Goal: Information Seeking & Learning: Learn about a topic

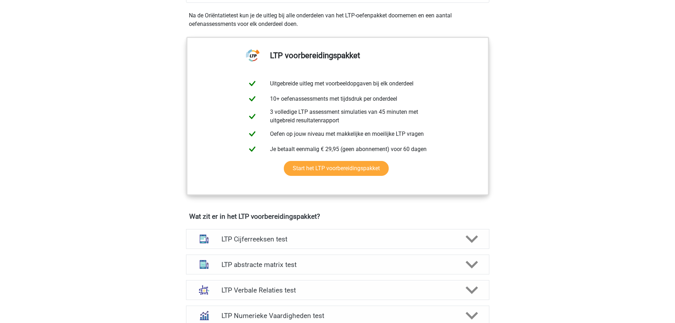
scroll to position [283, 0]
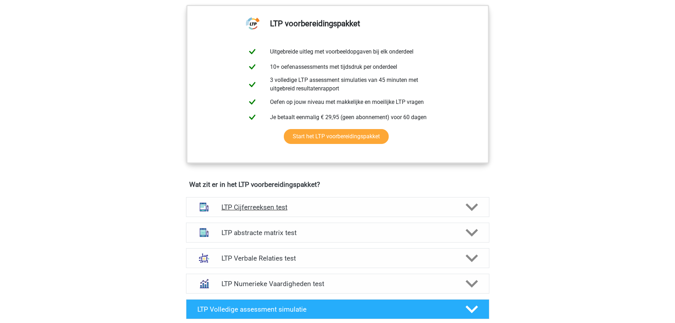
click at [478, 208] on div at bounding box center [471, 207] width 24 height 12
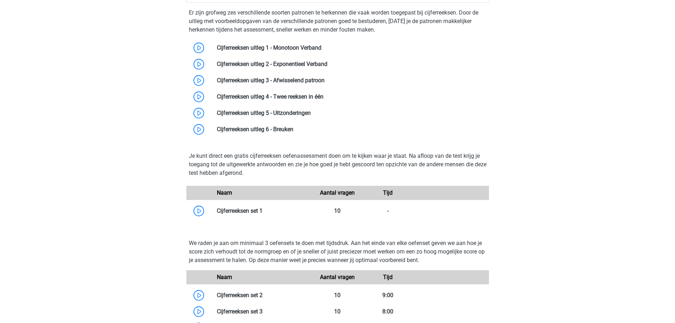
scroll to position [496, 0]
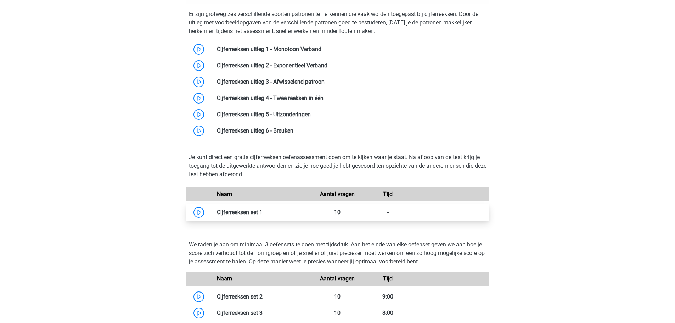
click at [263, 215] on link at bounding box center [263, 212] width 0 height 7
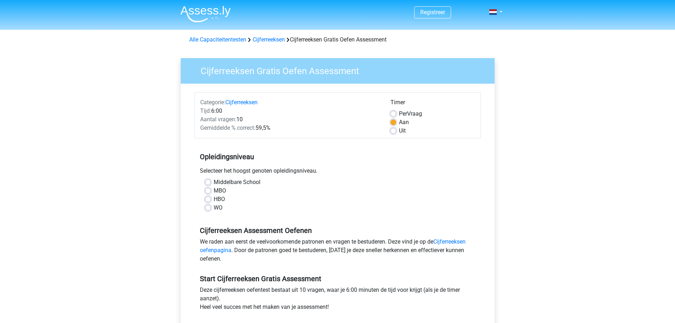
click at [220, 201] on label "HBO" at bounding box center [219, 199] width 11 height 9
click at [211, 201] on input "HBO" at bounding box center [208, 198] width 6 height 7
radio input "true"
click at [403, 130] on label "Uit" at bounding box center [402, 130] width 7 height 9
click at [396, 130] on input "Uit" at bounding box center [393, 129] width 6 height 7
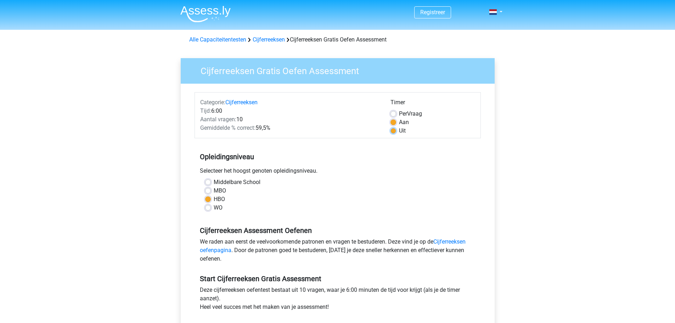
radio input "true"
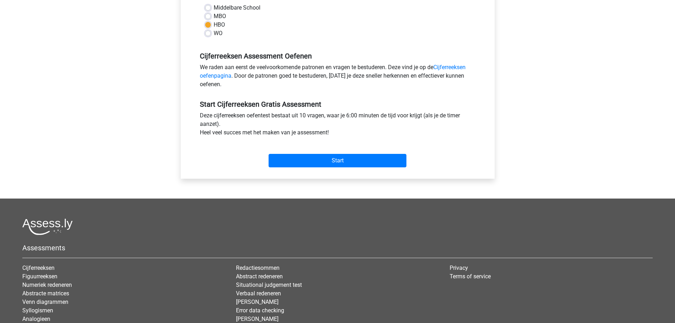
scroll to position [177, 0]
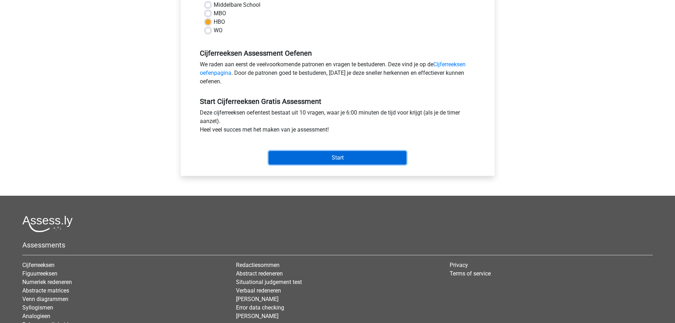
click at [327, 158] on input "Start" at bounding box center [338, 157] width 138 height 13
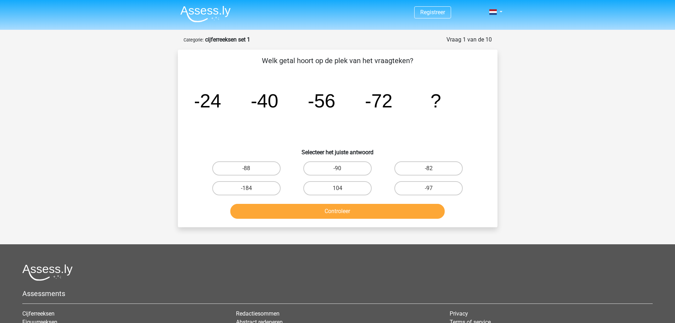
click at [250, 170] on input "-88" at bounding box center [248, 170] width 5 height 5
radio input "true"
click at [323, 214] on button "Controleer" at bounding box center [337, 211] width 214 height 15
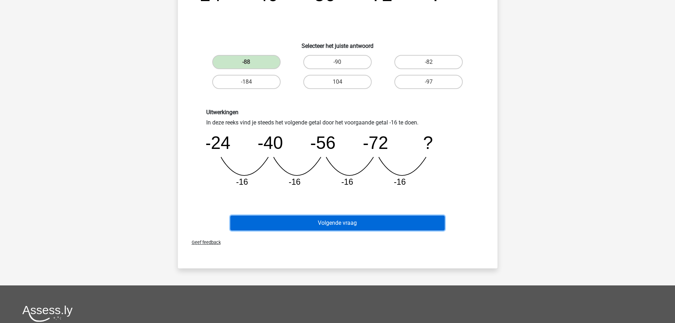
click at [335, 226] on button "Volgende vraag" at bounding box center [337, 222] width 214 height 15
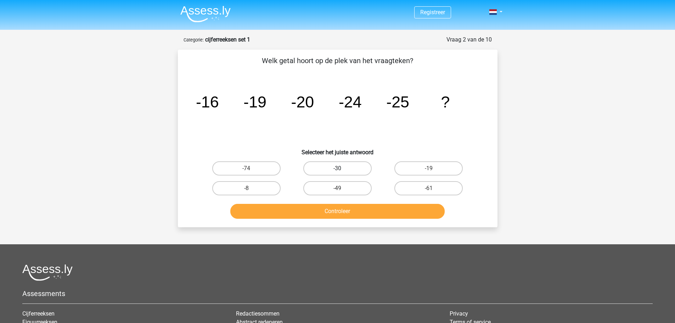
click at [349, 163] on label "-30" at bounding box center [337, 168] width 68 height 14
click at [342, 168] on input "-30" at bounding box center [339, 170] width 5 height 5
radio input "true"
click at [350, 205] on button "Controleer" at bounding box center [337, 211] width 214 height 15
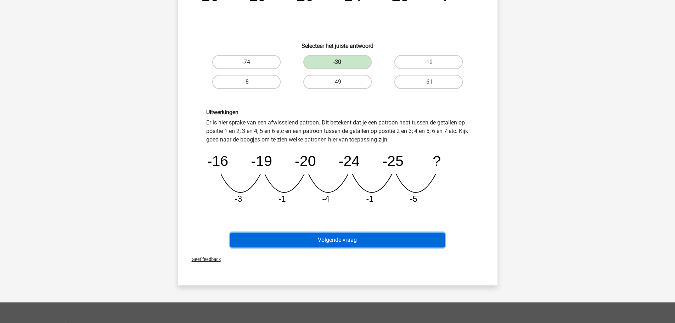
click at [344, 238] on button "Volgende vraag" at bounding box center [337, 239] width 214 height 15
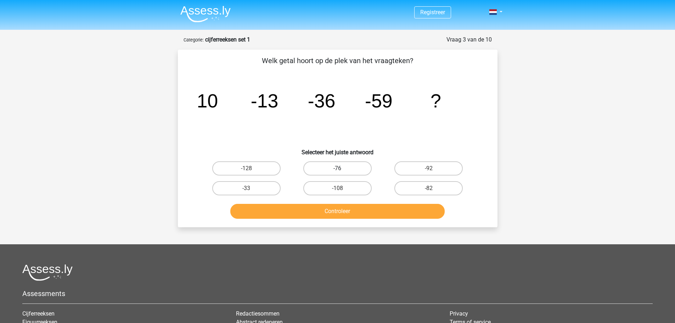
click at [317, 170] on label "-76" at bounding box center [337, 168] width 68 height 14
click at [337, 170] on input "-76" at bounding box center [339, 170] width 5 height 5
radio input "true"
click at [417, 187] on label "-82" at bounding box center [428, 188] width 68 height 14
click at [429, 188] on input "-82" at bounding box center [431, 190] width 5 height 5
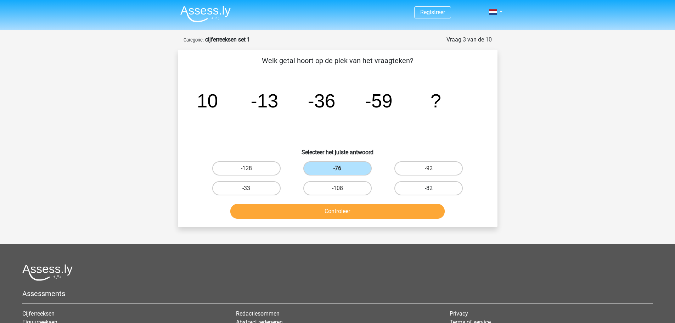
radio input "true"
click at [351, 214] on button "Controleer" at bounding box center [337, 211] width 214 height 15
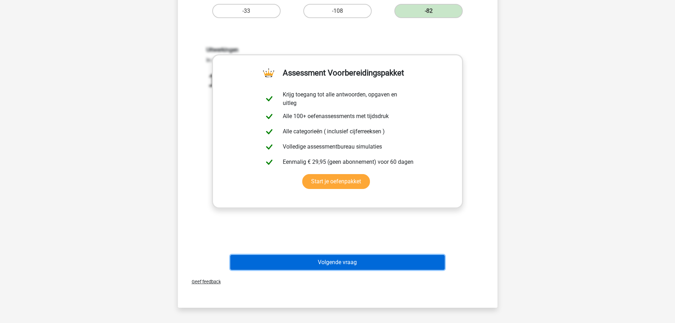
click at [328, 257] on button "Volgende vraag" at bounding box center [337, 262] width 214 height 15
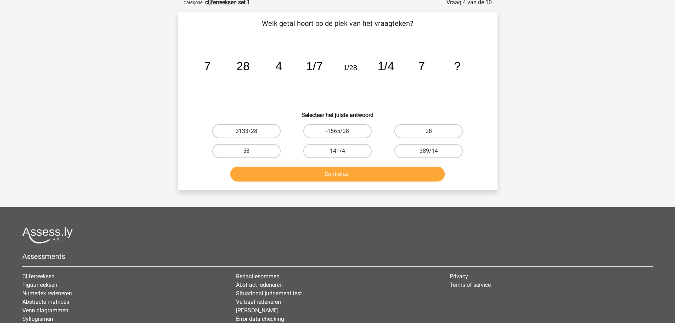
scroll to position [35, 0]
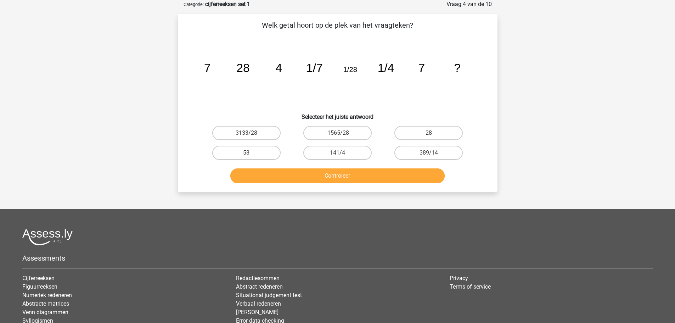
click at [411, 132] on label "28" at bounding box center [428, 133] width 68 height 14
click at [429, 133] on input "28" at bounding box center [431, 135] width 5 height 5
radio input "true"
click at [371, 172] on button "Controleer" at bounding box center [337, 175] width 214 height 15
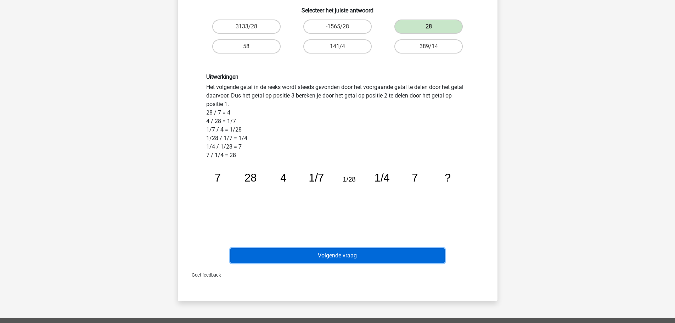
click at [334, 252] on button "Volgende vraag" at bounding box center [337, 255] width 214 height 15
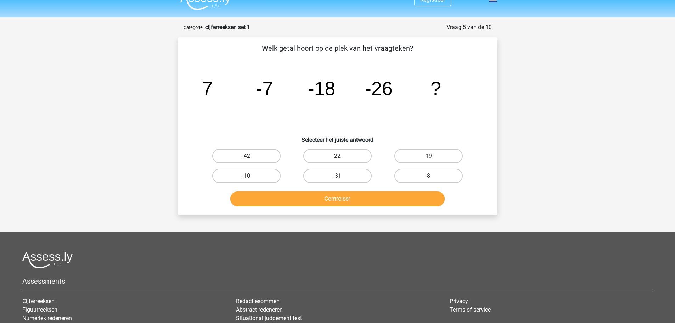
scroll to position [0, 0]
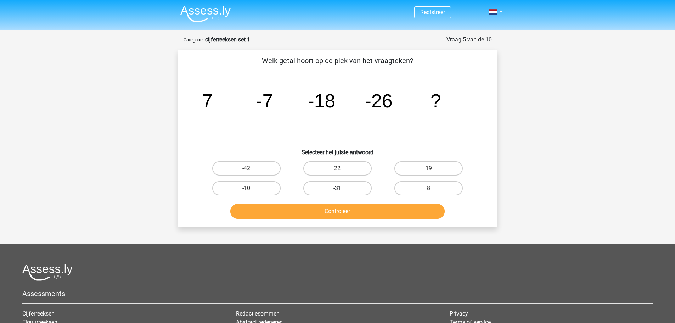
click at [331, 194] on label "-31" at bounding box center [337, 188] width 68 height 14
click at [337, 193] on input "-31" at bounding box center [339, 190] width 5 height 5
radio input "true"
click at [338, 207] on button "Controleer" at bounding box center [337, 211] width 214 height 15
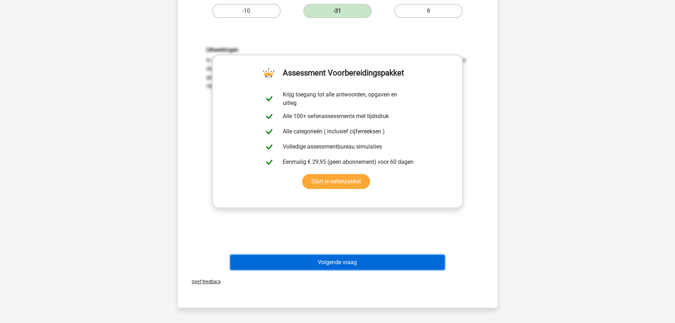
click at [356, 267] on button "Volgende vraag" at bounding box center [337, 262] width 214 height 15
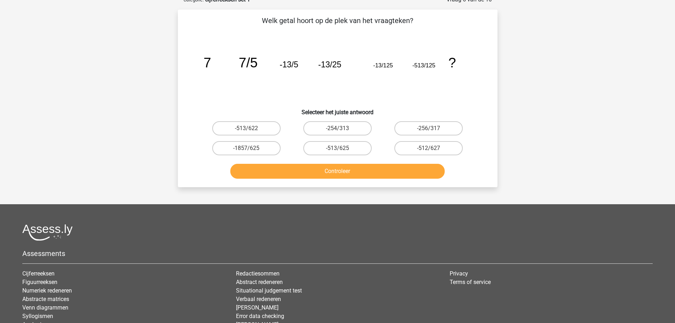
scroll to position [35, 0]
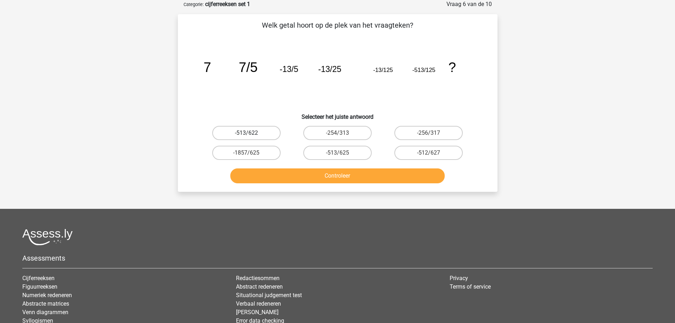
click at [247, 130] on label "-513/622" at bounding box center [246, 133] width 68 height 14
click at [247, 133] on input "-513/622" at bounding box center [248, 135] width 5 height 5
radio input "true"
click at [291, 167] on div "Controleer" at bounding box center [337, 174] width 297 height 23
click at [294, 173] on button "Controleer" at bounding box center [337, 175] width 214 height 15
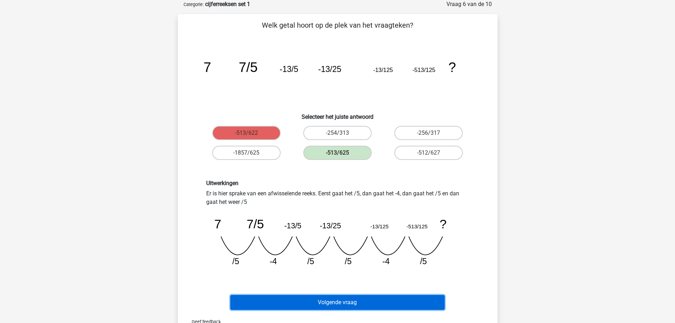
click at [349, 305] on button "Volgende vraag" at bounding box center [337, 302] width 214 height 15
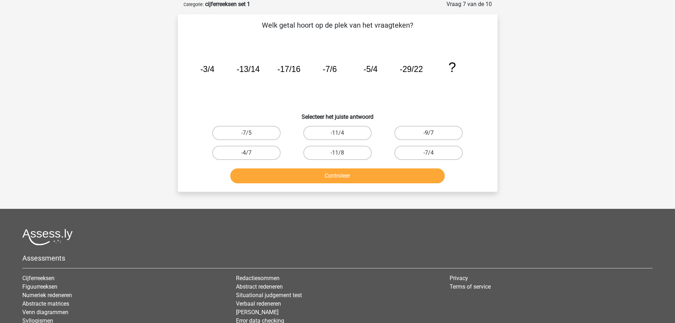
click at [403, 135] on label "-9/7" at bounding box center [428, 133] width 68 height 14
click at [429, 135] on input "-9/7" at bounding box center [431, 135] width 5 height 5
radio input "true"
click at [364, 173] on button "Controleer" at bounding box center [337, 175] width 214 height 15
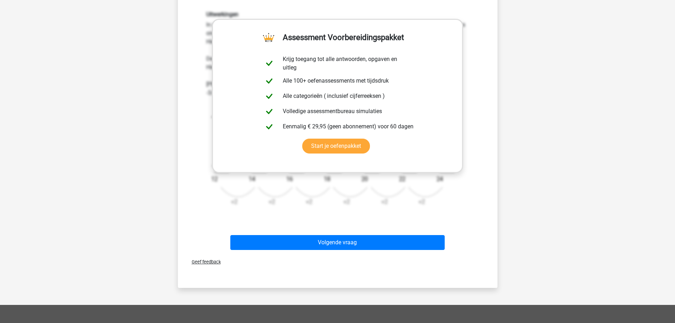
click at [349, 231] on div "Volgende vraag" at bounding box center [337, 240] width 297 height 23
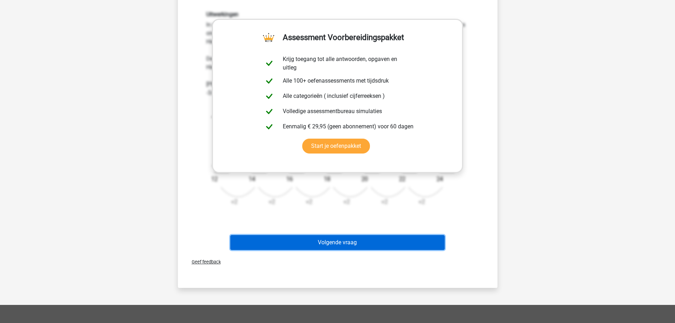
click at [348, 241] on button "Volgende vraag" at bounding box center [337, 242] width 214 height 15
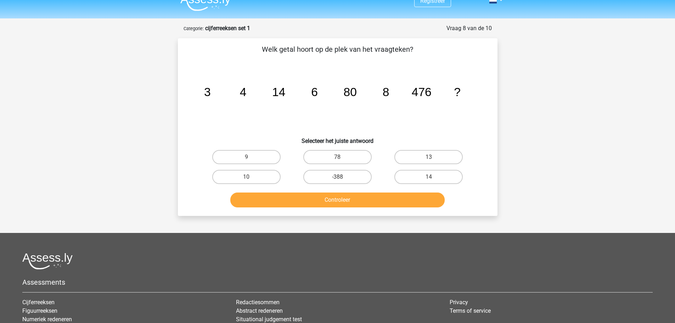
scroll to position [0, 0]
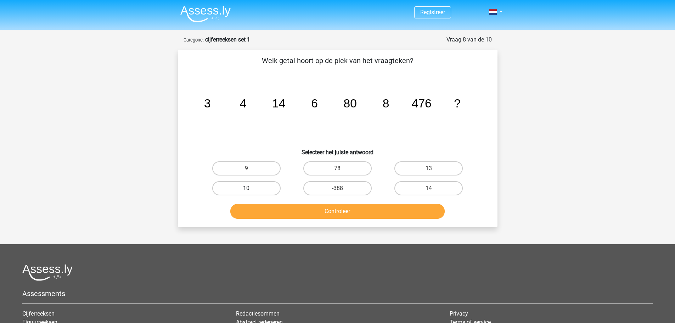
click at [254, 190] on label "10" at bounding box center [246, 188] width 68 height 14
click at [251, 190] on input "10" at bounding box center [248, 190] width 5 height 5
radio input "true"
click at [290, 214] on button "Controleer" at bounding box center [337, 211] width 214 height 15
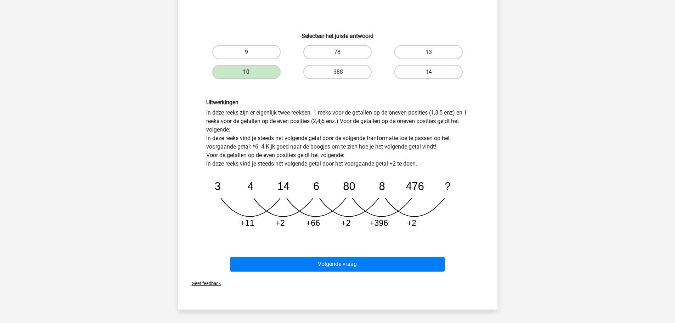
scroll to position [142, 0]
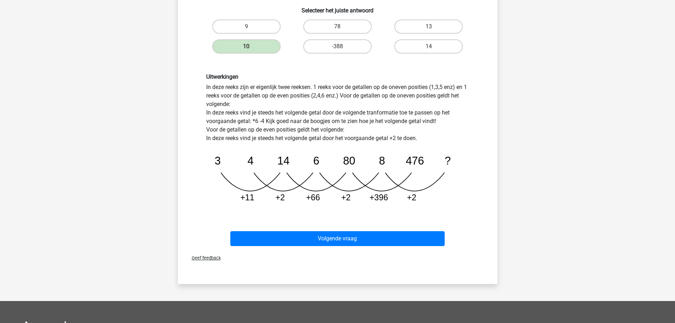
click at [361, 230] on div "Volgende vraag" at bounding box center [337, 236] width 297 height 23
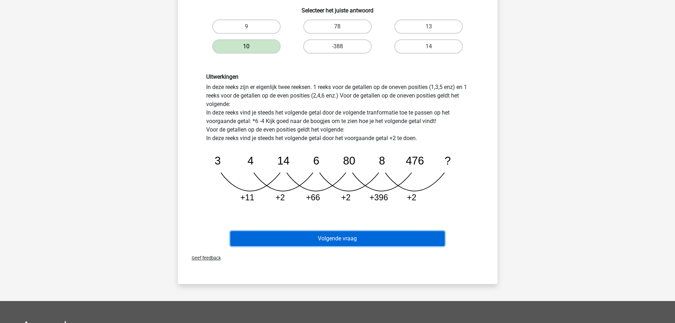
click at [347, 236] on button "Volgende vraag" at bounding box center [337, 238] width 214 height 15
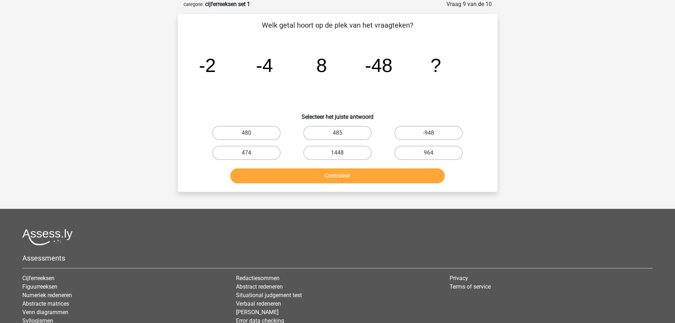
scroll to position [0, 0]
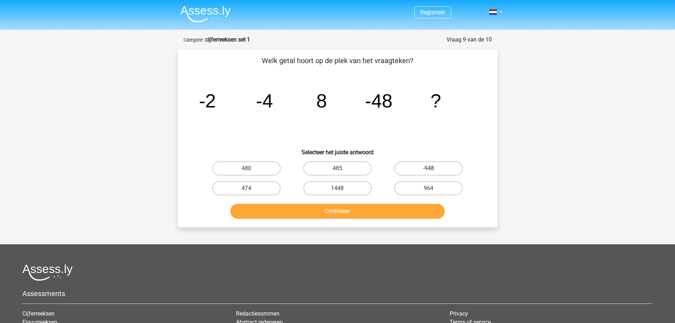
click at [418, 171] on label "-948" at bounding box center [428, 168] width 68 height 14
click at [429, 171] on input "-948" at bounding box center [431, 170] width 5 height 5
radio input "true"
click at [378, 210] on button "Controleer" at bounding box center [337, 211] width 214 height 15
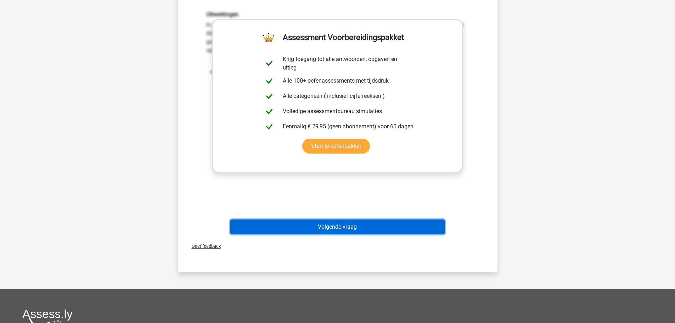
click at [350, 227] on button "Volgende vraag" at bounding box center [337, 226] width 214 height 15
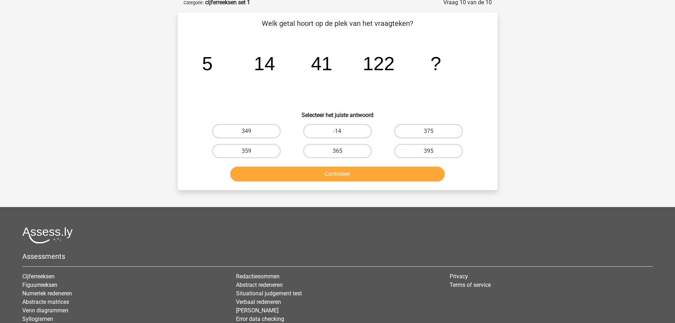
scroll to position [35, 0]
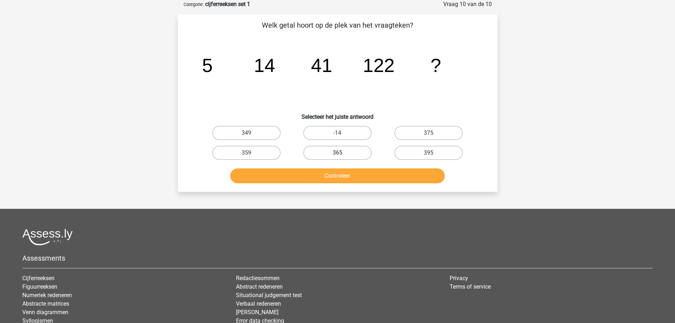
click at [326, 151] on label "365" at bounding box center [337, 153] width 68 height 14
click at [337, 153] on input "365" at bounding box center [339, 155] width 5 height 5
radio input "true"
click at [333, 181] on button "Controleer" at bounding box center [337, 175] width 214 height 15
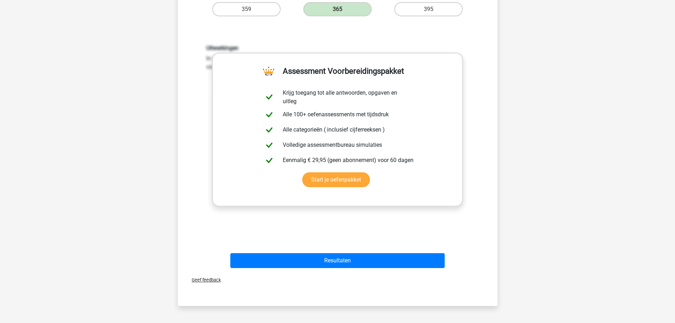
scroll to position [248, 0]
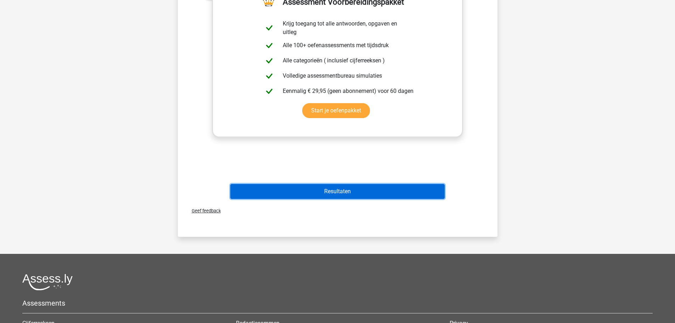
click at [333, 188] on button "Resultaten" at bounding box center [337, 191] width 214 height 15
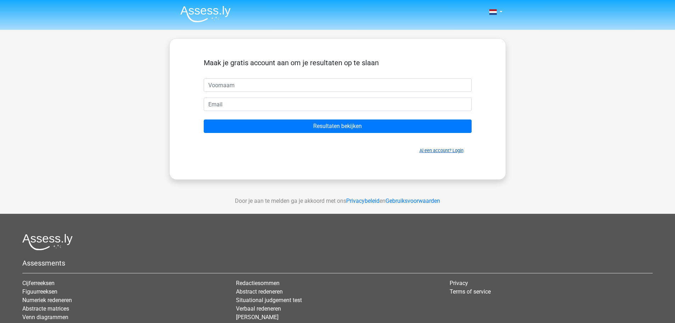
click at [454, 148] on link "Al een account? Login" at bounding box center [442, 150] width 44 height 5
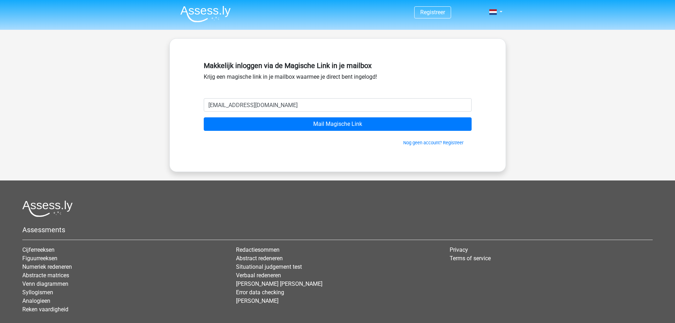
type input "[EMAIL_ADDRESS][DOMAIN_NAME]"
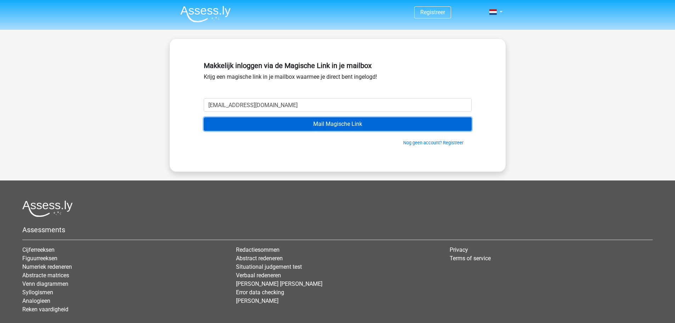
click at [305, 119] on input "Mail Magische Link" at bounding box center [338, 123] width 268 height 13
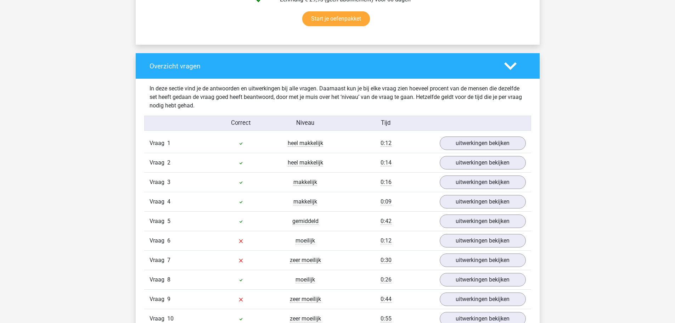
scroll to position [496, 0]
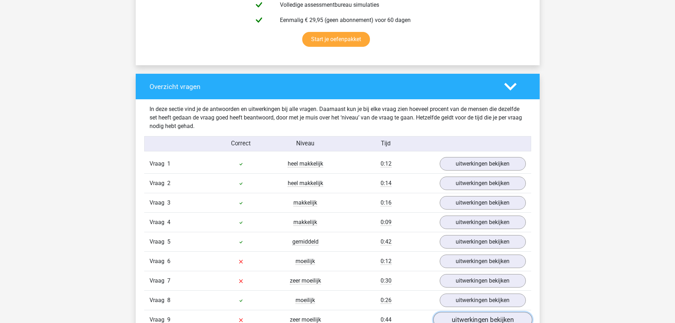
click at [494, 317] on link "uitwerkingen bekijken" at bounding box center [482, 320] width 99 height 16
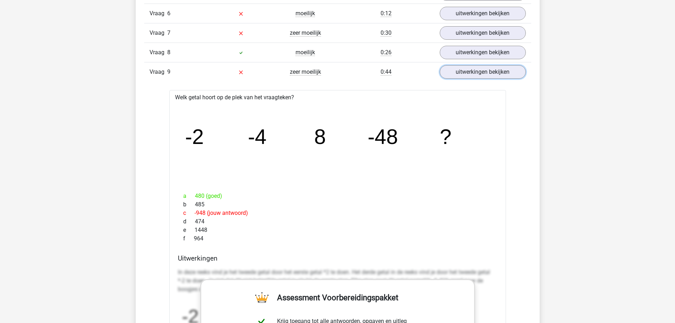
scroll to position [744, 0]
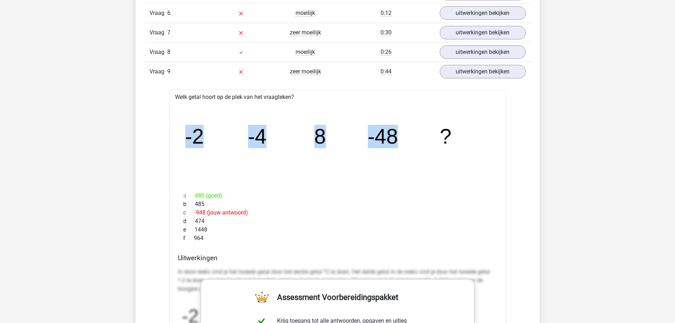
drag, startPoint x: 395, startPoint y: 134, endPoint x: 186, endPoint y: 129, distance: 209.5
click at [186, 129] on g "-2 -4 8 -48 ?" at bounding box center [318, 136] width 266 height 23
copy g "-2 -4 8 -48"
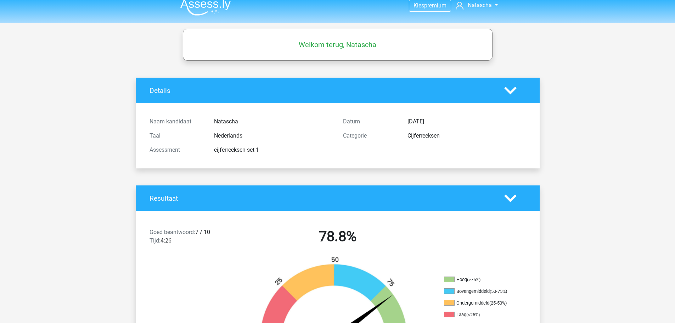
scroll to position [0, 0]
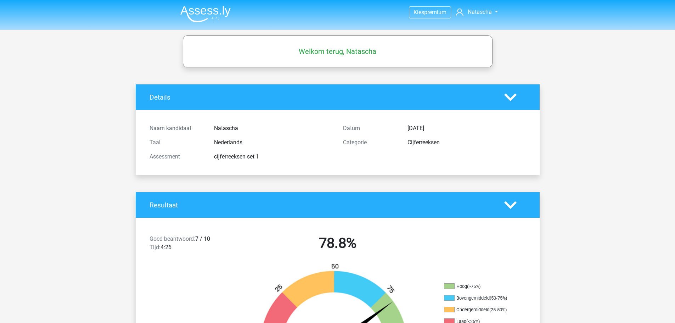
click at [219, 13] on img at bounding box center [205, 14] width 50 height 17
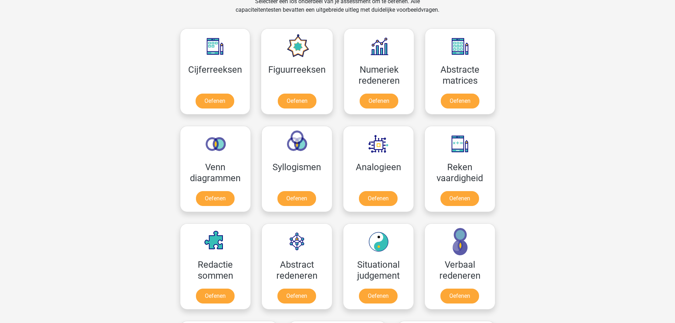
scroll to position [319, 0]
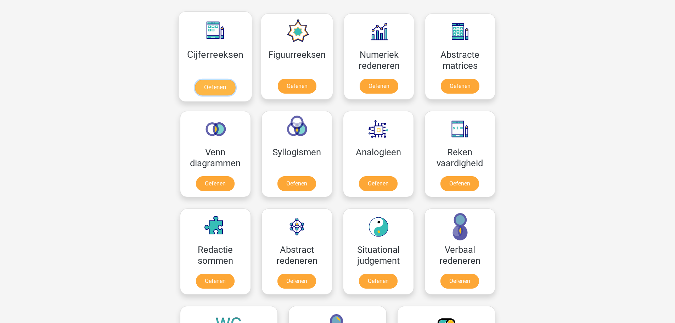
click at [218, 80] on link "Oefenen" at bounding box center [215, 88] width 40 height 16
click at [366, 177] on link "Oefenen" at bounding box center [378, 185] width 40 height 16
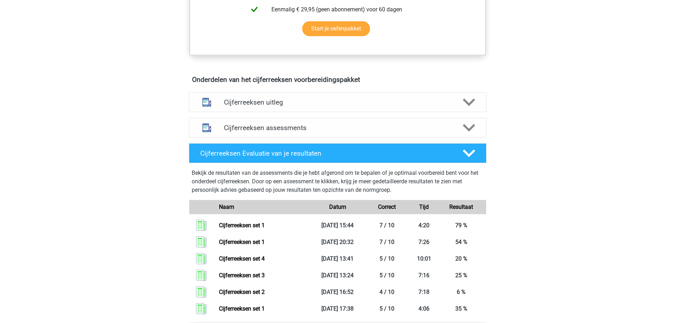
scroll to position [390, 0]
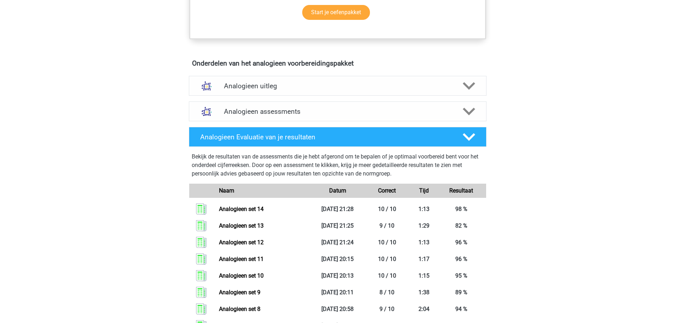
scroll to position [354, 0]
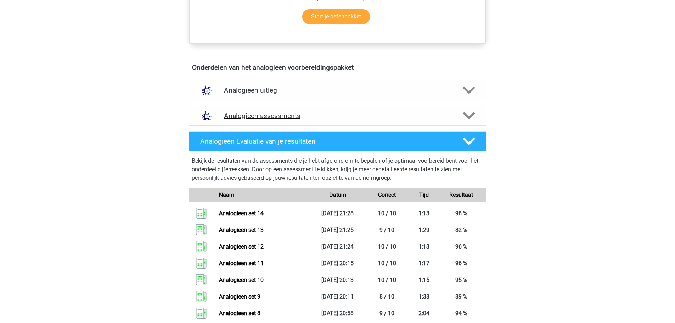
click at [321, 120] on div "Analogieen assessments" at bounding box center [338, 116] width 298 height 20
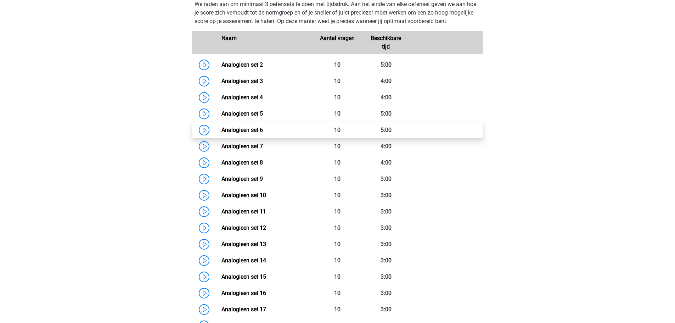
scroll to position [496, 0]
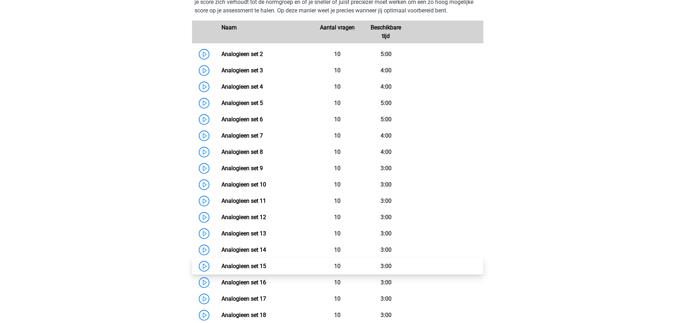
click at [252, 263] on link "Analogieen set 15" at bounding box center [243, 266] width 45 height 7
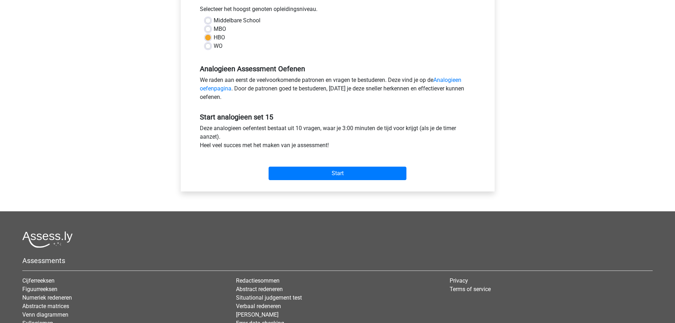
scroll to position [213, 0]
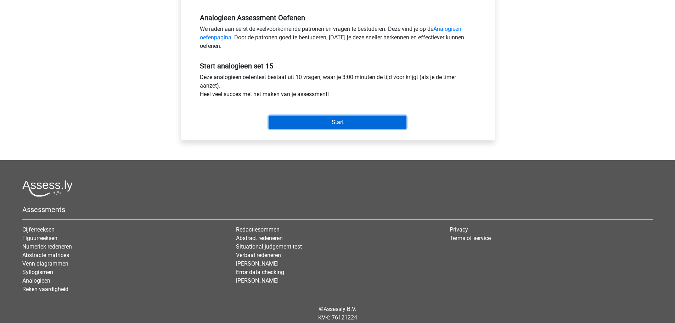
click at [350, 122] on input "Start" at bounding box center [338, 122] width 138 height 13
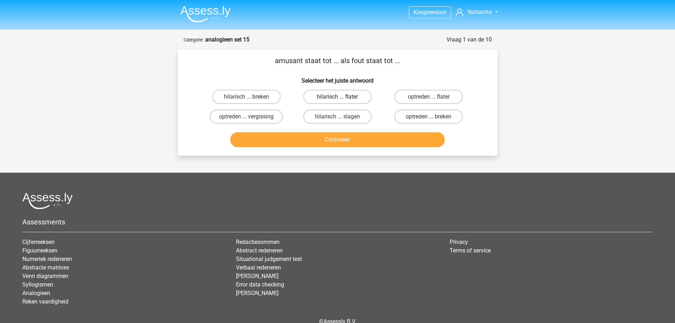
click at [316, 96] on label "hilarisch ... flater" at bounding box center [337, 97] width 68 height 14
click at [337, 97] on input "hilarisch ... flater" at bounding box center [339, 99] width 5 height 5
radio input "true"
click at [310, 137] on button "Controleer" at bounding box center [337, 139] width 214 height 15
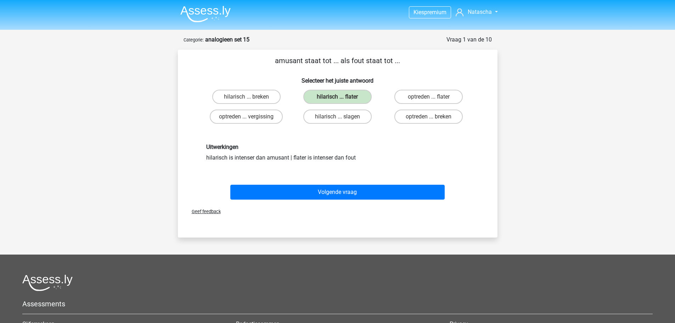
click at [364, 181] on div "Volgende vraag" at bounding box center [337, 190] width 297 height 23
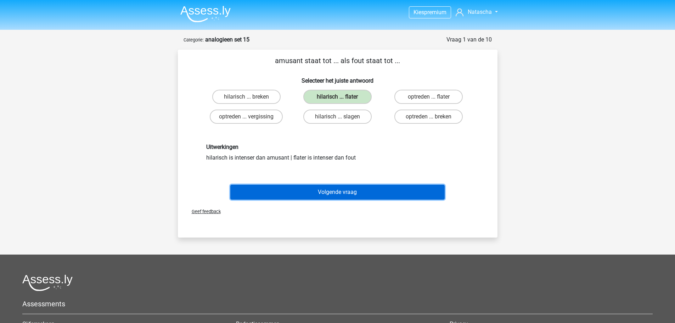
click at [366, 192] on button "Volgende vraag" at bounding box center [337, 192] width 214 height 15
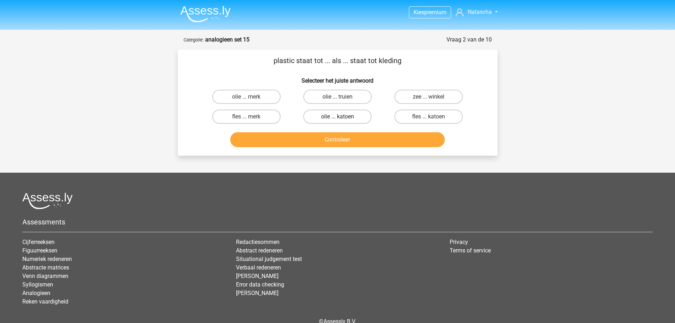
click at [359, 118] on label "olie ... katoen" at bounding box center [337, 116] width 68 height 14
click at [342, 118] on input "olie ... katoen" at bounding box center [339, 119] width 5 height 5
radio input "true"
click at [363, 139] on button "Controleer" at bounding box center [337, 139] width 214 height 15
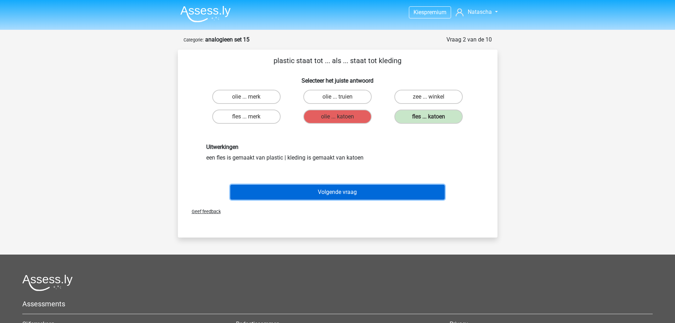
click at [363, 196] on button "Volgende vraag" at bounding box center [337, 192] width 214 height 15
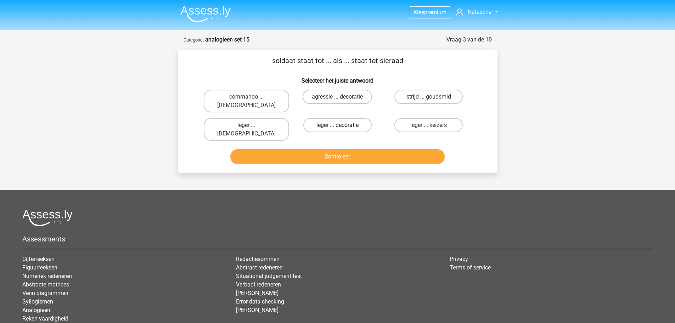
click at [361, 120] on label "leger ... decoratie" at bounding box center [337, 125] width 68 height 14
click at [342, 125] on input "leger ... decoratie" at bounding box center [339, 127] width 5 height 5
radio input "true"
click at [370, 149] on button "Controleer" at bounding box center [337, 156] width 214 height 15
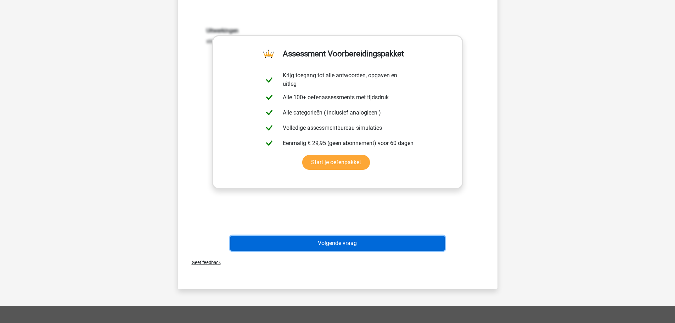
click at [346, 236] on button "Volgende vraag" at bounding box center [337, 243] width 214 height 15
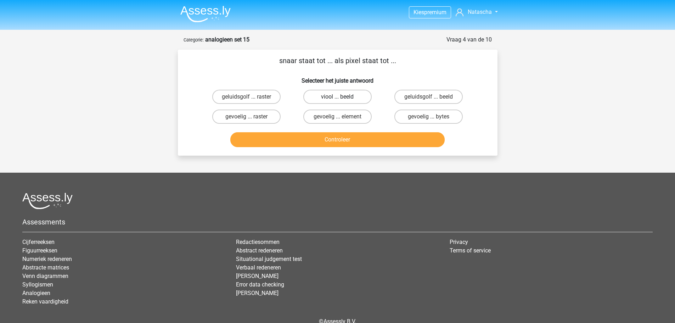
click at [311, 95] on label "viool ... beeld" at bounding box center [337, 97] width 68 height 14
click at [337, 97] on input "viool ... beeld" at bounding box center [339, 99] width 5 height 5
radio input "true"
click at [324, 138] on button "Controleer" at bounding box center [337, 139] width 214 height 15
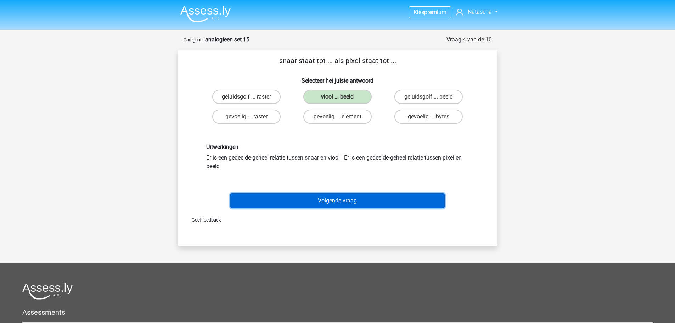
click at [333, 199] on button "Volgende vraag" at bounding box center [337, 200] width 214 height 15
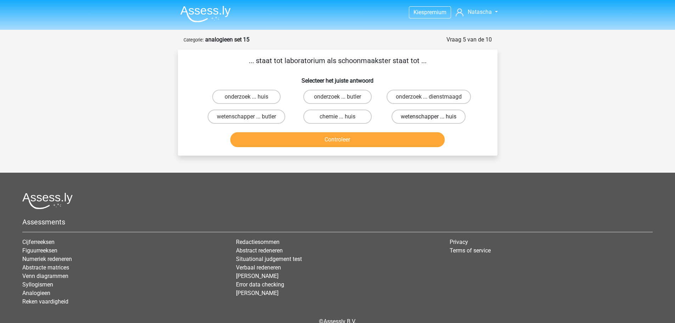
click at [444, 113] on label "wetenschapper ... huis" at bounding box center [429, 116] width 74 height 14
click at [433, 117] on input "wetenschapper ... huis" at bounding box center [431, 119] width 5 height 5
radio input "true"
click at [387, 136] on button "Controleer" at bounding box center [337, 139] width 214 height 15
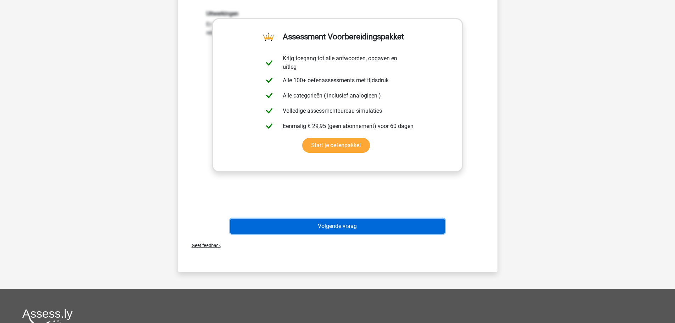
click at [366, 226] on button "Volgende vraag" at bounding box center [337, 226] width 214 height 15
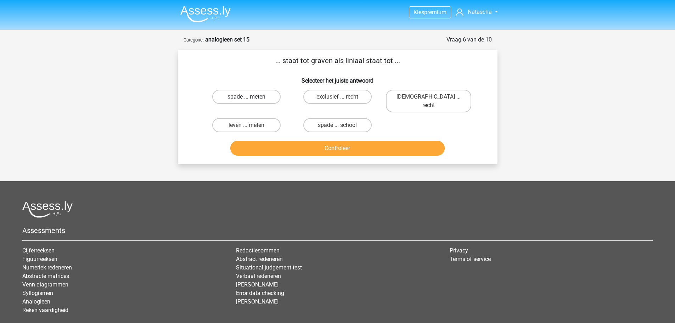
click at [271, 96] on label "spade ... meten" at bounding box center [246, 97] width 68 height 14
click at [251, 97] on input "spade ... meten" at bounding box center [248, 99] width 5 height 5
radio input "true"
click at [320, 146] on button "Controleer" at bounding box center [337, 148] width 214 height 15
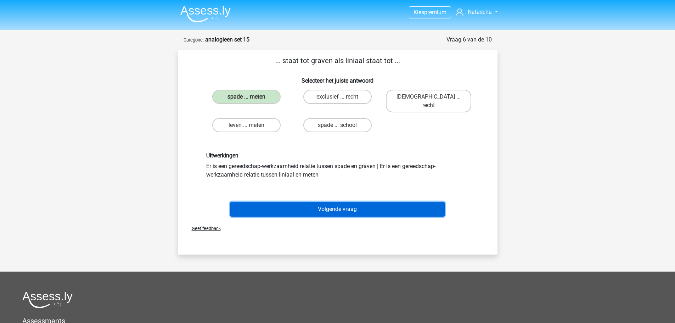
click at [337, 202] on button "Volgende vraag" at bounding box center [337, 209] width 214 height 15
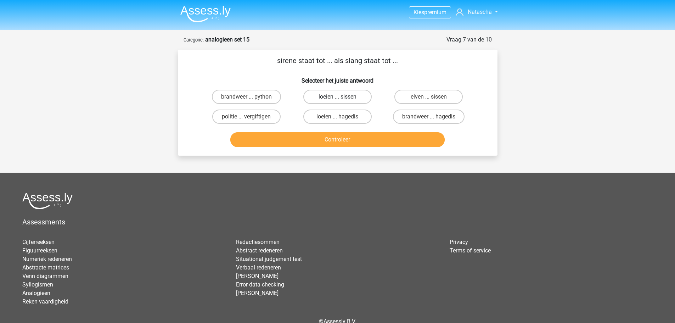
click at [326, 101] on label "loeien ... sissen" at bounding box center [337, 97] width 68 height 14
click at [337, 101] on input "loeien ... sissen" at bounding box center [339, 99] width 5 height 5
radio input "true"
click at [335, 141] on button "Controleer" at bounding box center [337, 139] width 214 height 15
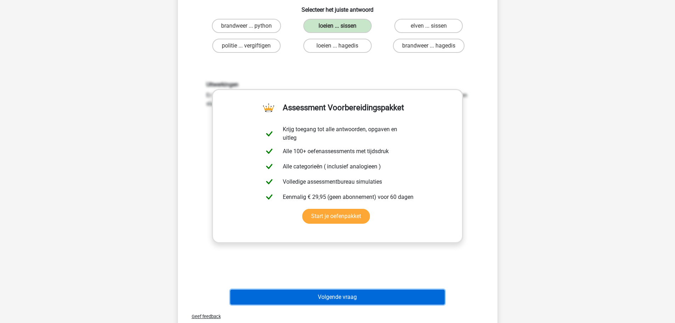
click at [362, 293] on button "Volgende vraag" at bounding box center [337, 296] width 214 height 15
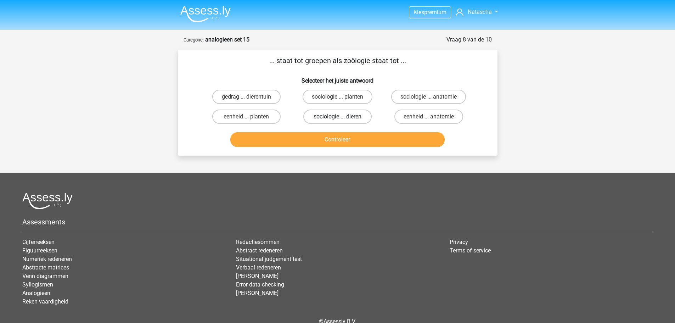
click at [326, 117] on label "sociologie ... dieren" at bounding box center [337, 116] width 68 height 14
click at [337, 117] on input "sociologie ... dieren" at bounding box center [339, 119] width 5 height 5
radio input "true"
click at [332, 143] on button "Controleer" at bounding box center [337, 139] width 214 height 15
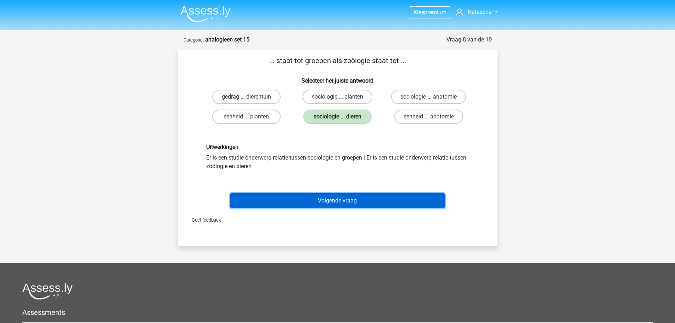
click at [330, 194] on button "Volgende vraag" at bounding box center [337, 200] width 214 height 15
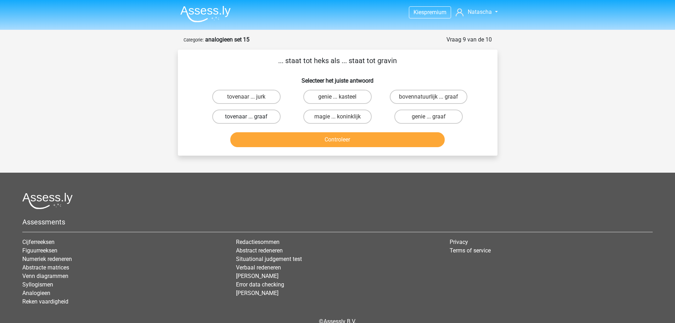
click at [274, 116] on label "tovenaar ... graaf" at bounding box center [246, 116] width 68 height 14
click at [251, 117] on input "tovenaar ... graaf" at bounding box center [248, 119] width 5 height 5
radio input "true"
click at [285, 134] on button "Controleer" at bounding box center [337, 139] width 214 height 15
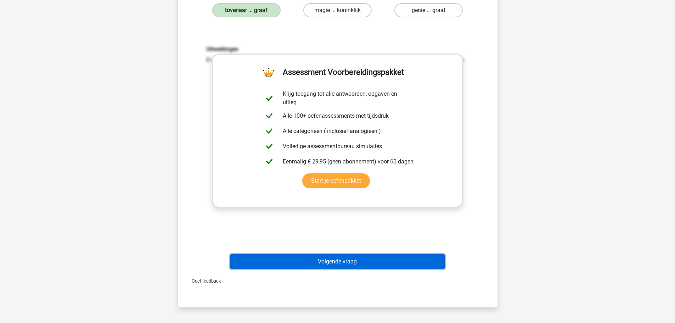
click at [356, 261] on button "Volgende vraag" at bounding box center [337, 261] width 214 height 15
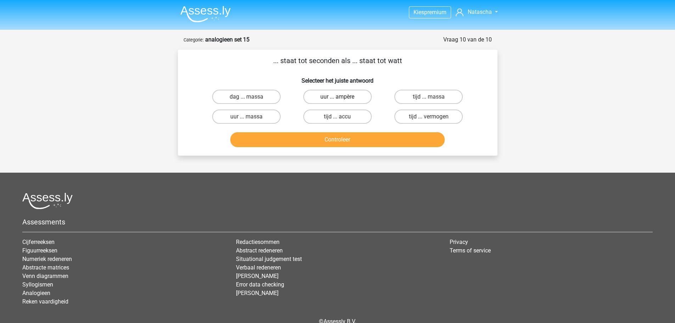
click at [337, 98] on label "uur ... ampère" at bounding box center [337, 97] width 68 height 14
click at [337, 98] on input "uur ... ampère" at bounding box center [339, 99] width 5 height 5
radio input "true"
click at [345, 139] on button "Controleer" at bounding box center [337, 139] width 214 height 15
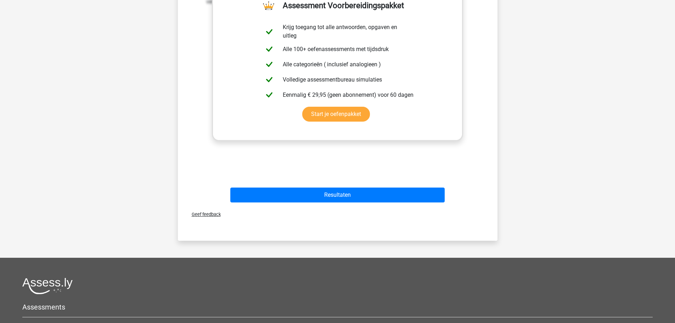
scroll to position [177, 0]
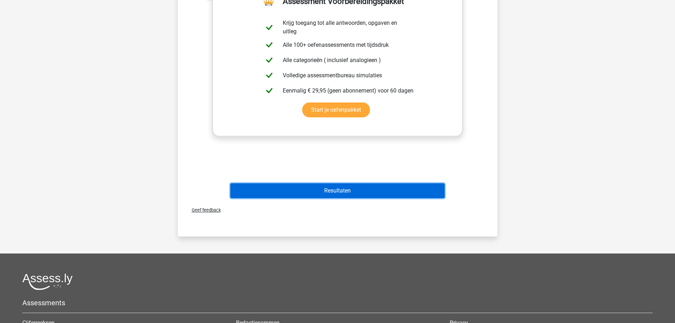
click at [349, 191] on button "Resultaten" at bounding box center [337, 190] width 214 height 15
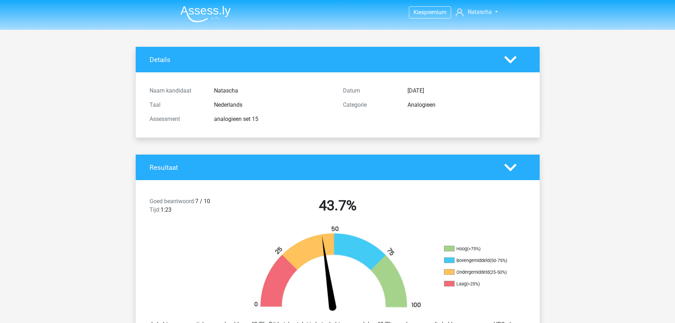
click at [222, 15] on img at bounding box center [205, 14] width 50 height 17
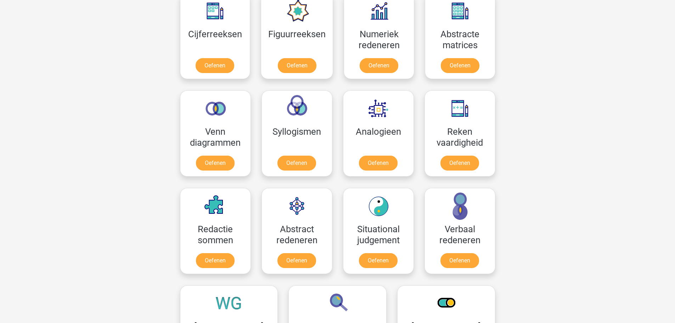
scroll to position [354, 0]
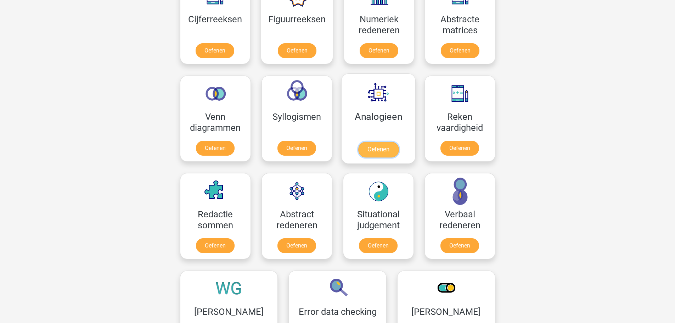
click at [387, 142] on link "Oefenen" at bounding box center [378, 150] width 40 height 16
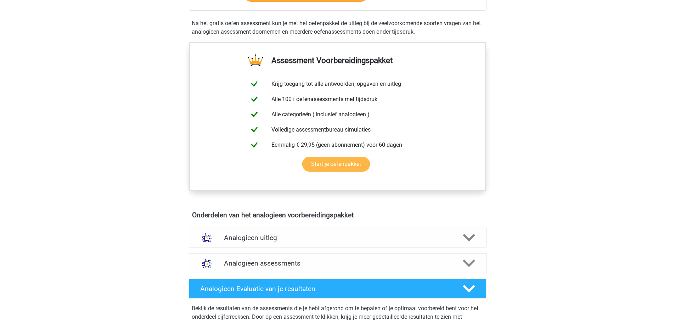
scroll to position [283, 0]
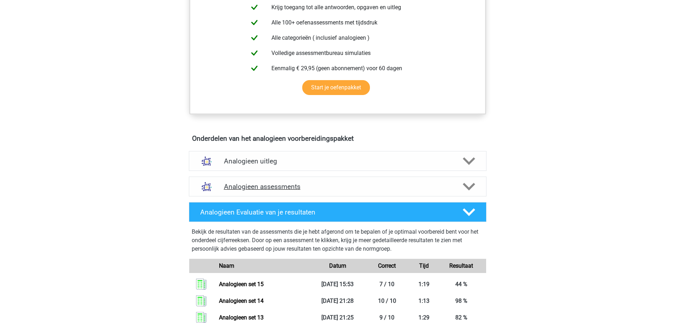
click at [330, 190] on h4 "Analogieen assessments" at bounding box center [337, 186] width 227 height 8
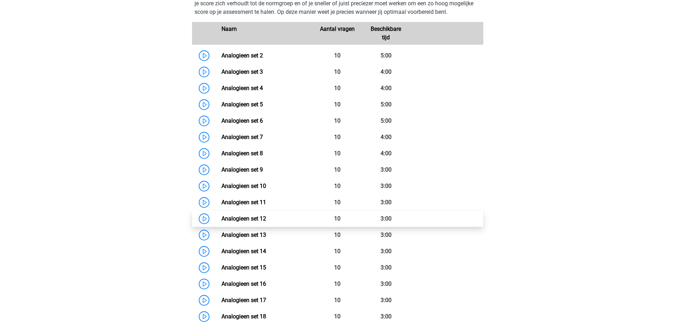
scroll to position [496, 0]
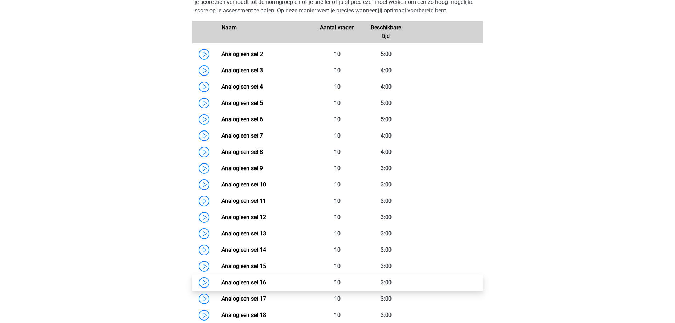
click at [261, 279] on link "Analogieen set 16" at bounding box center [243, 282] width 45 height 7
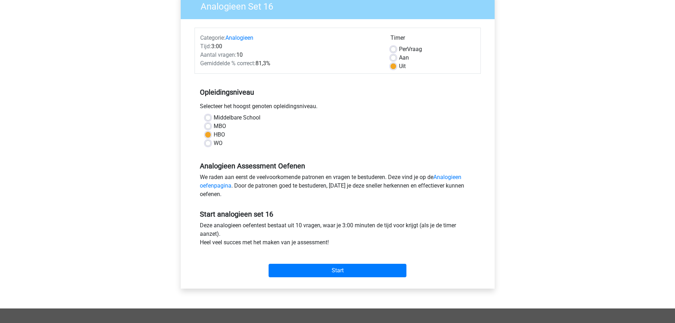
scroll to position [71, 0]
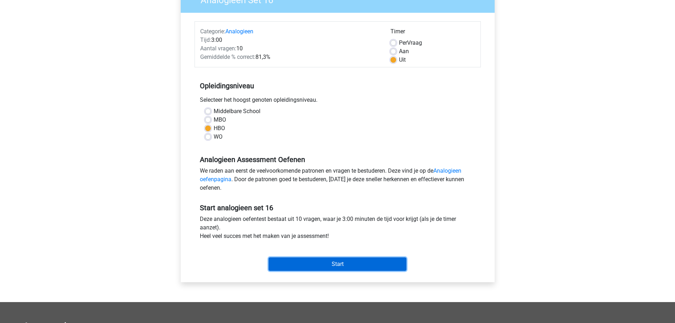
click at [338, 261] on input "Start" at bounding box center [338, 263] width 138 height 13
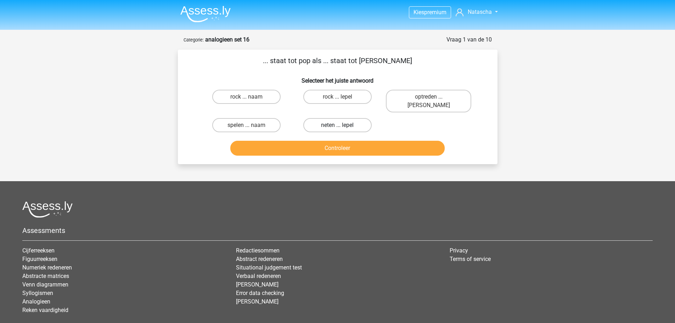
click at [337, 118] on label "neten ... lepel" at bounding box center [337, 125] width 68 height 14
click at [337, 125] on input "neten ... lepel" at bounding box center [339, 127] width 5 height 5
radio input "true"
click at [348, 142] on button "Controleer" at bounding box center [337, 148] width 214 height 15
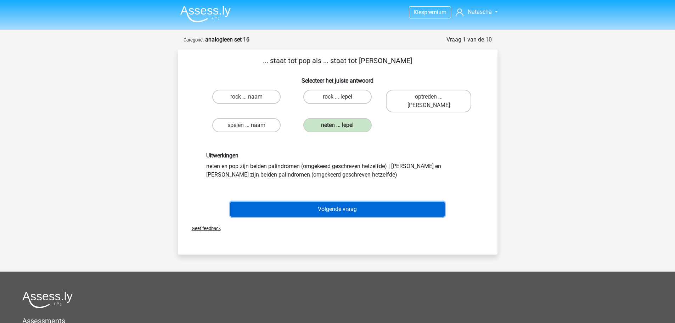
click at [344, 202] on button "Volgende vraag" at bounding box center [337, 209] width 214 height 15
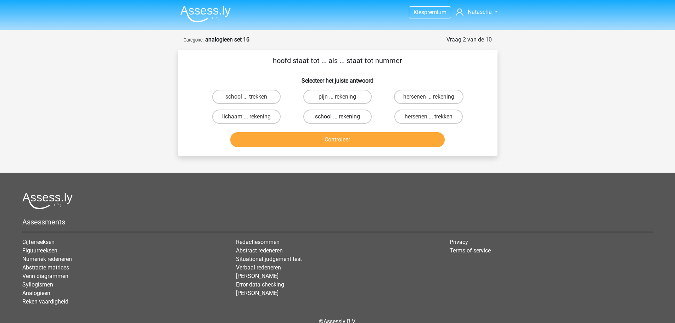
click at [325, 120] on label "school ... rekening" at bounding box center [337, 116] width 68 height 14
click at [337, 120] on input "school ... rekening" at bounding box center [339, 119] width 5 height 5
radio input "true"
click at [338, 144] on button "Controleer" at bounding box center [337, 139] width 214 height 15
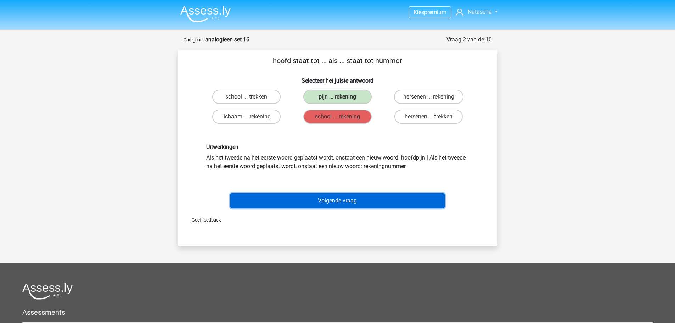
click at [347, 201] on button "Volgende vraag" at bounding box center [337, 200] width 214 height 15
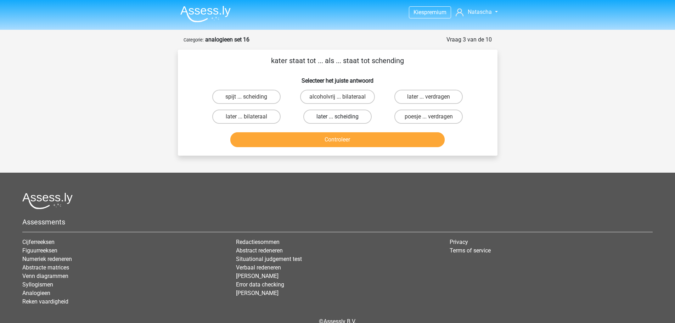
click at [324, 119] on label "later ... scheiding" at bounding box center [337, 116] width 68 height 14
click at [337, 119] on input "later ... scheiding" at bounding box center [339, 119] width 5 height 5
radio input "true"
click at [329, 141] on button "Controleer" at bounding box center [337, 139] width 214 height 15
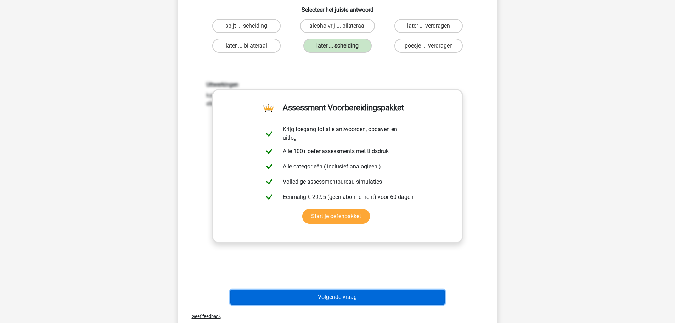
click at [351, 297] on button "Volgende vraag" at bounding box center [337, 296] width 214 height 15
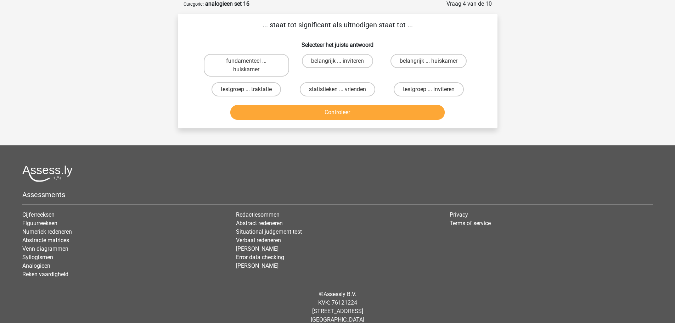
scroll to position [35, 0]
click at [344, 66] on label "belangrijk ... inviteren" at bounding box center [337, 61] width 71 height 14
click at [342, 66] on input "belangrijk ... inviteren" at bounding box center [339, 63] width 5 height 5
radio input "true"
click at [357, 114] on button "Controleer" at bounding box center [337, 112] width 214 height 15
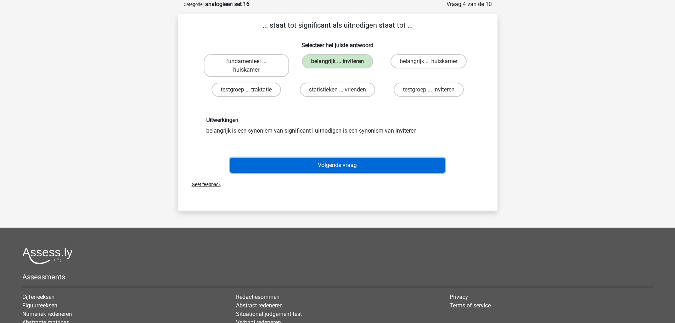
click at [348, 163] on button "Volgende vraag" at bounding box center [337, 165] width 214 height 15
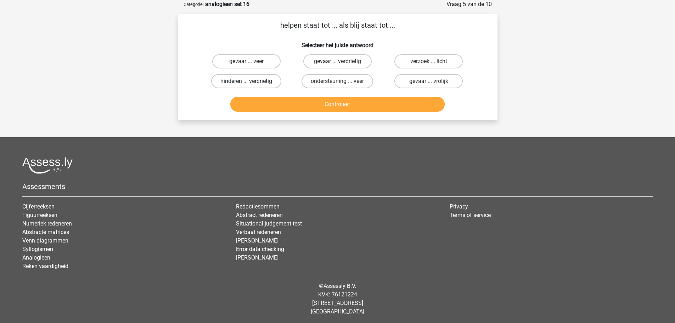
click at [266, 77] on label "hinderen ... verdrietig" at bounding box center [246, 81] width 70 height 14
click at [251, 81] on input "hinderen ... verdrietig" at bounding box center [248, 83] width 5 height 5
radio input "true"
click at [300, 98] on button "Controleer" at bounding box center [337, 104] width 214 height 15
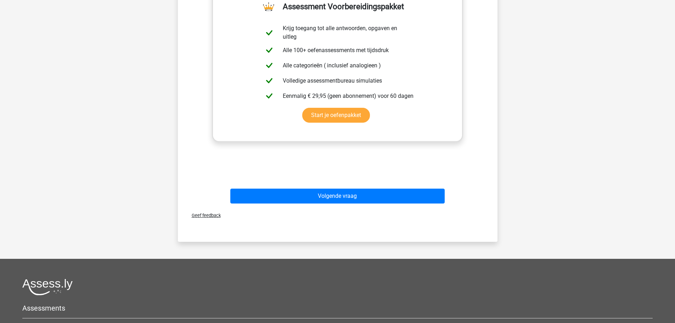
scroll to position [177, 0]
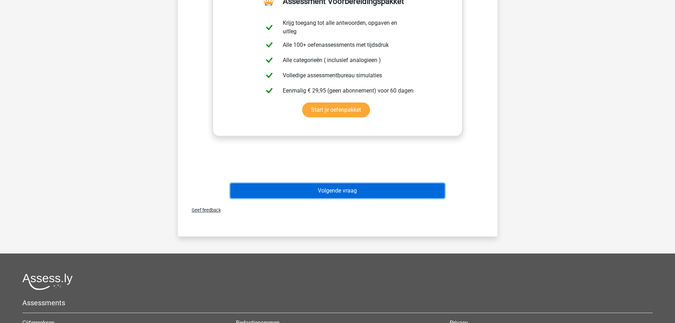
click at [401, 185] on button "Volgende vraag" at bounding box center [337, 190] width 214 height 15
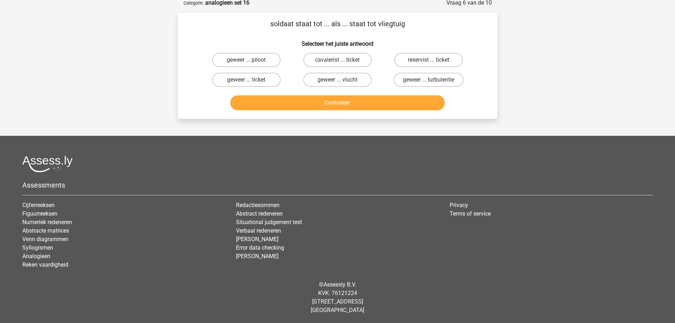
scroll to position [35, 0]
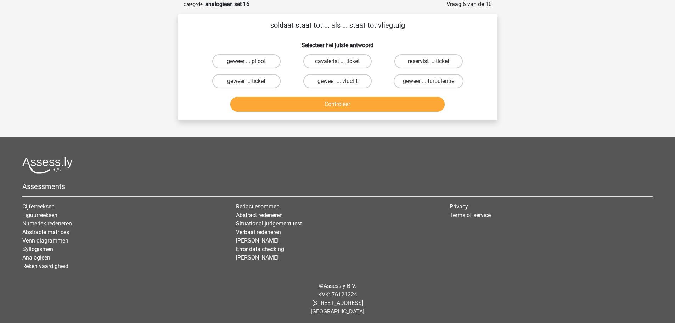
click at [275, 62] on label "geweer ... piloot" at bounding box center [246, 61] width 68 height 14
click at [251, 62] on input "geweer ... piloot" at bounding box center [248, 63] width 5 height 5
radio input "true"
click at [328, 101] on button "Controleer" at bounding box center [337, 104] width 214 height 15
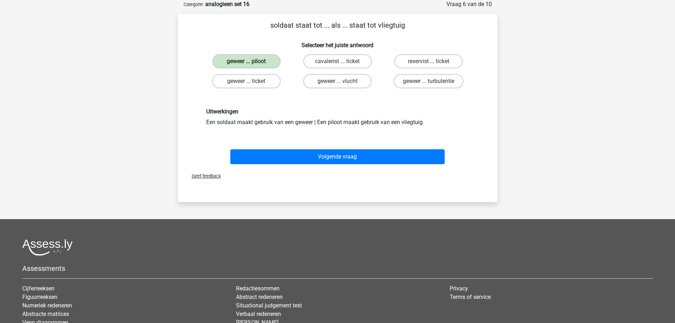
click at [342, 147] on div "Volgende vraag" at bounding box center [337, 155] width 297 height 23
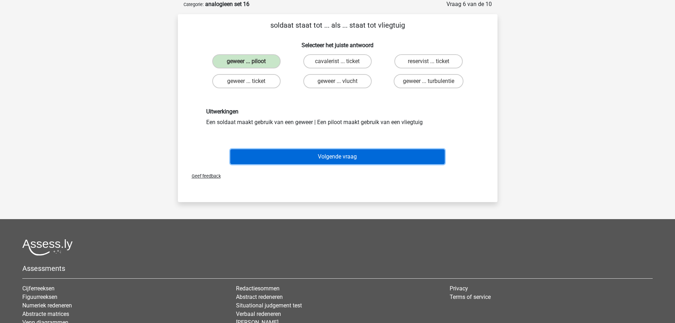
click at [343, 153] on button "Volgende vraag" at bounding box center [337, 156] width 214 height 15
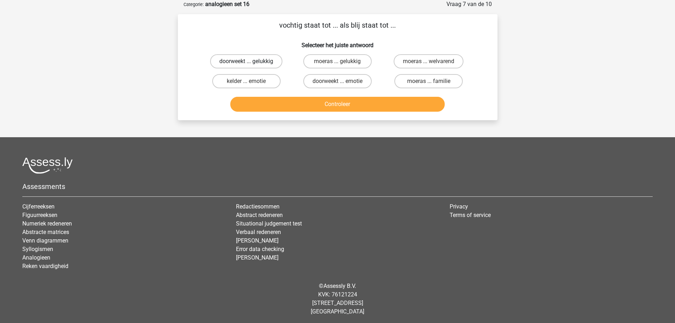
click at [273, 61] on label "doorweekt ... gelukkig" at bounding box center [246, 61] width 72 height 14
click at [251, 61] on input "doorweekt ... gelukkig" at bounding box center [248, 63] width 5 height 5
radio input "true"
click at [322, 102] on button "Controleer" at bounding box center [337, 104] width 214 height 15
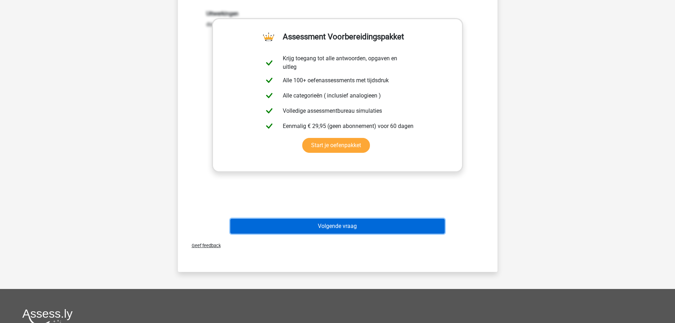
click at [358, 232] on button "Volgende vraag" at bounding box center [337, 226] width 214 height 15
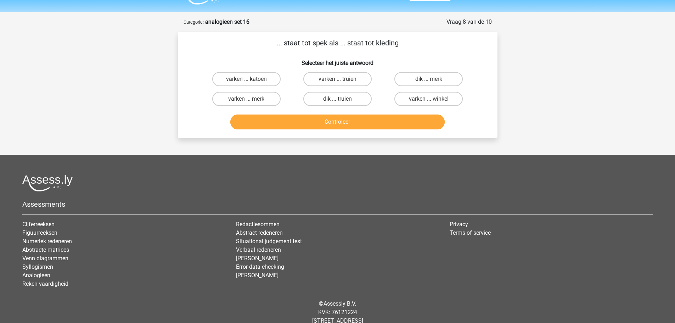
scroll to position [0, 0]
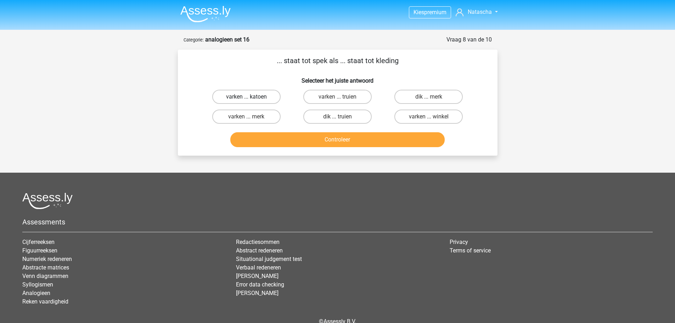
click at [277, 100] on label "varken ... katoen" at bounding box center [246, 97] width 68 height 14
click at [251, 100] on input "varken ... katoen" at bounding box center [248, 99] width 5 height 5
radio input "true"
click at [321, 139] on button "Controleer" at bounding box center [337, 139] width 214 height 15
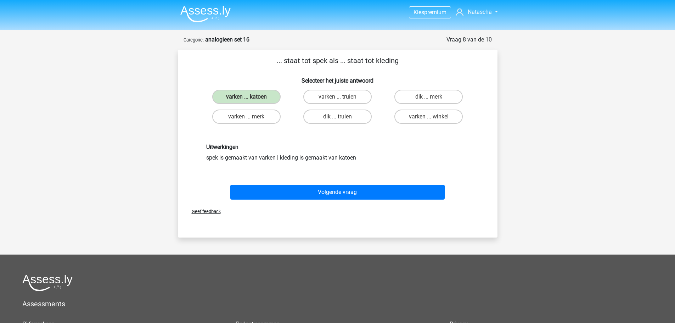
click at [341, 200] on div "Volgende vraag" at bounding box center [338, 194] width 274 height 18
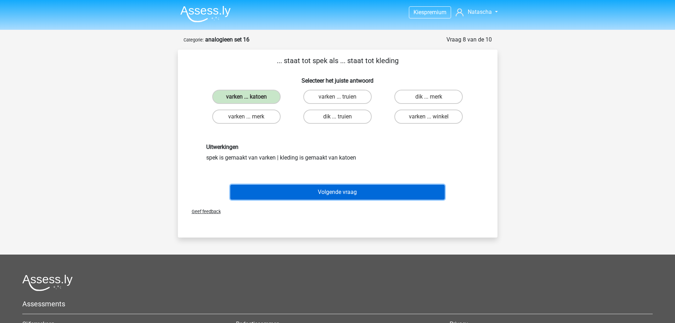
click at [342, 194] on button "Volgende vraag" at bounding box center [337, 192] width 214 height 15
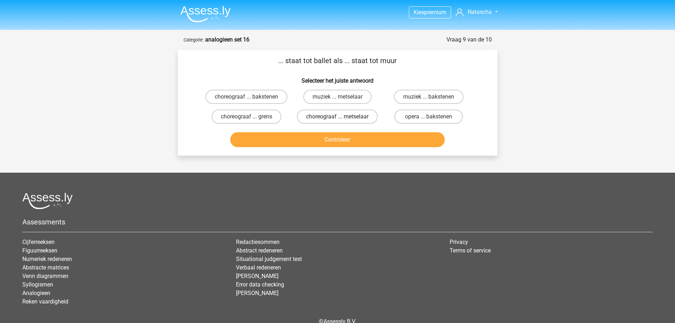
click at [336, 111] on label "choreograaf ... metselaar" at bounding box center [337, 116] width 81 height 14
click at [337, 117] on input "choreograaf ... metselaar" at bounding box center [339, 119] width 5 height 5
radio input "true"
click at [344, 141] on button "Controleer" at bounding box center [337, 139] width 214 height 15
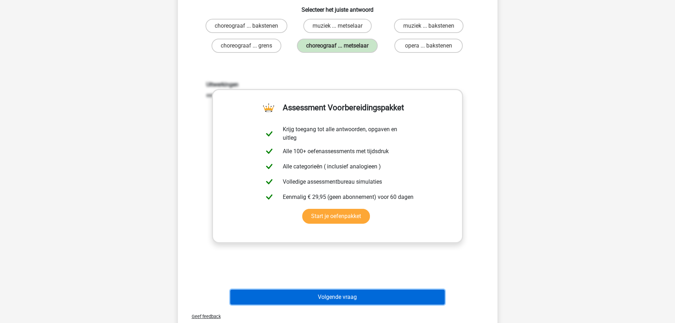
click at [346, 296] on button "Volgende vraag" at bounding box center [337, 296] width 214 height 15
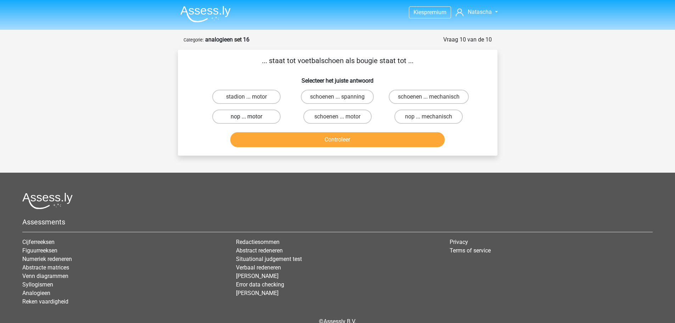
click at [259, 113] on label "nop ... motor" at bounding box center [246, 116] width 68 height 14
click at [251, 117] on input "nop ... motor" at bounding box center [248, 119] width 5 height 5
radio input "true"
click at [322, 142] on button "Controleer" at bounding box center [337, 139] width 214 height 15
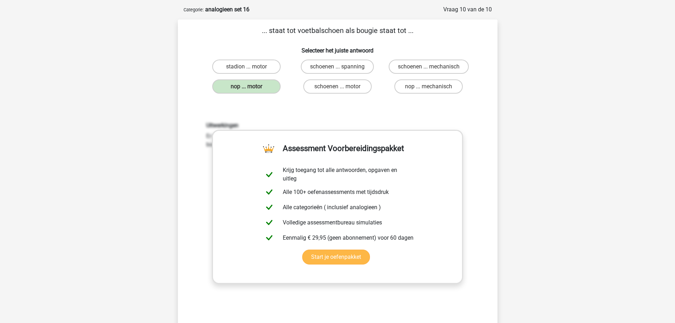
scroll to position [71, 0]
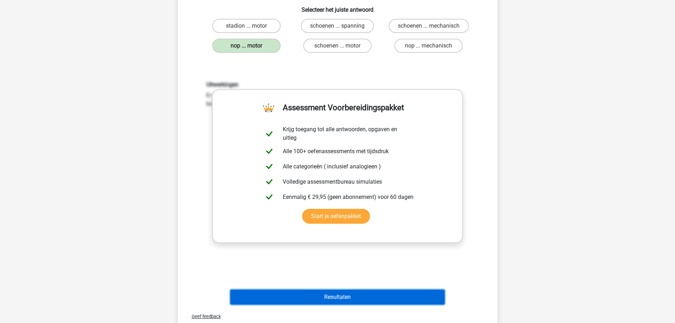
click at [359, 292] on button "Resultaten" at bounding box center [337, 296] width 214 height 15
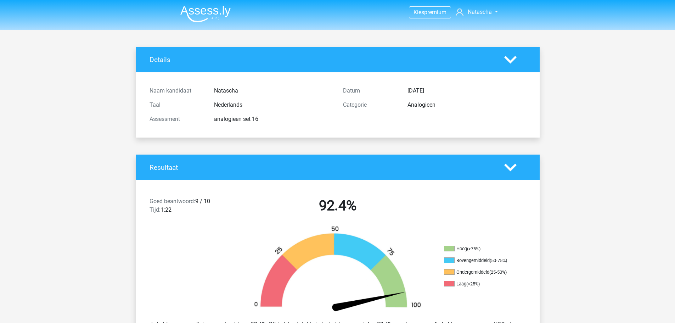
click at [207, 15] on img at bounding box center [205, 14] width 50 height 17
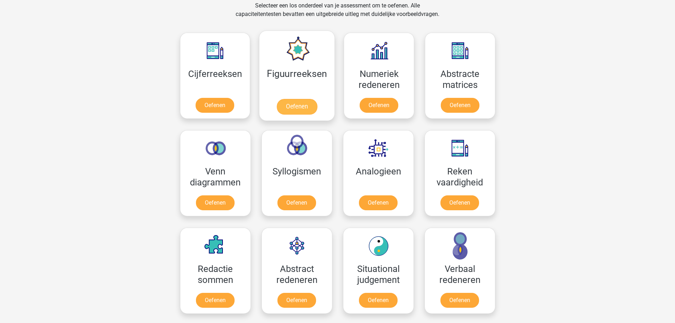
scroll to position [283, 0]
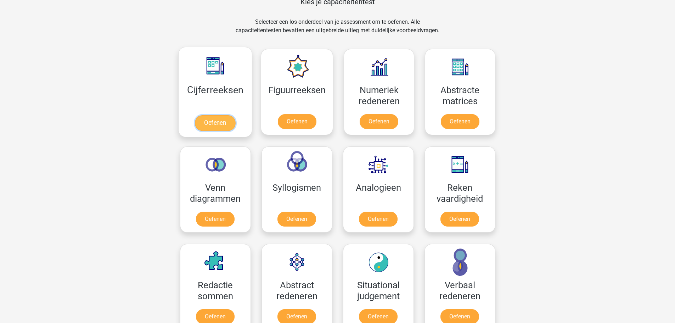
click at [221, 115] on link "Oefenen" at bounding box center [215, 123] width 40 height 16
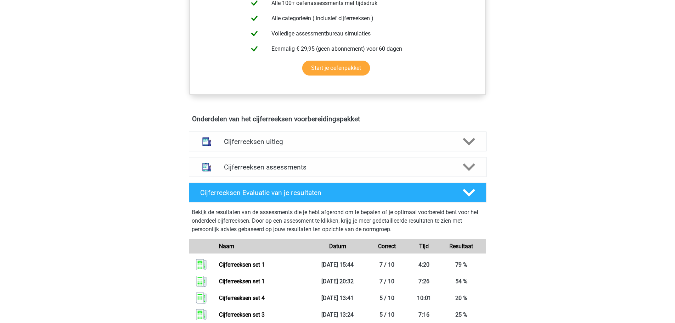
scroll to position [319, 0]
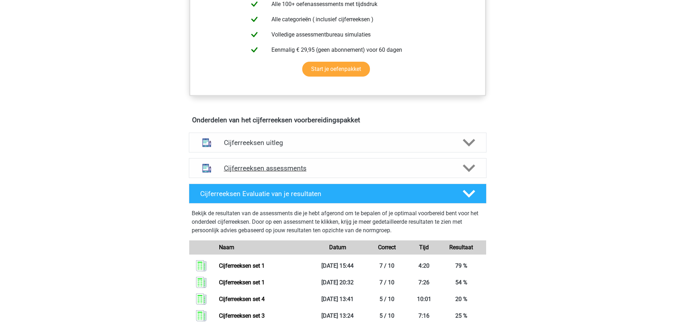
click at [463, 174] on icon at bounding box center [469, 168] width 12 height 12
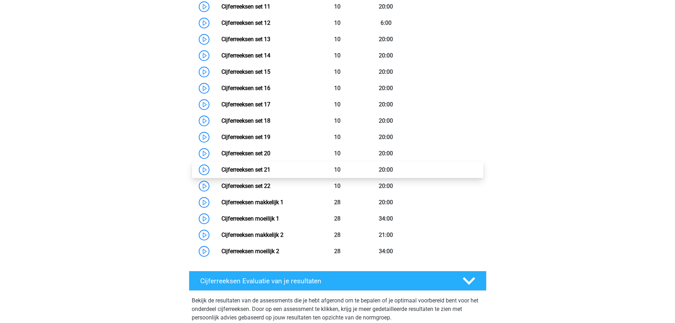
scroll to position [709, 0]
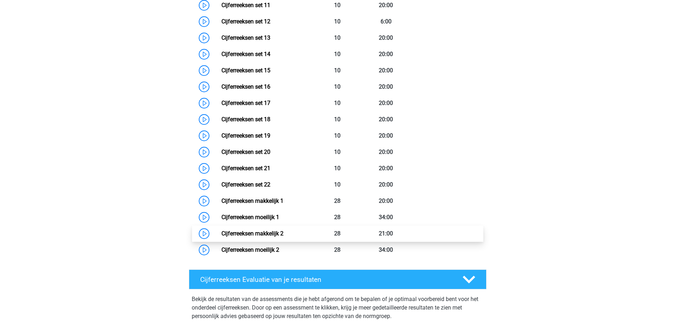
click at [283, 237] on link "Cijferreeksen makkelijk 2" at bounding box center [252, 233] width 62 height 7
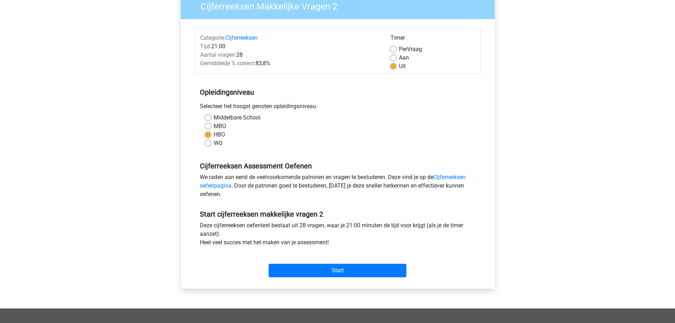
scroll to position [71, 0]
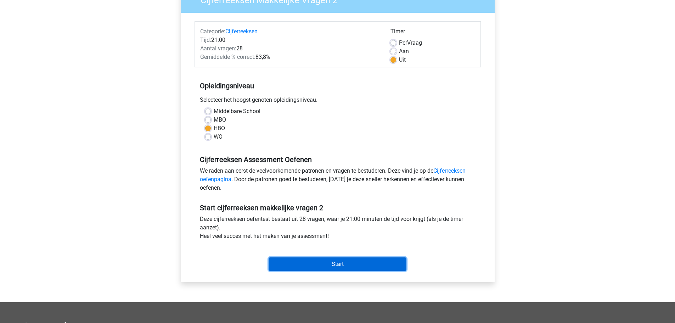
click at [367, 262] on input "Start" at bounding box center [338, 263] width 138 height 13
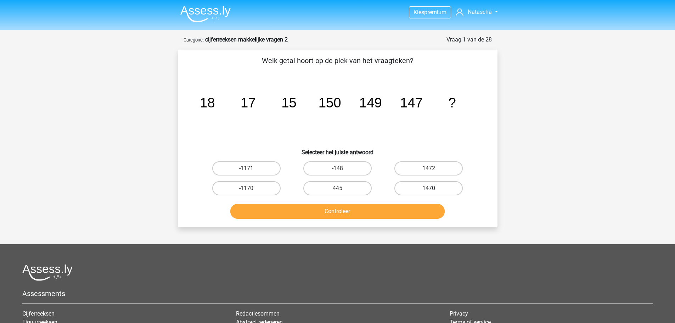
click at [422, 190] on label "1470" at bounding box center [428, 188] width 68 height 14
click at [429, 190] on input "1470" at bounding box center [431, 190] width 5 height 5
radio input "true"
click at [379, 206] on button "Controleer" at bounding box center [337, 211] width 214 height 15
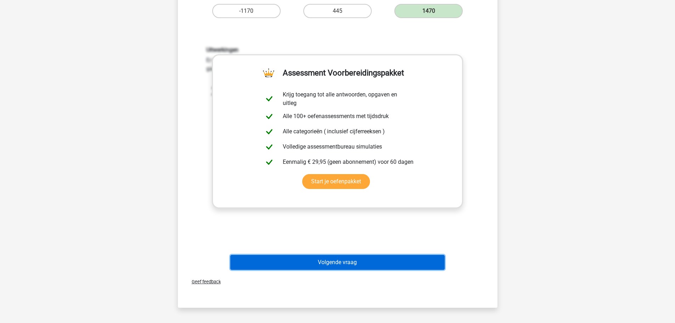
click at [356, 256] on button "Volgende vraag" at bounding box center [337, 262] width 214 height 15
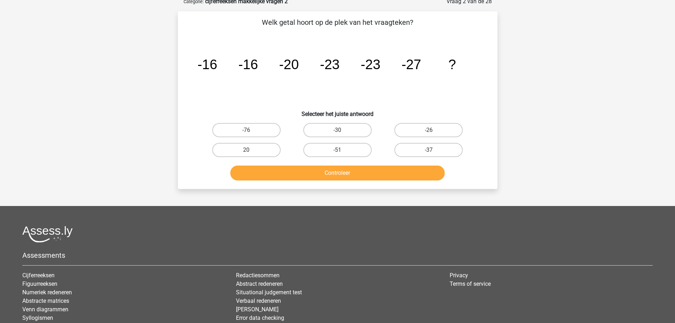
scroll to position [35, 0]
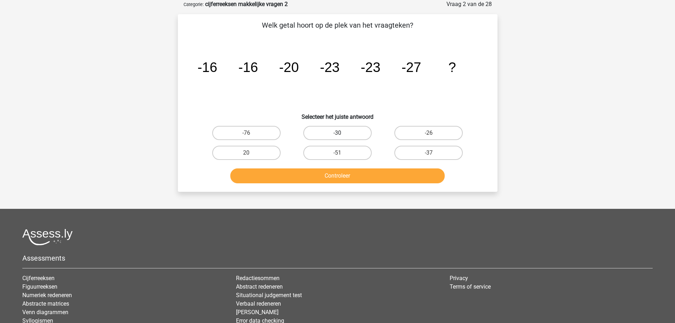
click at [344, 131] on label "-30" at bounding box center [337, 133] width 68 height 14
click at [342, 133] on input "-30" at bounding box center [339, 135] width 5 height 5
radio input "true"
click at [348, 197] on div "Kies premium Natascha nd_vankeeken@hotmail.com" at bounding box center [337, 180] width 675 height 431
click at [345, 176] on button "Controleer" at bounding box center [337, 175] width 214 height 15
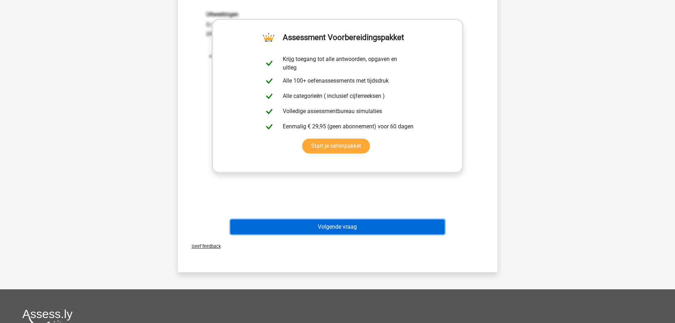
click at [334, 226] on button "Volgende vraag" at bounding box center [337, 226] width 214 height 15
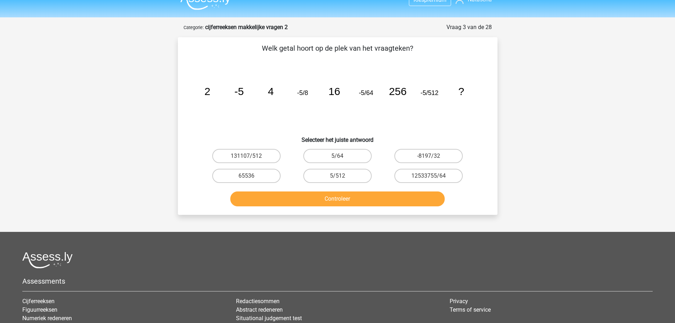
scroll to position [0, 0]
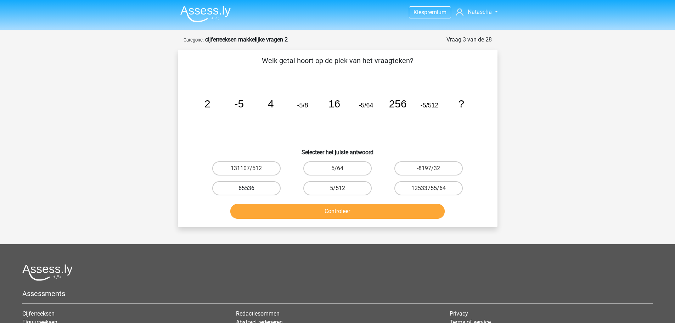
click at [230, 185] on label "65536" at bounding box center [246, 188] width 68 height 14
click at [246, 188] on input "65536" at bounding box center [248, 190] width 5 height 5
radio input "true"
click at [278, 213] on button "Controleer" at bounding box center [337, 211] width 214 height 15
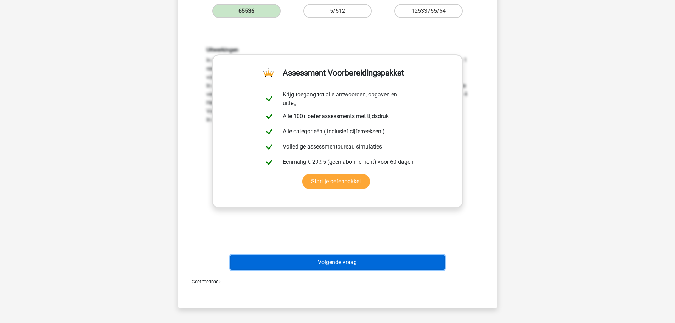
click at [365, 259] on button "Volgende vraag" at bounding box center [337, 262] width 214 height 15
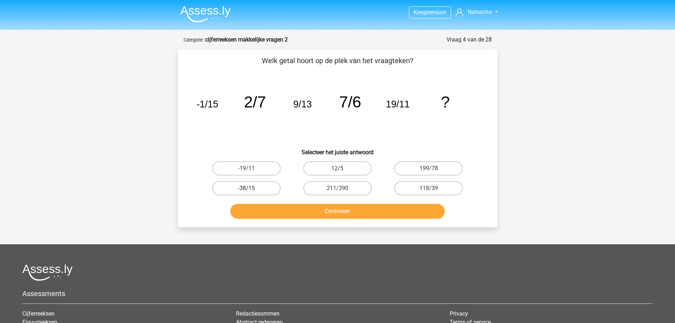
click at [267, 188] on label "-38/15" at bounding box center [246, 188] width 68 height 14
click at [251, 188] on input "-38/15" at bounding box center [248, 190] width 5 height 5
radio input "true"
click at [315, 211] on button "Controleer" at bounding box center [337, 211] width 214 height 15
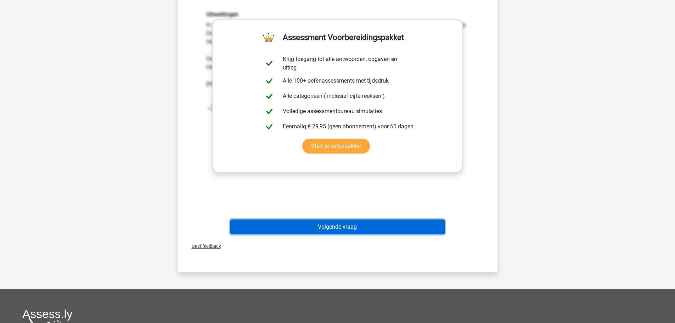
click at [338, 225] on button "Volgende vraag" at bounding box center [337, 226] width 214 height 15
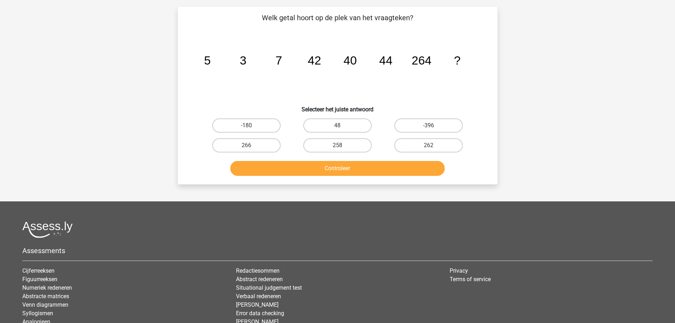
scroll to position [35, 0]
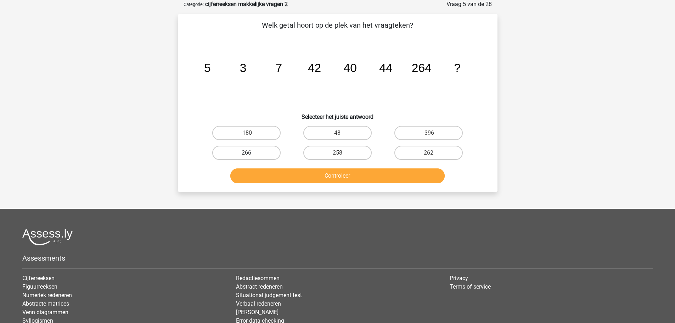
click at [269, 158] on label "266" at bounding box center [246, 153] width 68 height 14
click at [251, 157] on input "266" at bounding box center [248, 155] width 5 height 5
radio input "true"
click at [296, 172] on button "Controleer" at bounding box center [337, 175] width 214 height 15
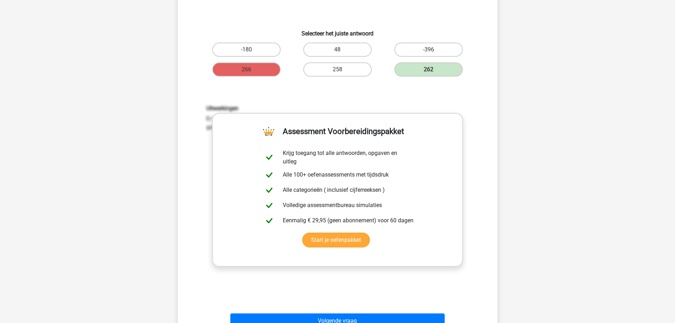
scroll to position [142, 0]
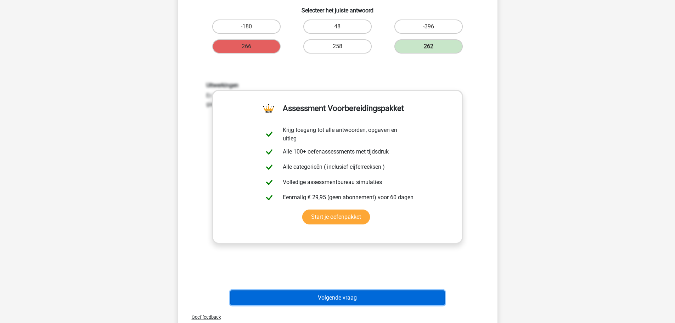
click at [344, 297] on button "Volgende vraag" at bounding box center [337, 297] width 214 height 15
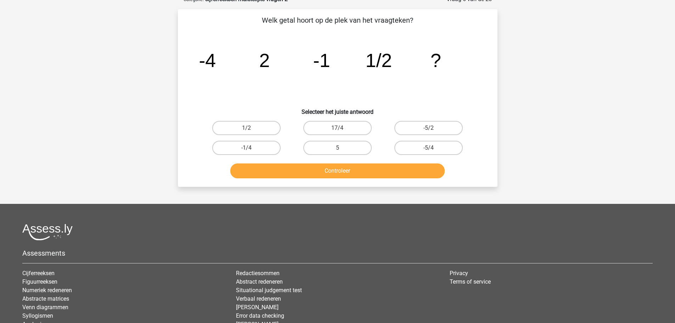
scroll to position [35, 0]
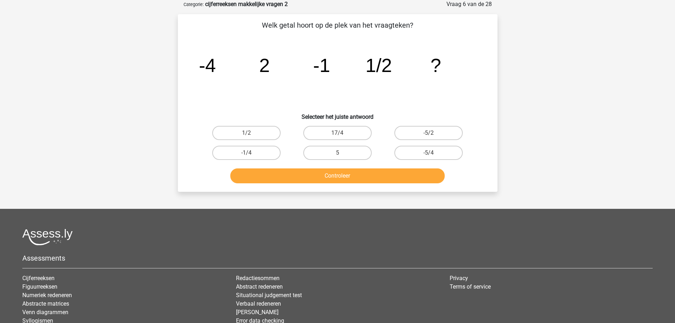
click at [282, 150] on div "-1/4" at bounding box center [246, 153] width 85 height 14
click at [260, 150] on label "-1/4" at bounding box center [246, 153] width 68 height 14
click at [251, 153] on input "-1/4" at bounding box center [248, 155] width 5 height 5
radio input "true"
click at [302, 171] on button "Controleer" at bounding box center [337, 175] width 214 height 15
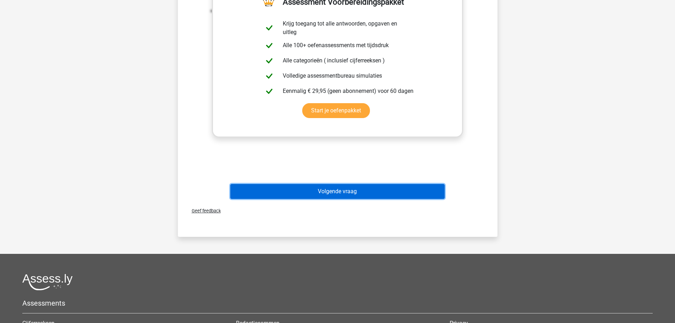
click at [338, 186] on button "Volgende vraag" at bounding box center [337, 191] width 214 height 15
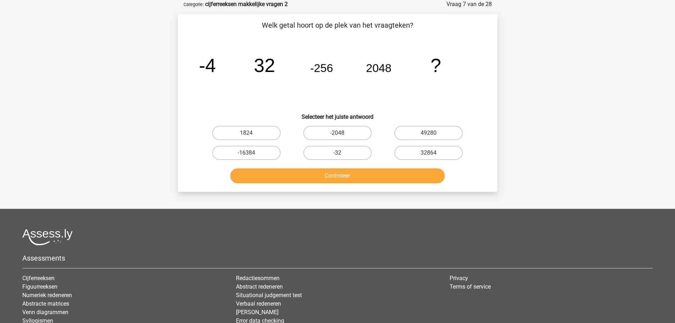
scroll to position [0, 0]
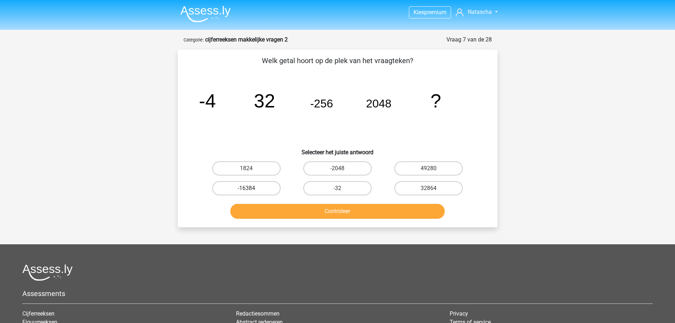
click at [252, 192] on label "-16384" at bounding box center [246, 188] width 68 height 14
click at [251, 192] on input "-16384" at bounding box center [248, 190] width 5 height 5
radio input "true"
click at [287, 204] on button "Controleer" at bounding box center [337, 211] width 214 height 15
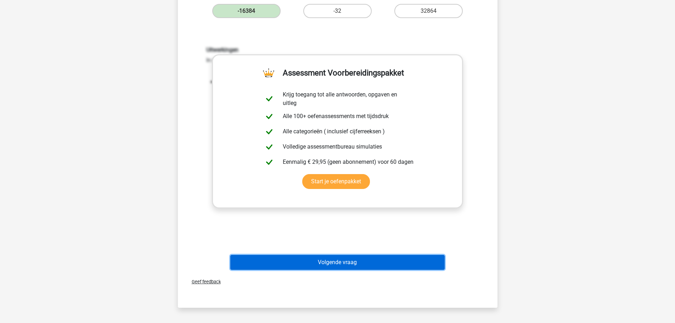
click at [345, 261] on button "Volgende vraag" at bounding box center [337, 262] width 214 height 15
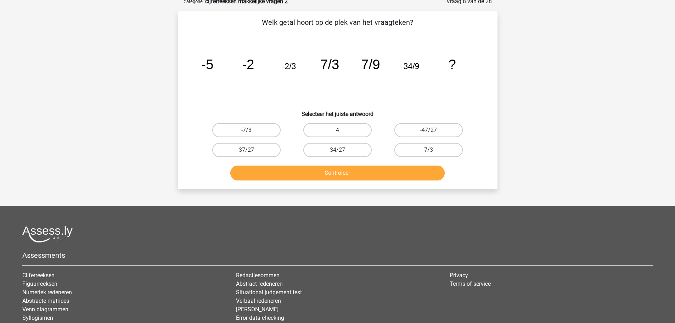
scroll to position [35, 0]
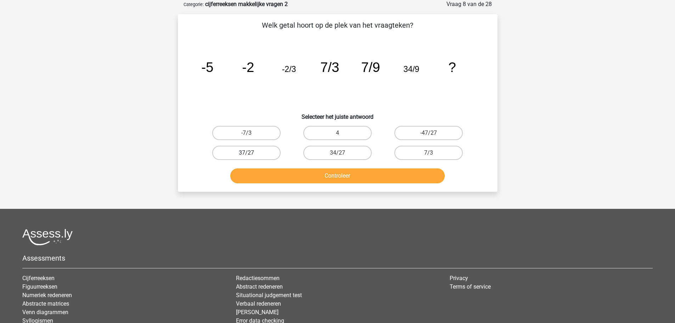
click at [267, 153] on label "37/27" at bounding box center [246, 153] width 68 height 14
click at [251, 153] on input "37/27" at bounding box center [248, 155] width 5 height 5
radio input "true"
click at [299, 175] on button "Controleer" at bounding box center [337, 175] width 214 height 15
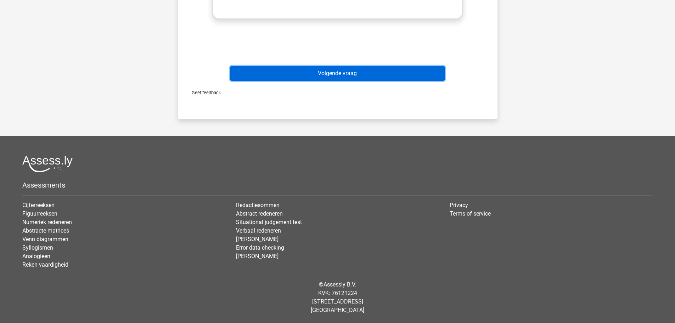
click at [332, 71] on button "Volgende vraag" at bounding box center [337, 73] width 214 height 15
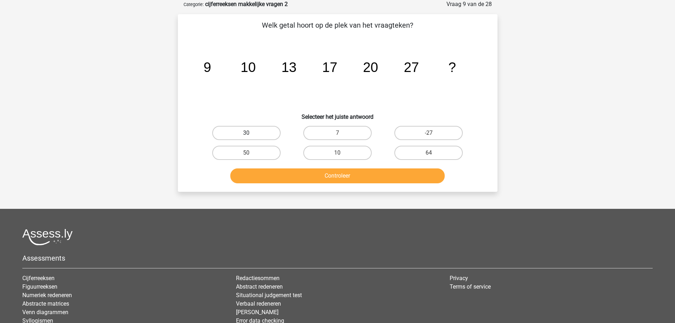
click at [269, 130] on label "30" at bounding box center [246, 133] width 68 height 14
click at [251, 133] on input "30" at bounding box center [248, 135] width 5 height 5
radio input "true"
drag, startPoint x: 316, startPoint y: 168, endPoint x: 316, endPoint y: 173, distance: 5.0
click at [316, 172] on button "Controleer" at bounding box center [337, 175] width 214 height 15
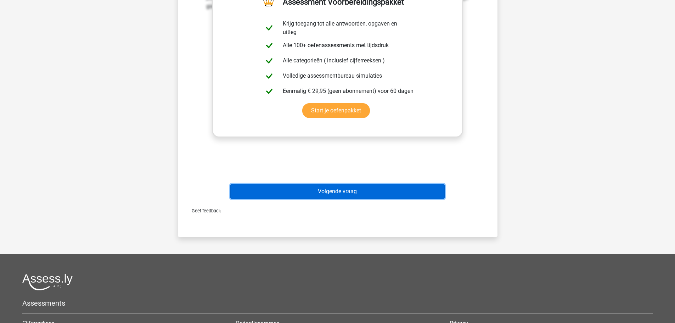
click at [346, 190] on button "Volgende vraag" at bounding box center [337, 191] width 214 height 15
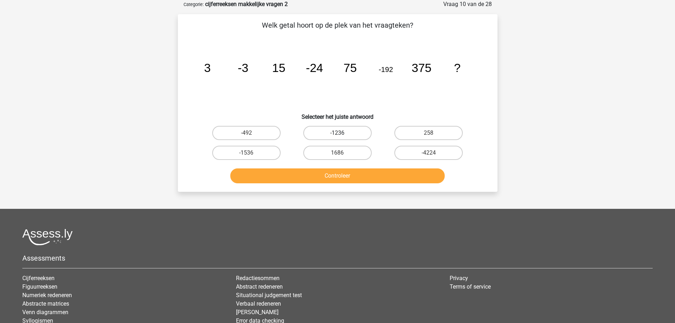
drag, startPoint x: 341, startPoint y: 127, endPoint x: 343, endPoint y: 135, distance: 8.5
click at [341, 127] on label "-1236" at bounding box center [337, 133] width 68 height 14
click at [341, 133] on input "-1236" at bounding box center [339, 135] width 5 height 5
radio input "true"
click at [349, 176] on button "Controleer" at bounding box center [337, 175] width 214 height 15
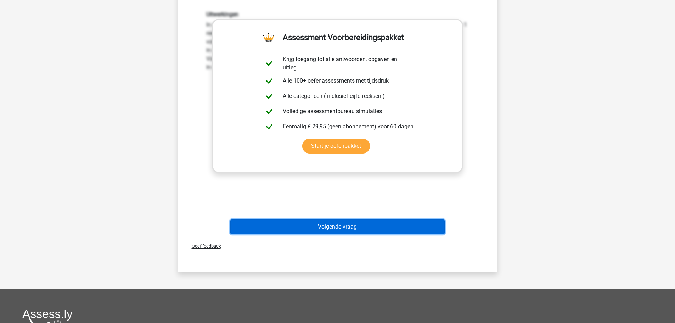
click at [342, 221] on button "Volgende vraag" at bounding box center [337, 226] width 214 height 15
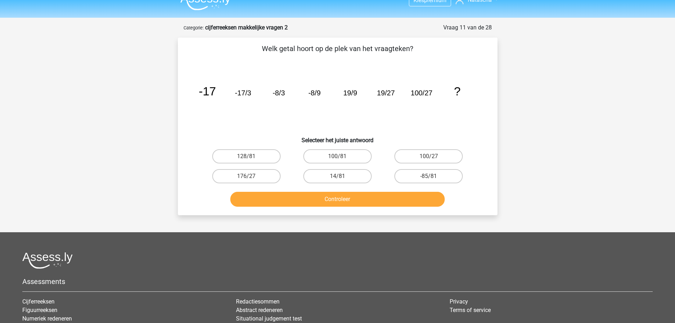
scroll to position [0, 0]
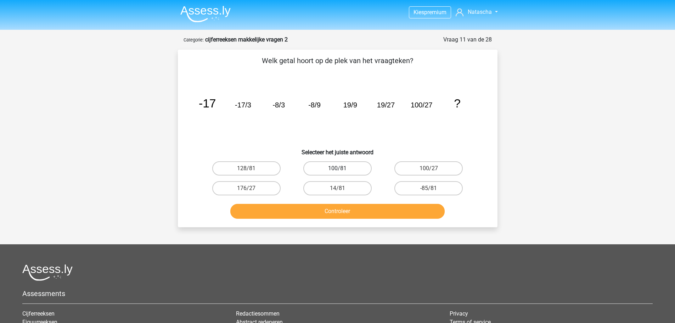
click at [345, 172] on label "100/81" at bounding box center [337, 168] width 68 height 14
click at [342, 172] on input "100/81" at bounding box center [339, 170] width 5 height 5
radio input "true"
click at [355, 204] on button "Controleer" at bounding box center [337, 211] width 214 height 15
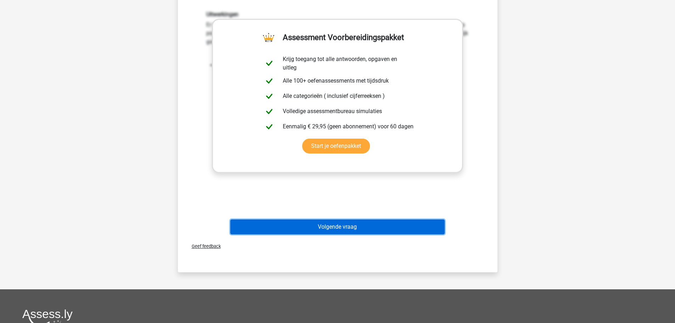
click at [374, 230] on button "Volgende vraag" at bounding box center [337, 226] width 214 height 15
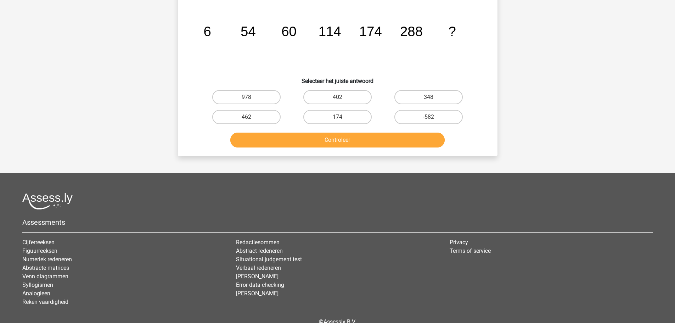
scroll to position [35, 0]
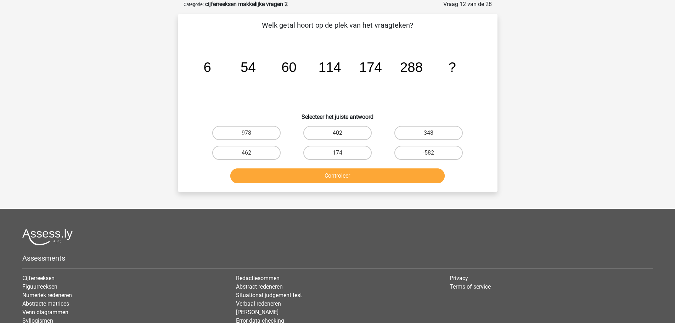
drag, startPoint x: 255, startPoint y: 154, endPoint x: 262, endPoint y: 164, distance: 11.7
click at [255, 154] on label "462" at bounding box center [246, 153] width 68 height 14
click at [251, 154] on input "462" at bounding box center [248, 155] width 5 height 5
radio input "true"
click at [270, 173] on button "Controleer" at bounding box center [337, 175] width 214 height 15
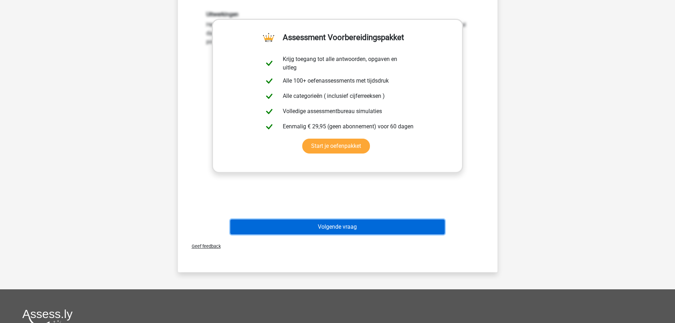
click at [331, 221] on button "Volgende vraag" at bounding box center [337, 226] width 214 height 15
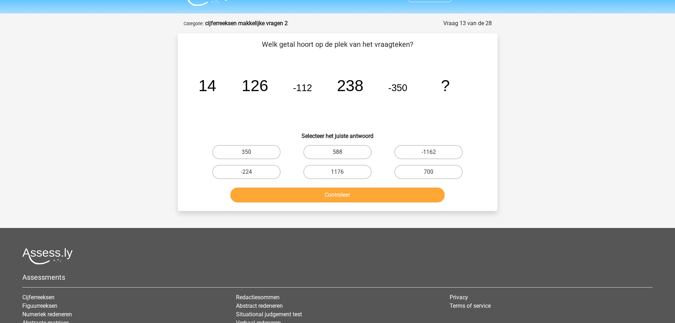
scroll to position [0, 0]
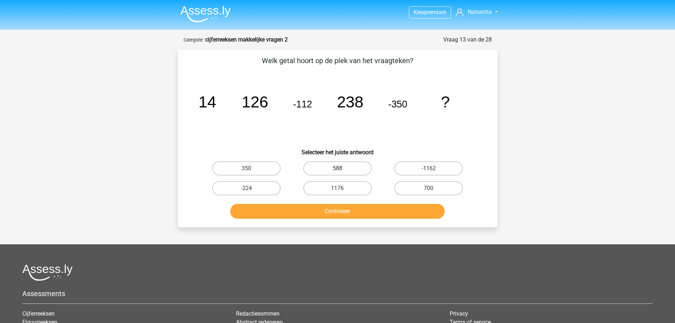
click at [330, 166] on label "588" at bounding box center [337, 168] width 68 height 14
click at [337, 168] on input "588" at bounding box center [339, 170] width 5 height 5
radio input "true"
click at [358, 224] on div "Welk getal hoort op de plek van het vraagteken? image/svg+xml 14 126 -112 238 -…" at bounding box center [338, 139] width 320 height 178
click at [356, 215] on button "Controleer" at bounding box center [337, 211] width 214 height 15
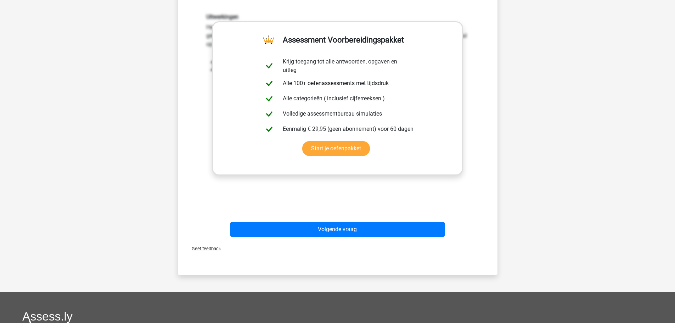
scroll to position [213, 0]
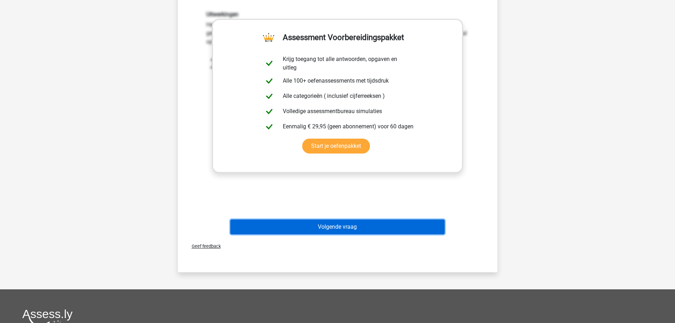
click at [343, 223] on button "Volgende vraag" at bounding box center [337, 226] width 214 height 15
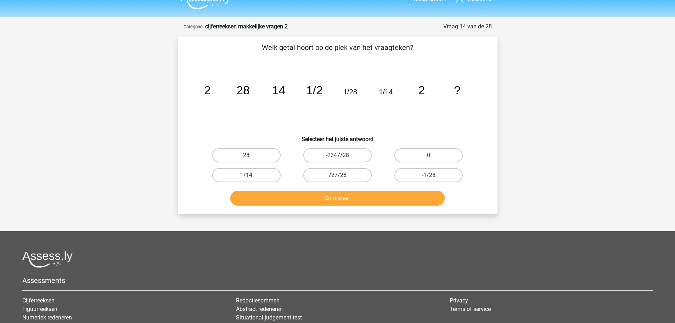
scroll to position [0, 0]
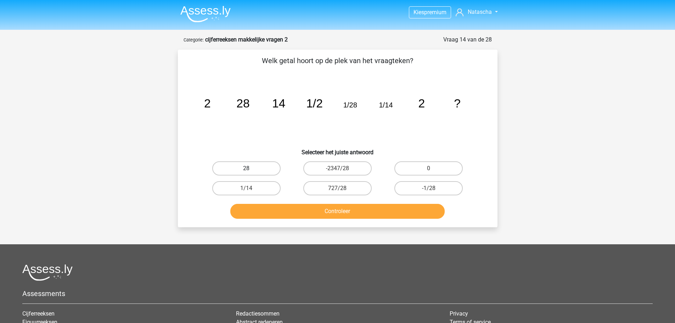
click at [244, 167] on label "28" at bounding box center [246, 168] width 68 height 14
click at [246, 168] on input "28" at bounding box center [248, 170] width 5 height 5
radio input "true"
click at [316, 224] on div "Welk getal hoort op de plek van het vraagteken? image/svg+xml 2 28 14 1/2 1/28 …" at bounding box center [338, 139] width 320 height 178
click at [318, 212] on button "Controleer" at bounding box center [337, 211] width 214 height 15
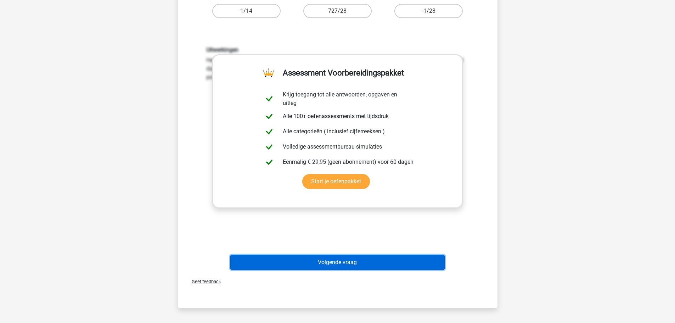
click at [331, 261] on button "Volgende vraag" at bounding box center [337, 262] width 214 height 15
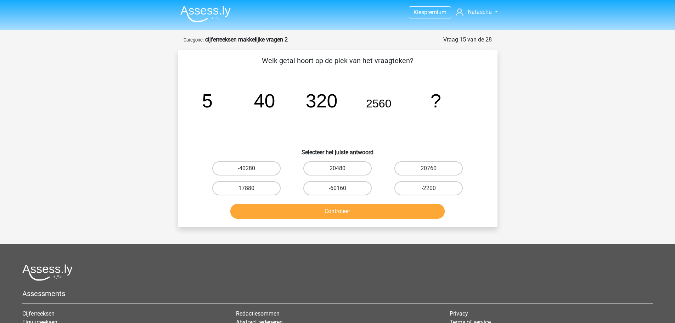
click at [353, 169] on label "20480" at bounding box center [337, 168] width 68 height 14
click at [342, 169] on input "20480" at bounding box center [339, 170] width 5 height 5
radio input "true"
click at [358, 211] on button "Controleer" at bounding box center [337, 211] width 214 height 15
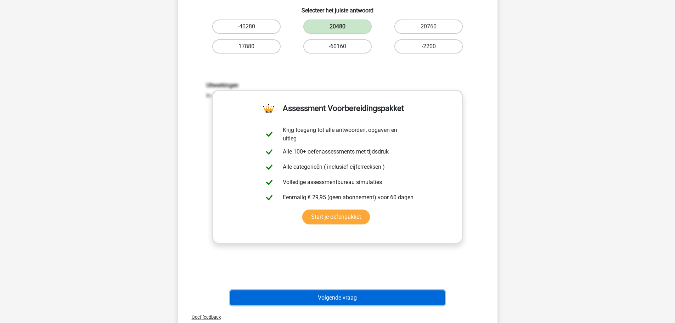
click at [331, 298] on button "Volgende vraag" at bounding box center [337, 297] width 214 height 15
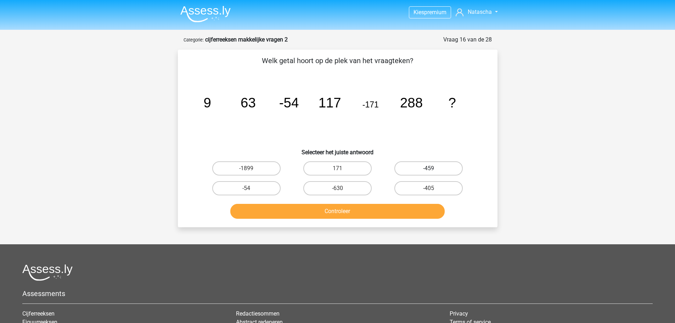
click at [442, 165] on label "-459" at bounding box center [428, 168] width 68 height 14
click at [433, 168] on input "-459" at bounding box center [431, 170] width 5 height 5
radio input "true"
click at [359, 212] on button "Controleer" at bounding box center [337, 211] width 214 height 15
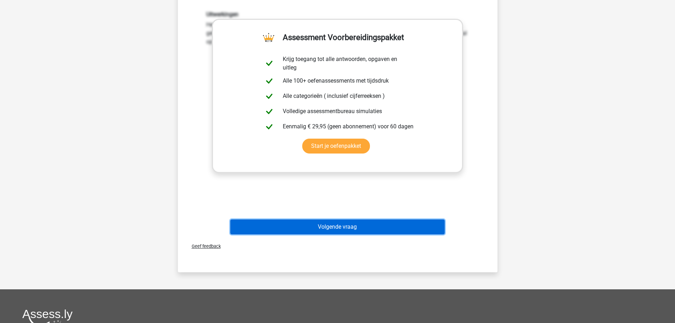
click at [354, 231] on button "Volgende vraag" at bounding box center [337, 226] width 214 height 15
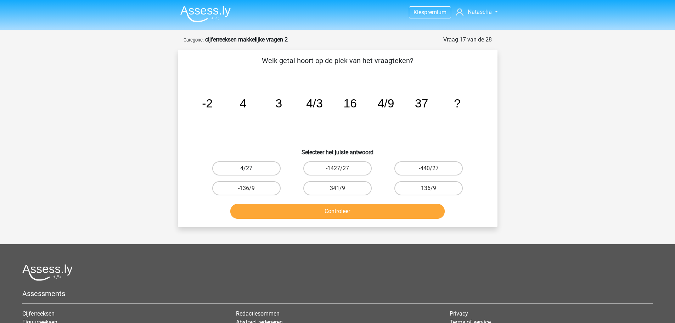
click at [260, 167] on label "4/27" at bounding box center [246, 168] width 68 height 14
click at [251, 168] on input "4/27" at bounding box center [248, 170] width 5 height 5
radio input "true"
click at [285, 204] on button "Controleer" at bounding box center [337, 211] width 214 height 15
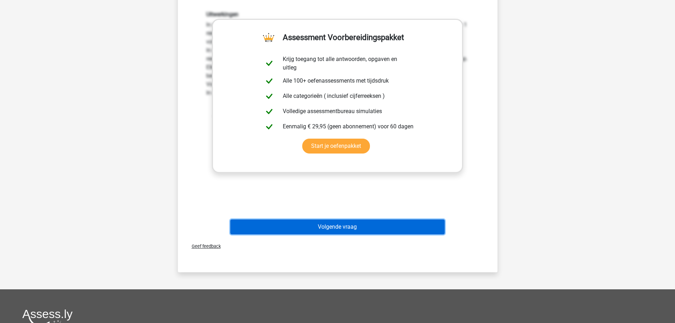
click at [294, 221] on button "Volgende vraag" at bounding box center [337, 226] width 214 height 15
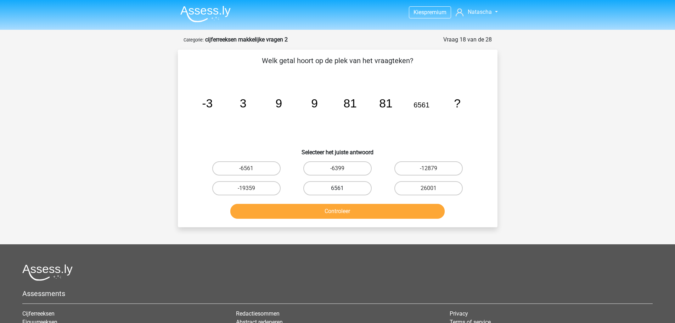
click at [371, 188] on label "6561" at bounding box center [337, 188] width 68 height 14
click at [342, 188] on input "6561" at bounding box center [339, 190] width 5 height 5
radio input "true"
click at [356, 213] on button "Controleer" at bounding box center [337, 211] width 214 height 15
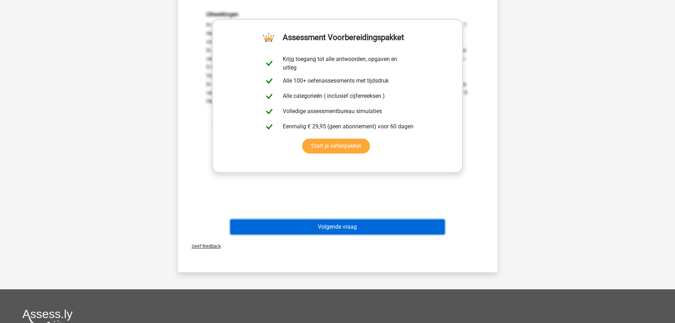
click at [333, 229] on button "Volgende vraag" at bounding box center [337, 226] width 214 height 15
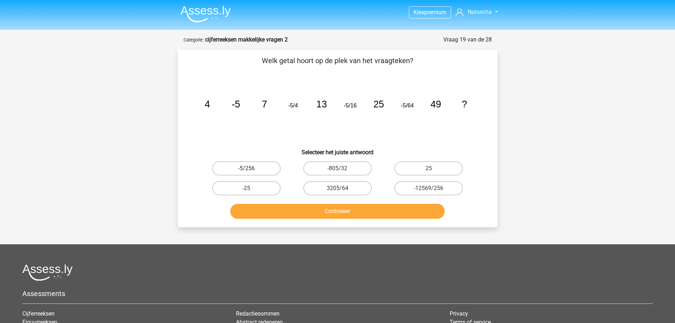
click at [265, 166] on label "-5/256" at bounding box center [246, 168] width 68 height 14
click at [251, 168] on input "-5/256" at bounding box center [248, 170] width 5 height 5
radio input "true"
click at [303, 214] on button "Controleer" at bounding box center [337, 211] width 214 height 15
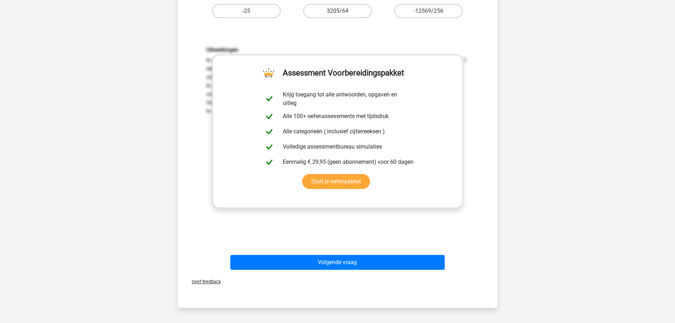
click at [370, 233] on div "Uitwerkingen In deze reeks zijn er eigenlijk twee reeksen. 1 reeks voor de geta…" at bounding box center [337, 139] width 297 height 220
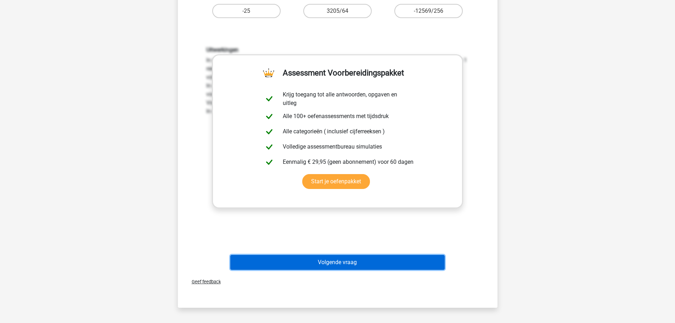
click at [370, 260] on button "Volgende vraag" at bounding box center [337, 262] width 214 height 15
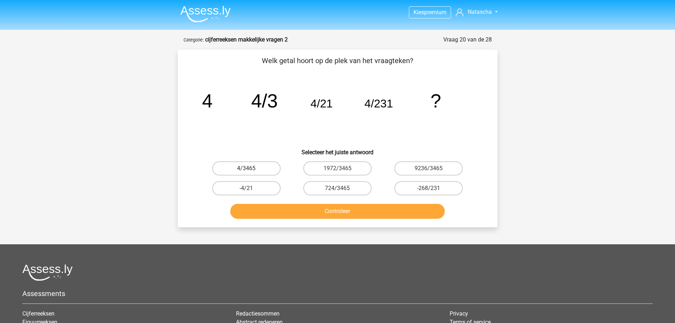
click at [258, 169] on label "4/3465" at bounding box center [246, 168] width 68 height 14
click at [251, 169] on input "4/3465" at bounding box center [248, 170] width 5 height 5
radio input "true"
click at [301, 213] on button "Controleer" at bounding box center [337, 211] width 214 height 15
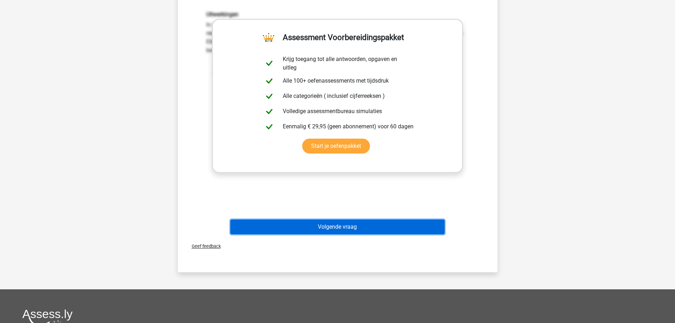
click at [350, 224] on button "Volgende vraag" at bounding box center [337, 226] width 214 height 15
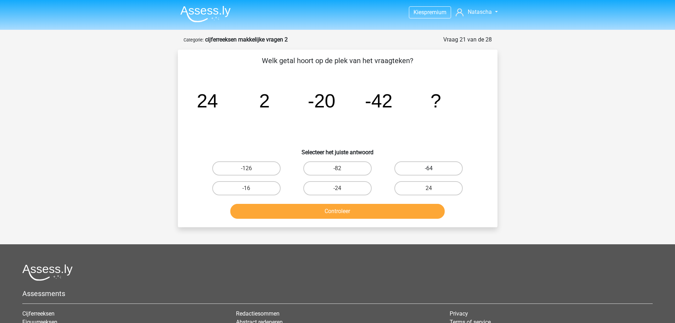
click at [409, 167] on label "-64" at bounding box center [428, 168] width 68 height 14
click at [429, 168] on input "-64" at bounding box center [431, 170] width 5 height 5
radio input "true"
click at [359, 213] on button "Controleer" at bounding box center [337, 211] width 214 height 15
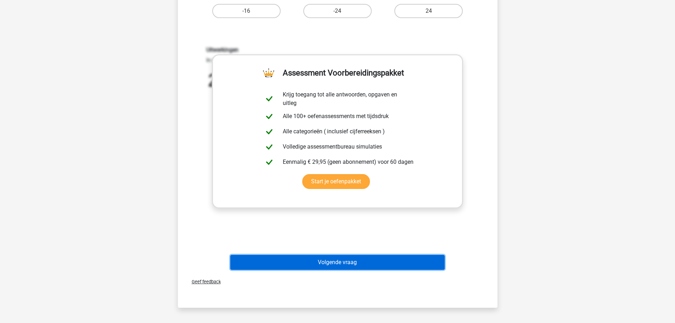
click at [357, 262] on button "Volgende vraag" at bounding box center [337, 262] width 214 height 15
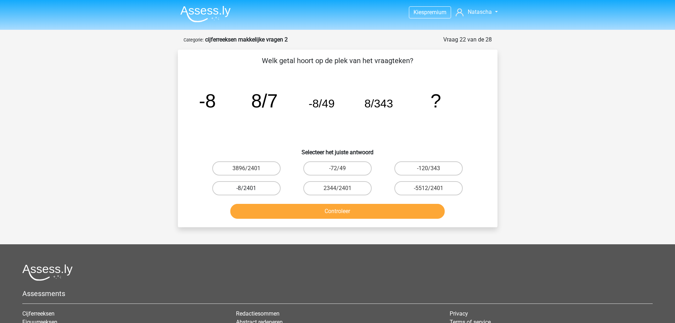
click at [268, 187] on label "-8/2401" at bounding box center [246, 188] width 68 height 14
click at [251, 188] on input "-8/2401" at bounding box center [248, 190] width 5 height 5
radio input "true"
click at [301, 214] on button "Controleer" at bounding box center [337, 211] width 214 height 15
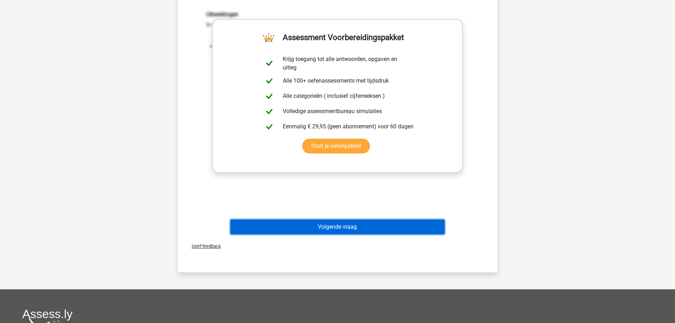
click at [316, 222] on button "Volgende vraag" at bounding box center [337, 226] width 214 height 15
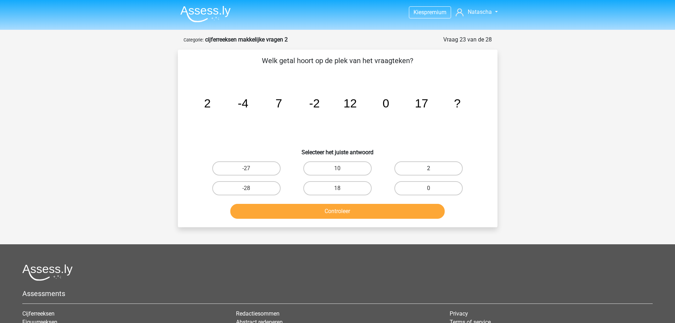
click at [438, 167] on label "2" at bounding box center [428, 168] width 68 height 14
click at [433, 168] on input "2" at bounding box center [431, 170] width 5 height 5
radio input "true"
click at [320, 216] on button "Controleer" at bounding box center [337, 211] width 214 height 15
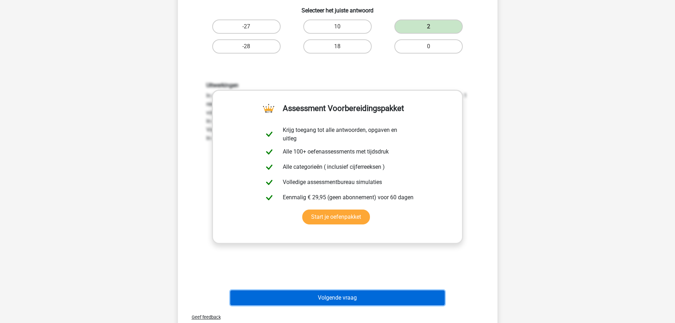
click at [350, 301] on button "Volgende vraag" at bounding box center [337, 297] width 214 height 15
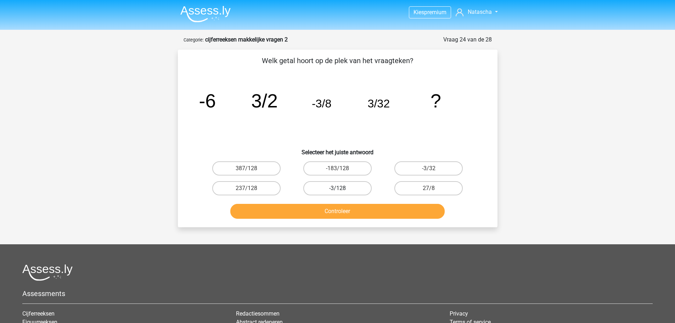
click at [354, 190] on label "-3/128" at bounding box center [337, 188] width 68 height 14
click at [342, 190] on input "-3/128" at bounding box center [339, 190] width 5 height 5
radio input "true"
click at [356, 214] on button "Controleer" at bounding box center [337, 211] width 214 height 15
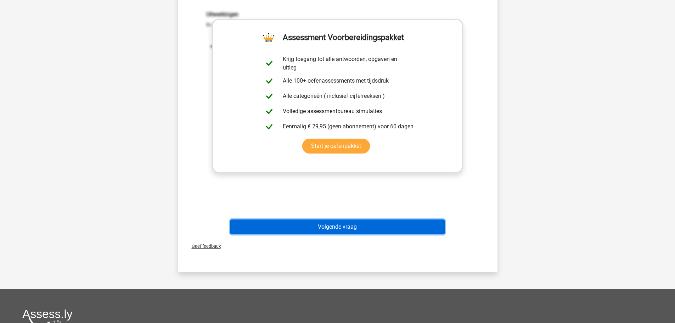
click at [346, 226] on button "Volgende vraag" at bounding box center [337, 226] width 214 height 15
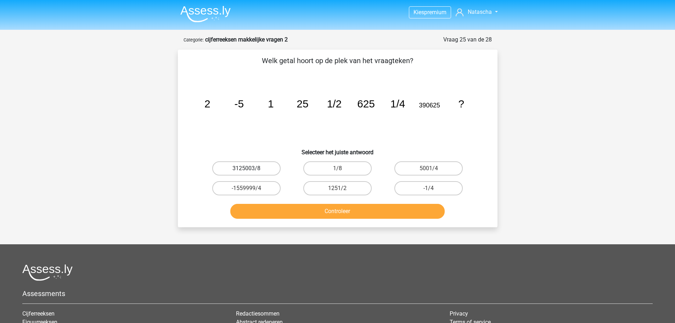
click at [225, 168] on label "3125003/8" at bounding box center [246, 168] width 68 height 14
click at [246, 168] on input "3125003/8" at bounding box center [248, 170] width 5 height 5
radio input "true"
click at [263, 199] on div "Controleer" at bounding box center [337, 209] width 297 height 23
click at [271, 214] on button "Controleer" at bounding box center [337, 211] width 214 height 15
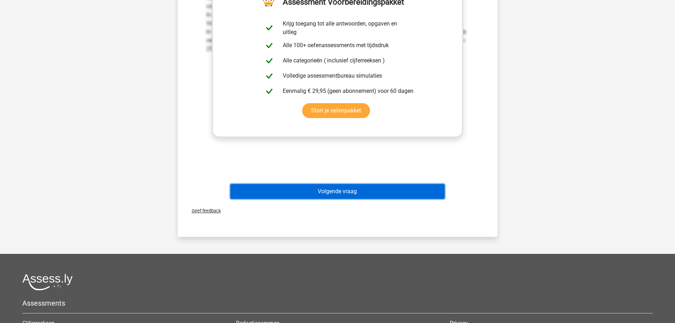
click at [299, 188] on button "Volgende vraag" at bounding box center [337, 191] width 214 height 15
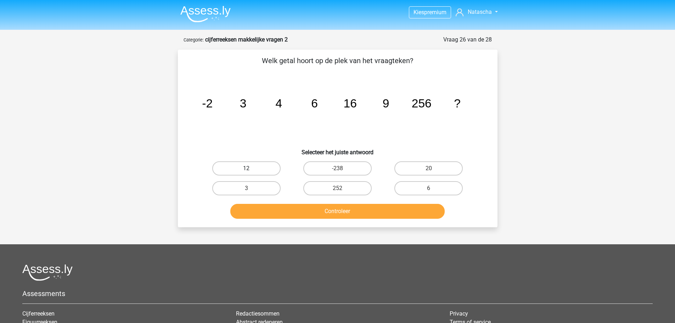
click at [245, 174] on label "12" at bounding box center [246, 168] width 68 height 14
click at [246, 173] on input "12" at bounding box center [248, 170] width 5 height 5
radio input "true"
click at [299, 211] on button "Controleer" at bounding box center [337, 211] width 214 height 15
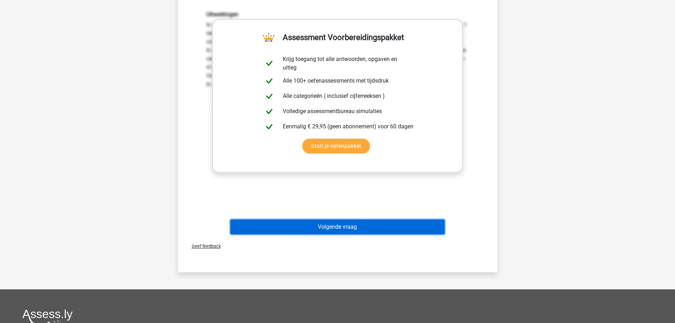
click at [361, 227] on button "Volgende vraag" at bounding box center [337, 226] width 214 height 15
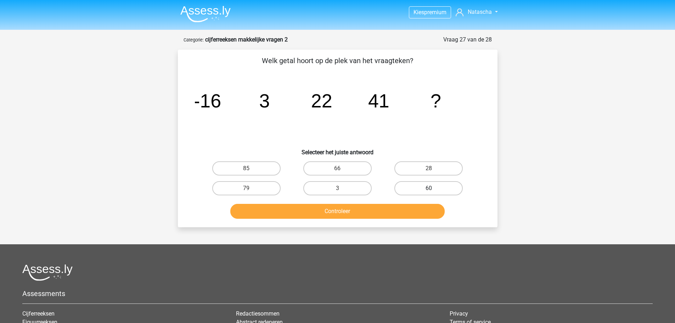
click at [415, 189] on label "60" at bounding box center [428, 188] width 68 height 14
click at [429, 189] on input "60" at bounding box center [431, 190] width 5 height 5
radio input "true"
click at [366, 215] on button "Controleer" at bounding box center [337, 211] width 214 height 15
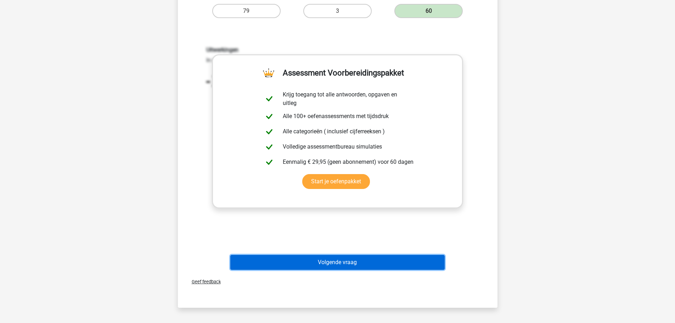
click at [365, 256] on button "Volgende vraag" at bounding box center [337, 262] width 214 height 15
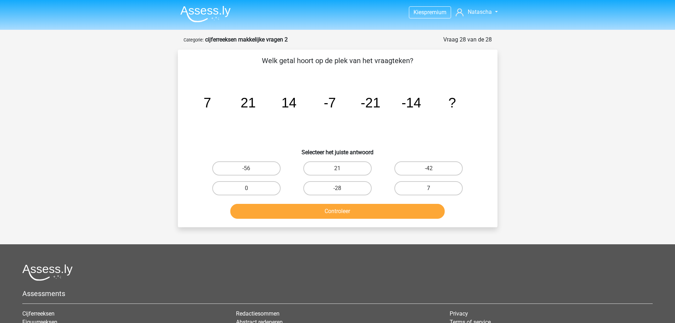
click at [413, 189] on label "7" at bounding box center [428, 188] width 68 height 14
click at [429, 189] on input "7" at bounding box center [431, 190] width 5 height 5
radio input "true"
click at [379, 204] on button "Controleer" at bounding box center [337, 211] width 214 height 15
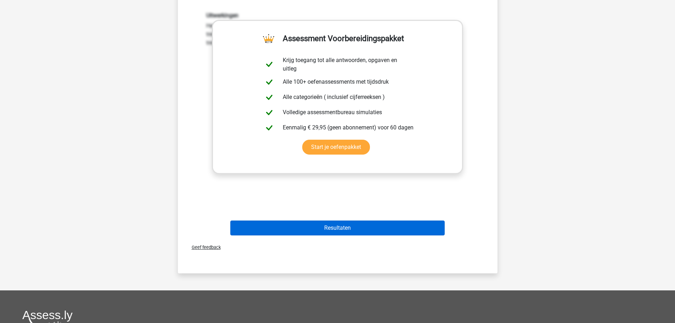
scroll to position [213, 0]
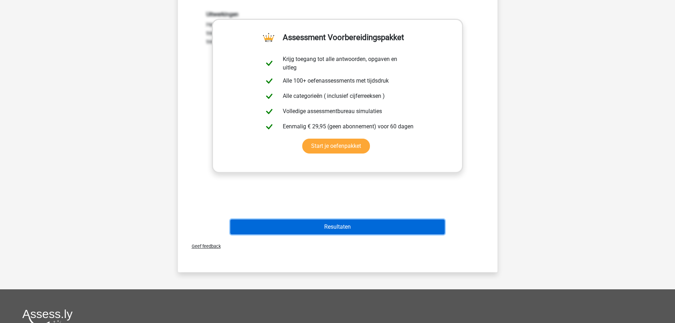
click at [387, 226] on button "Resultaten" at bounding box center [337, 226] width 214 height 15
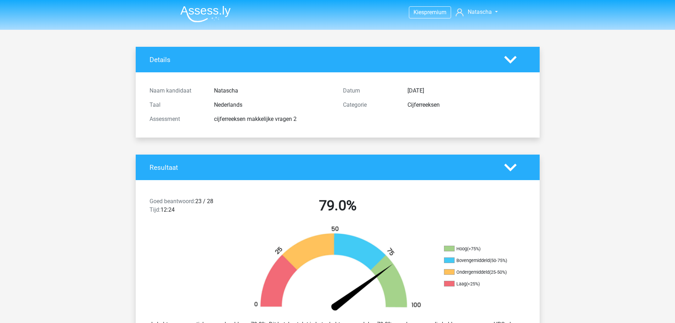
click at [210, 12] on img at bounding box center [205, 14] width 50 height 17
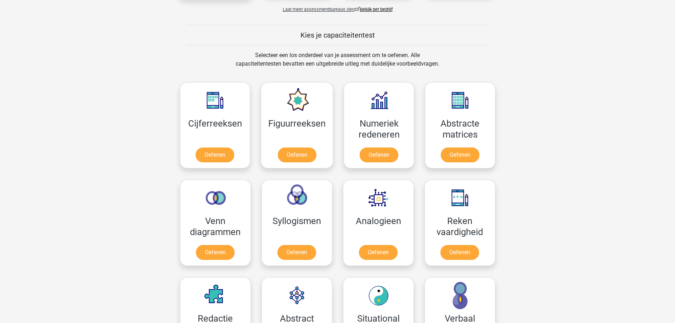
scroll to position [390, 0]
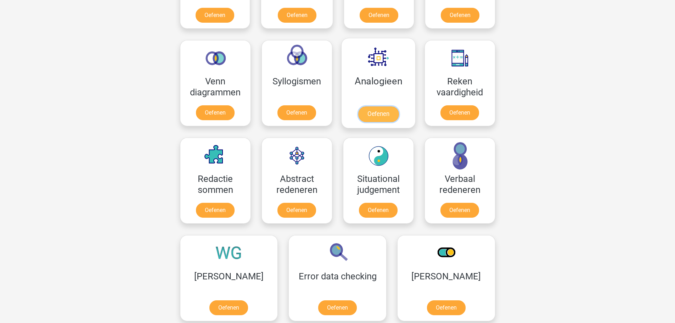
click at [371, 106] on link "Oefenen" at bounding box center [378, 114] width 40 height 16
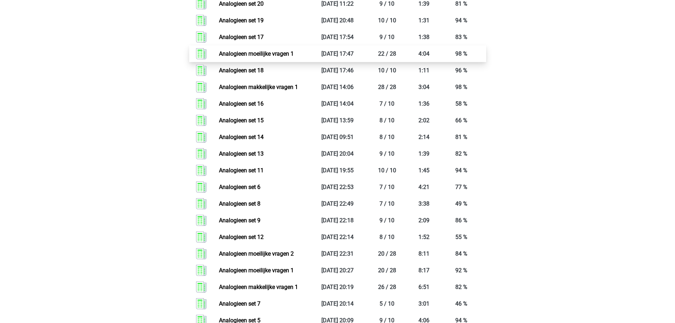
scroll to position [886, 0]
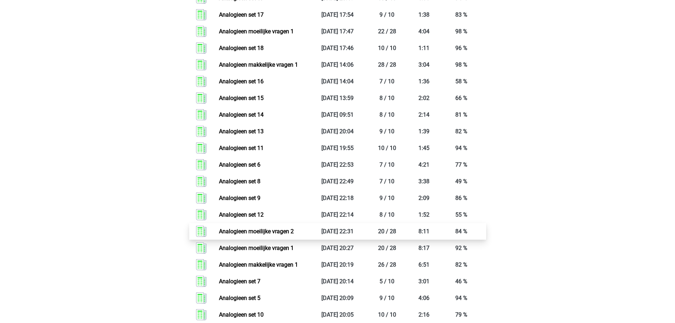
click at [272, 231] on link "Analogieen moeilijke vragen 2" at bounding box center [256, 231] width 75 height 7
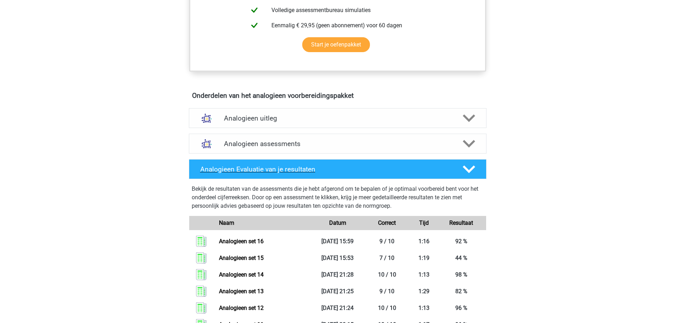
scroll to position [324, 0]
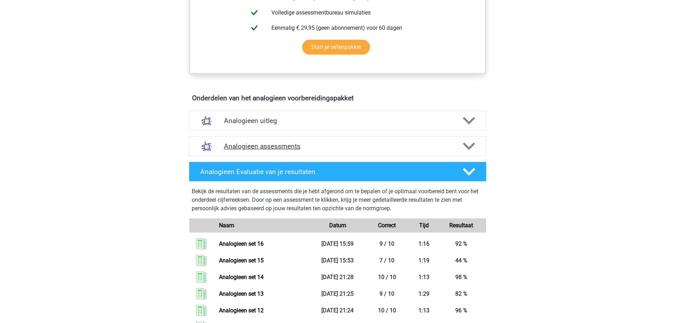
click at [470, 142] on icon at bounding box center [469, 146] width 12 height 12
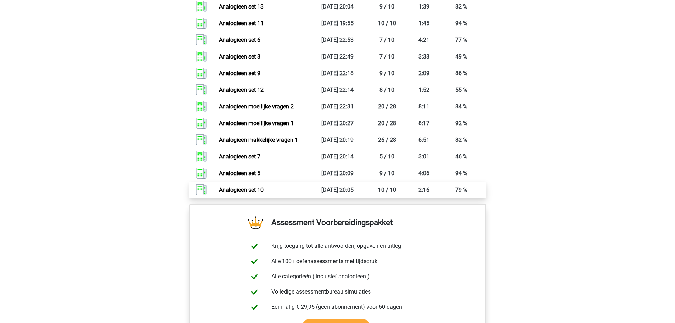
scroll to position [1458, 0]
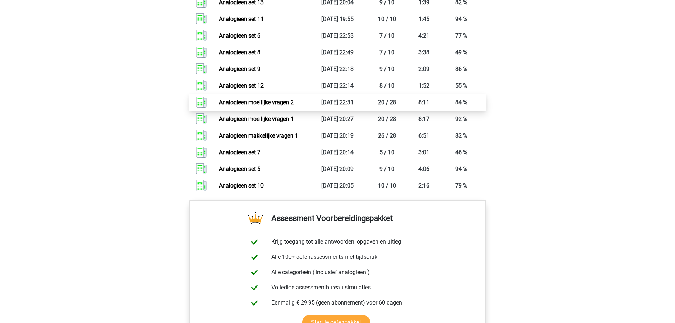
click at [266, 102] on link "Analogieen moeilijke vragen 2" at bounding box center [256, 102] width 75 height 7
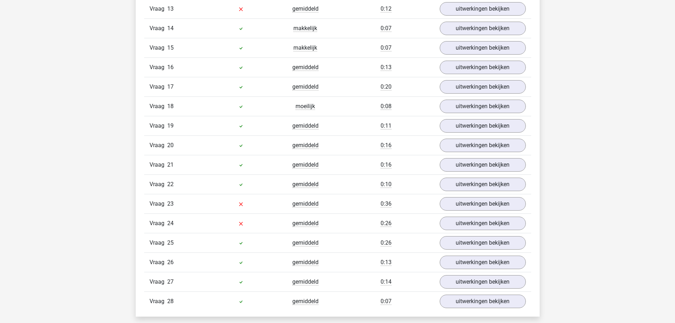
scroll to position [847, 0]
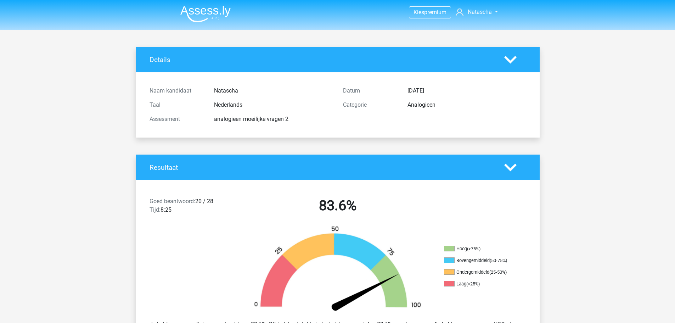
click at [212, 17] on img at bounding box center [205, 14] width 50 height 17
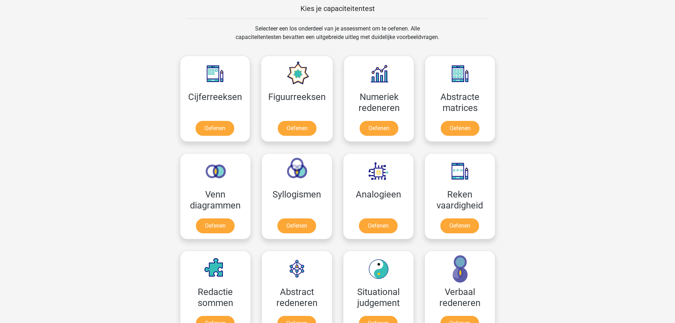
scroll to position [354, 0]
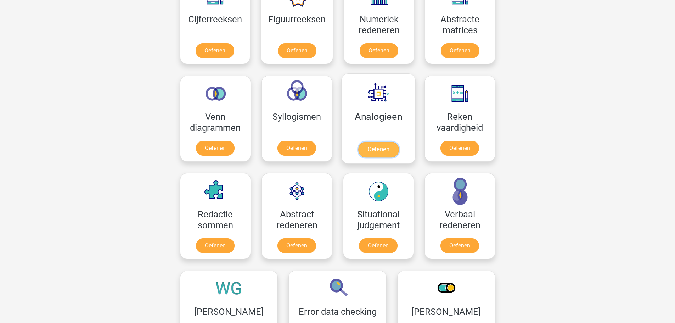
click at [377, 142] on link "Oefenen" at bounding box center [378, 150] width 40 height 16
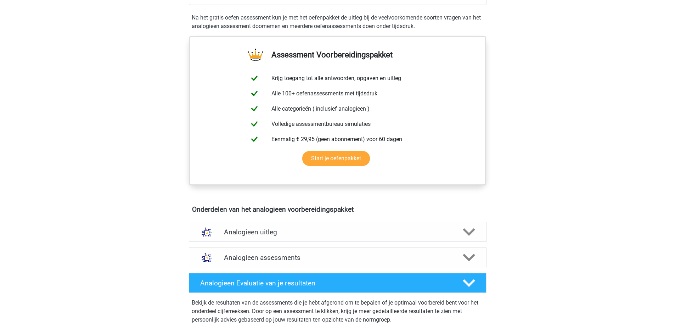
scroll to position [248, 0]
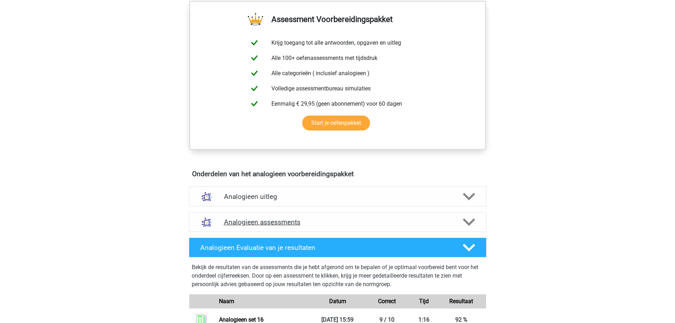
click at [469, 222] on icon at bounding box center [469, 222] width 12 height 12
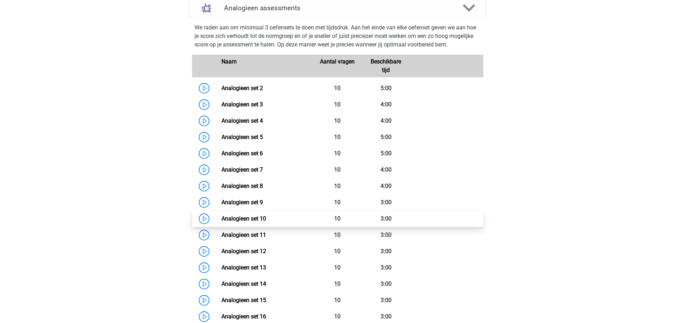
scroll to position [673, 0]
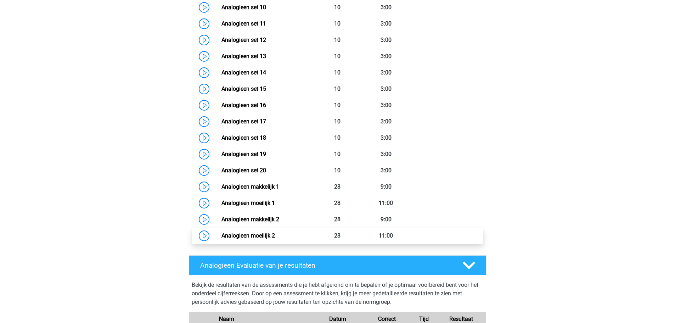
click at [268, 234] on link "Analogieen moeilijk 2" at bounding box center [248, 235] width 54 height 7
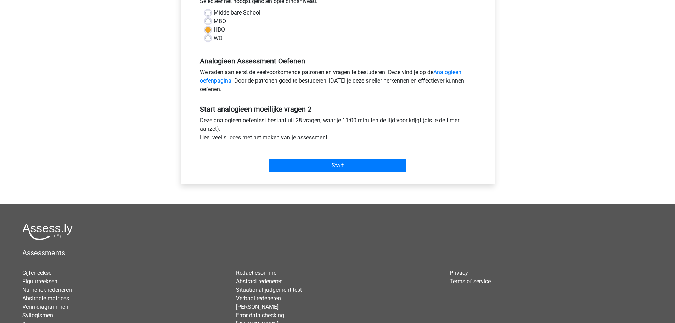
scroll to position [142, 0]
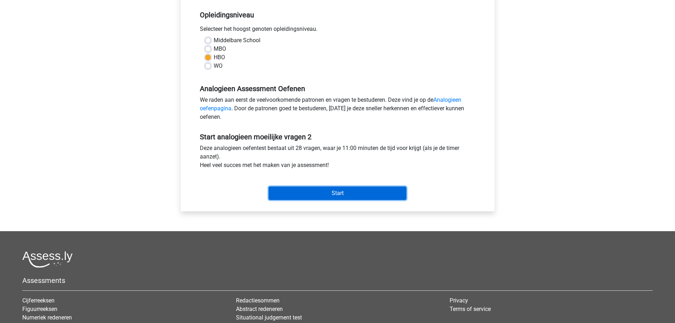
click at [342, 189] on input "Start" at bounding box center [338, 192] width 138 height 13
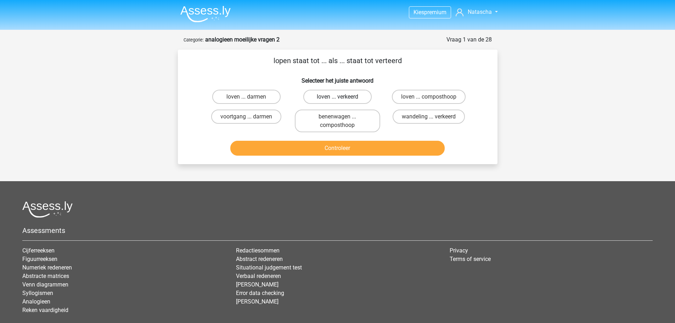
click at [334, 95] on label "loven ... verkeerd" at bounding box center [337, 97] width 68 height 14
click at [337, 97] on input "loven ... verkeerd" at bounding box center [339, 99] width 5 height 5
radio input "true"
click at [336, 143] on button "Controleer" at bounding box center [337, 148] width 214 height 15
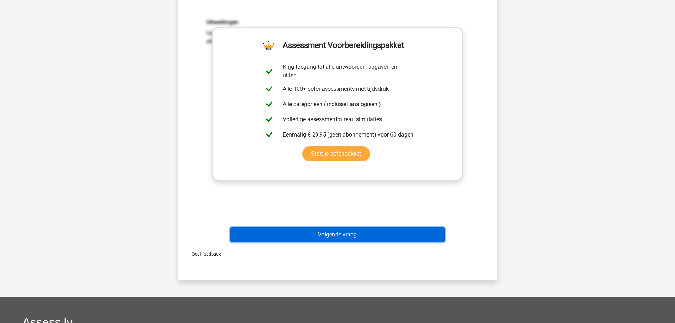
click at [343, 238] on button "Volgende vraag" at bounding box center [337, 234] width 214 height 15
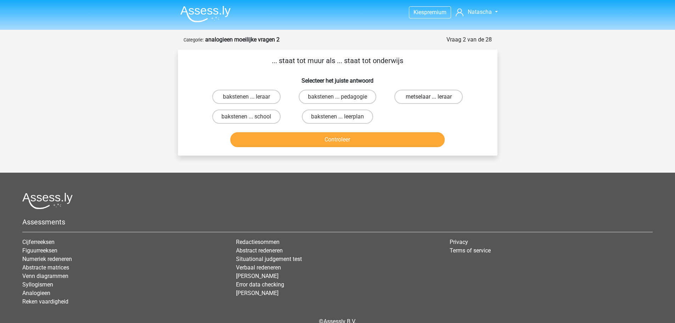
click at [427, 94] on label "metselaar ... leraar" at bounding box center [428, 97] width 68 height 14
click at [429, 97] on input "metselaar ... leraar" at bounding box center [431, 99] width 5 height 5
radio input "true"
click at [374, 142] on button "Controleer" at bounding box center [337, 139] width 214 height 15
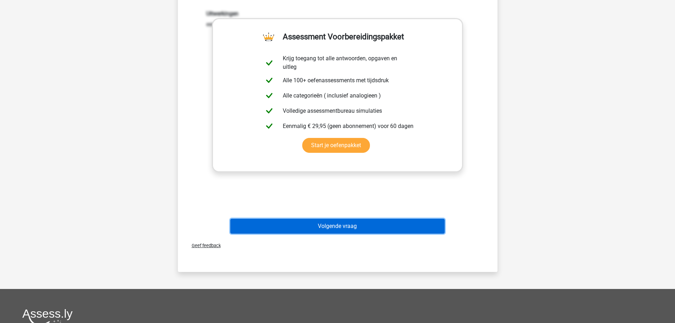
click at [354, 227] on button "Volgende vraag" at bounding box center [337, 226] width 214 height 15
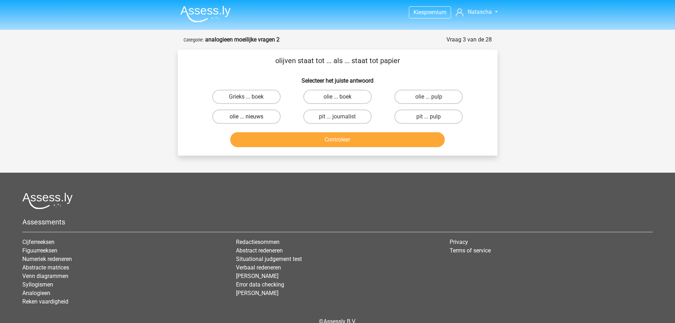
click at [269, 114] on label "olie ... nieuws" at bounding box center [246, 116] width 68 height 14
click at [251, 117] on input "olie ... nieuws" at bounding box center [248, 119] width 5 height 5
radio input "true"
click at [347, 96] on label "olie ... boek" at bounding box center [337, 97] width 68 height 14
click at [342, 97] on input "olie ... boek" at bounding box center [339, 99] width 5 height 5
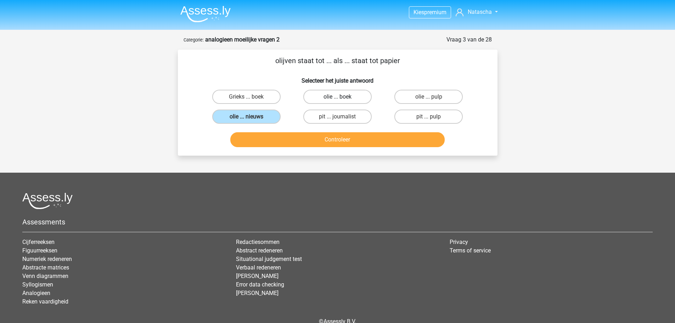
radio input "true"
click at [412, 98] on label "olie ... pulp" at bounding box center [428, 97] width 68 height 14
click at [429, 98] on input "olie ... pulp" at bounding box center [431, 99] width 5 height 5
radio input "true"
click at [362, 145] on button "Controleer" at bounding box center [337, 139] width 214 height 15
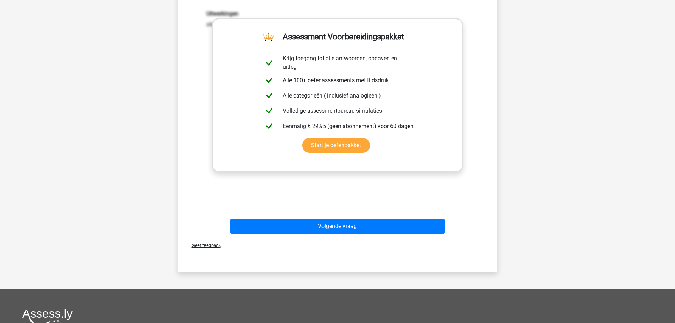
click at [358, 182] on div "Uitwerkingen olie is gemaakt van olijven | papier is gemaakt van pulp" at bounding box center [337, 103] width 297 height 220
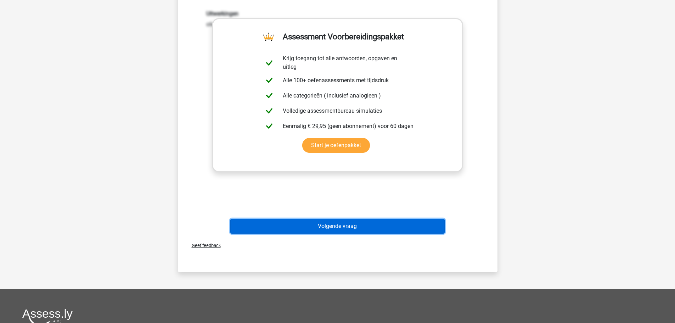
click at [354, 231] on button "Volgende vraag" at bounding box center [337, 226] width 214 height 15
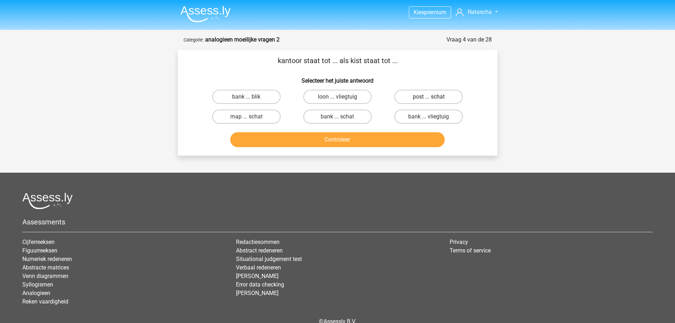
click at [421, 96] on label "post ... schat" at bounding box center [428, 97] width 68 height 14
click at [429, 97] on input "post ... schat" at bounding box center [431, 99] width 5 height 5
radio input "true"
click at [369, 138] on button "Controleer" at bounding box center [337, 139] width 214 height 15
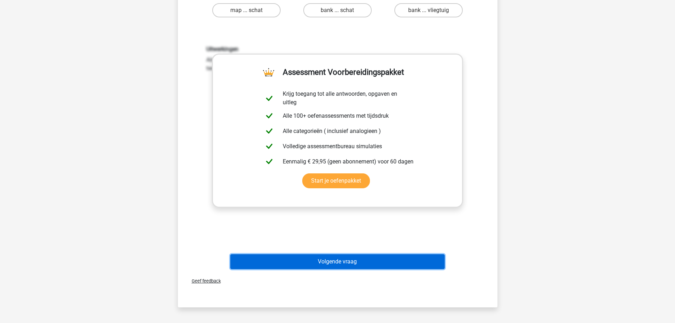
click at [372, 264] on button "Volgende vraag" at bounding box center [337, 261] width 214 height 15
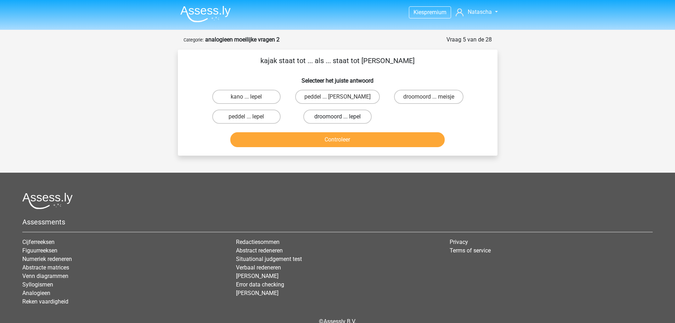
click at [330, 116] on label "droomoord ... lepel" at bounding box center [337, 116] width 68 height 14
click at [337, 117] on input "droomoord ... lepel" at bounding box center [339, 119] width 5 height 5
radio input "true"
click at [348, 147] on div "Controleer" at bounding box center [338, 141] width 274 height 18
click at [351, 141] on button "Controleer" at bounding box center [337, 139] width 214 height 15
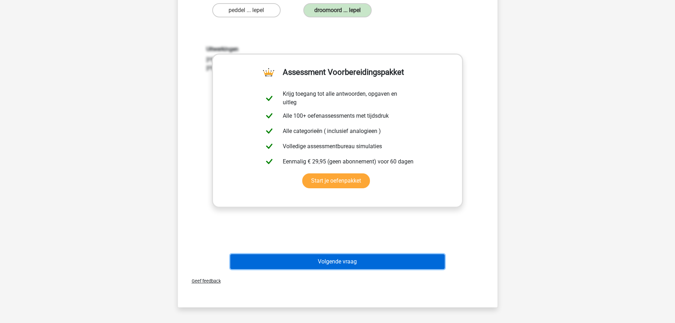
click at [365, 266] on button "Volgende vraag" at bounding box center [337, 261] width 214 height 15
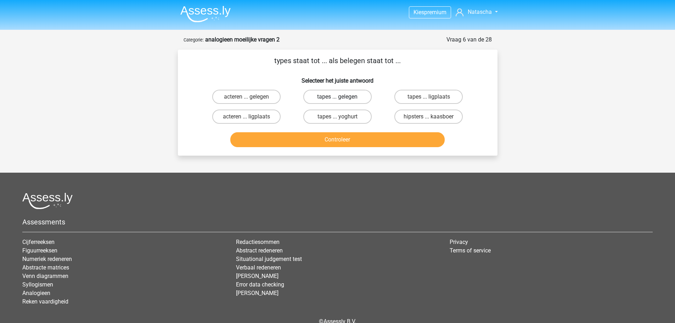
click at [325, 93] on label "tapes ... gelegen" at bounding box center [337, 97] width 68 height 14
click at [337, 97] on input "tapes ... gelegen" at bounding box center [339, 99] width 5 height 5
radio input "true"
click at [330, 133] on button "Controleer" at bounding box center [337, 139] width 214 height 15
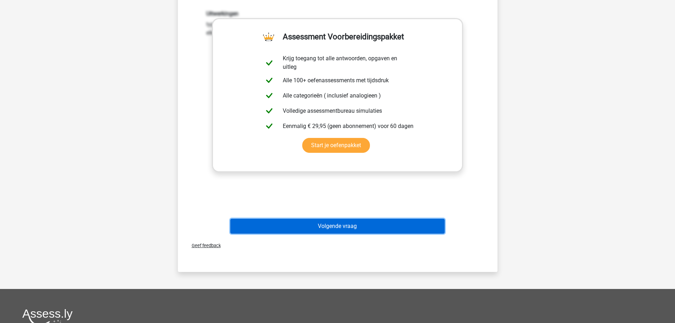
click at [334, 229] on button "Volgende vraag" at bounding box center [337, 226] width 214 height 15
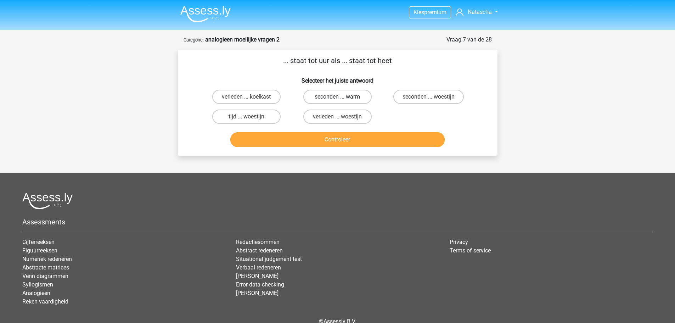
click at [328, 101] on label "seconden ... warm" at bounding box center [337, 97] width 68 height 14
click at [337, 101] on input "seconden ... warm" at bounding box center [339, 99] width 5 height 5
radio input "true"
click at [339, 141] on button "Controleer" at bounding box center [337, 139] width 214 height 15
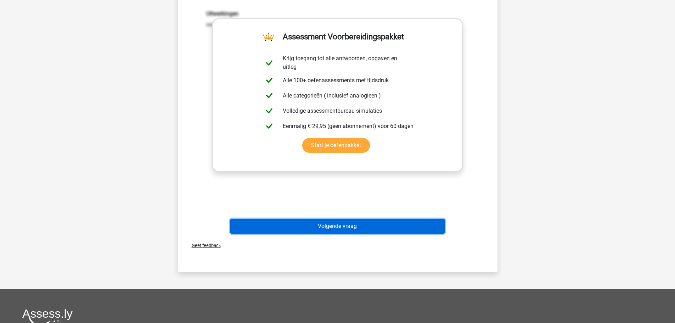
click at [349, 224] on button "Volgende vraag" at bounding box center [337, 226] width 214 height 15
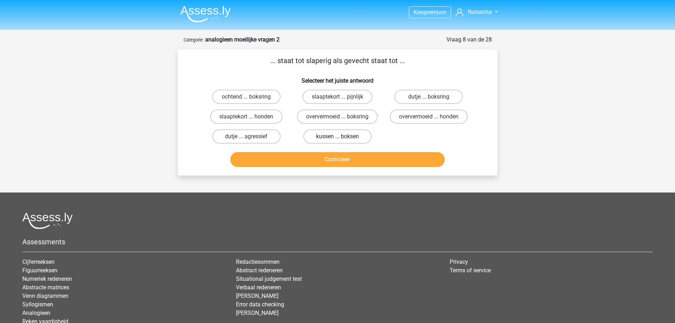
click at [347, 139] on label "kussen ... boksen" at bounding box center [337, 136] width 68 height 14
click at [342, 139] on input "kussen ... boksen" at bounding box center [339, 138] width 5 height 5
radio input "true"
click at [364, 163] on button "Controleer" at bounding box center [337, 159] width 214 height 15
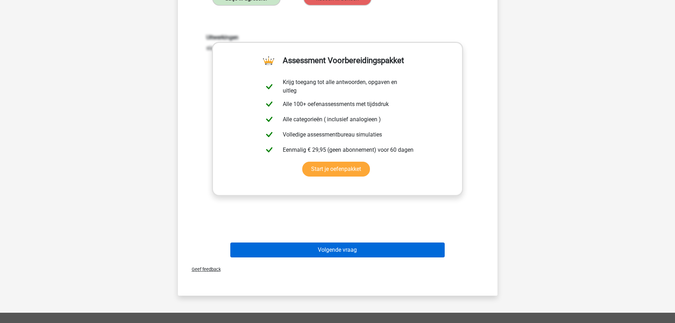
scroll to position [106, 0]
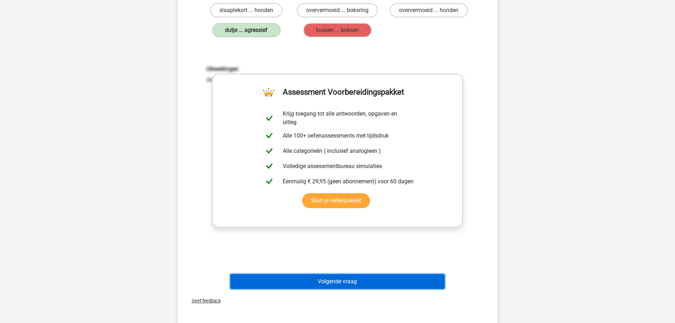
click at [355, 279] on button "Volgende vraag" at bounding box center [337, 281] width 214 height 15
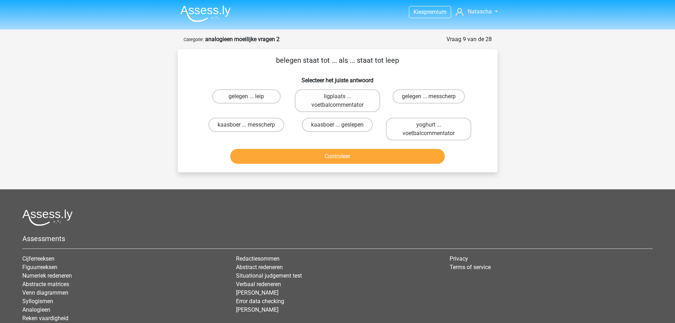
scroll to position [0, 0]
click at [267, 95] on label "gelegen ... leip" at bounding box center [246, 97] width 68 height 14
click at [251, 97] on input "gelegen ... leip" at bounding box center [248, 99] width 5 height 5
radio input "true"
click at [309, 165] on div "Controleer" at bounding box center [338, 158] width 274 height 18
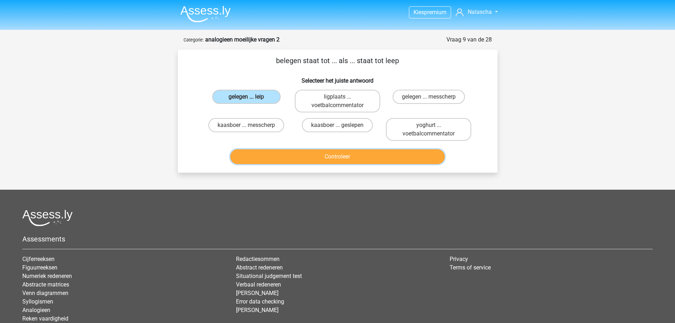
click at [310, 157] on button "Controleer" at bounding box center [337, 156] width 214 height 15
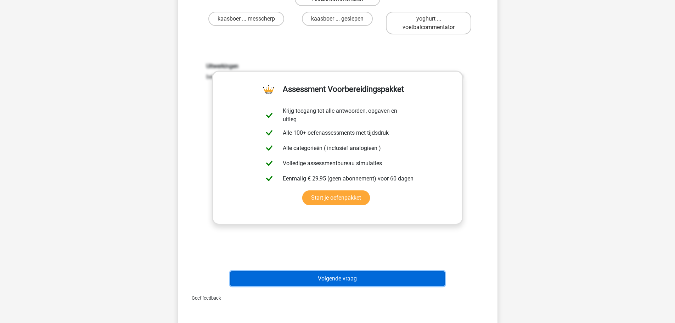
click at [327, 272] on button "Volgende vraag" at bounding box center [337, 278] width 214 height 15
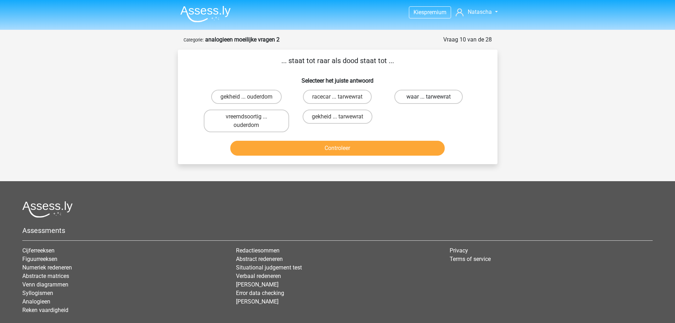
click at [405, 97] on label "waar ... tarwewrat" at bounding box center [428, 97] width 68 height 14
click at [429, 97] on input "waar ... tarwewrat" at bounding box center [431, 99] width 5 height 5
radio input "true"
click at [287, 112] on label "vreemdsoortig ... ouderdom" at bounding box center [246, 120] width 85 height 23
click at [251, 117] on input "vreemdsoortig ... ouderdom" at bounding box center [248, 119] width 5 height 5
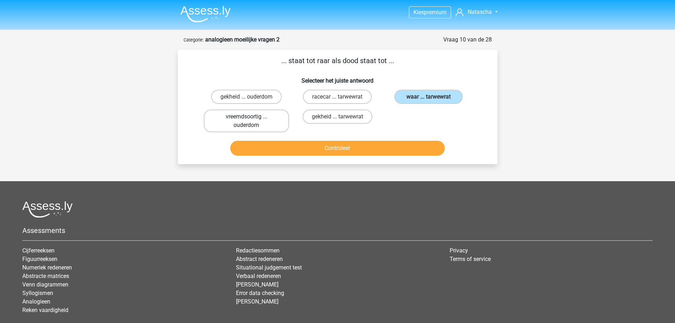
radio input "true"
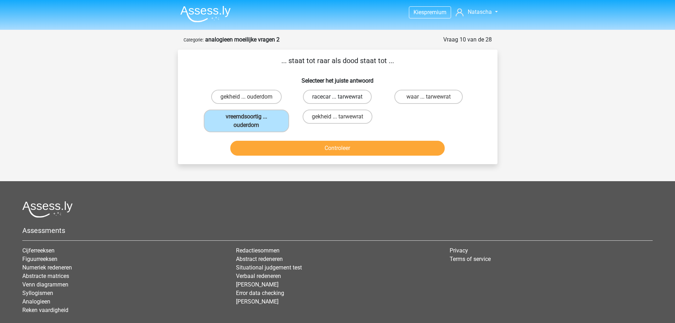
click at [333, 101] on label "racecar ... tarwewrat" at bounding box center [337, 97] width 69 height 14
click at [337, 101] on input "racecar ... tarwewrat" at bounding box center [339, 99] width 5 height 5
radio input "true"
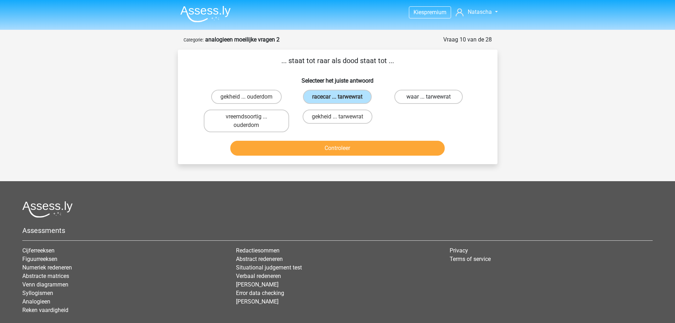
click at [408, 102] on label "waar ... tarwewrat" at bounding box center [428, 97] width 68 height 14
click at [429, 101] on input "waar ... tarwewrat" at bounding box center [431, 99] width 5 height 5
radio input "true"
click at [365, 96] on label "racecar ... tarwewrat" at bounding box center [337, 97] width 69 height 14
click at [342, 97] on input "racecar ... tarwewrat" at bounding box center [339, 99] width 5 height 5
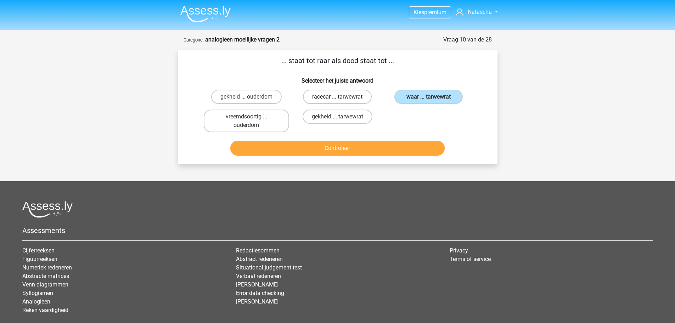
radio input "true"
click at [363, 143] on button "Controleer" at bounding box center [337, 148] width 214 height 15
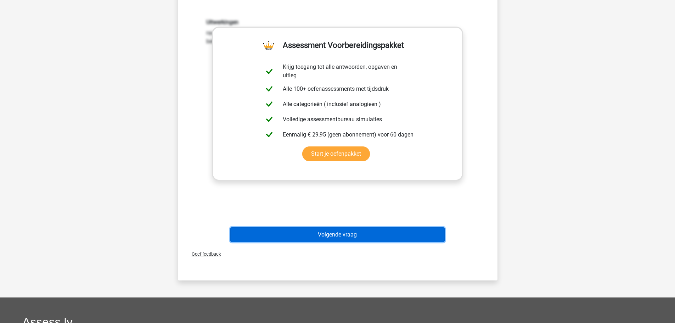
click at [367, 233] on button "Volgende vraag" at bounding box center [337, 234] width 214 height 15
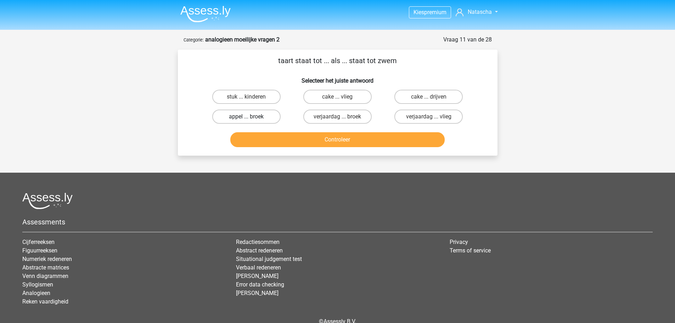
click at [263, 118] on label "appel ... broek" at bounding box center [246, 116] width 68 height 14
click at [251, 118] on input "appel ... broek" at bounding box center [248, 119] width 5 height 5
radio input "true"
click at [305, 148] on div "Controleer" at bounding box center [338, 141] width 274 height 18
click at [315, 143] on button "Controleer" at bounding box center [337, 139] width 214 height 15
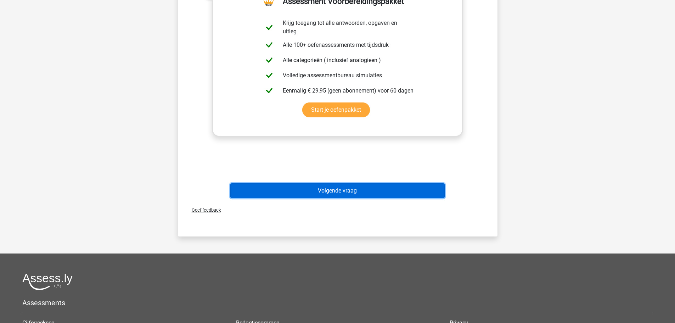
click at [351, 192] on button "Volgende vraag" at bounding box center [337, 190] width 214 height 15
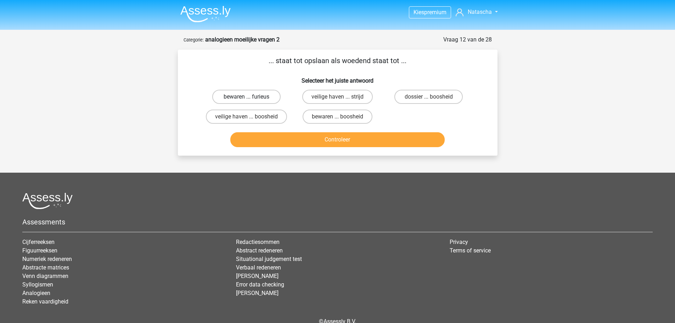
click at [258, 101] on label "bewaren ... furieus" at bounding box center [246, 97] width 68 height 14
click at [251, 101] on input "bewaren ... furieus" at bounding box center [248, 99] width 5 height 5
radio input "true"
click at [296, 140] on button "Controleer" at bounding box center [337, 139] width 214 height 15
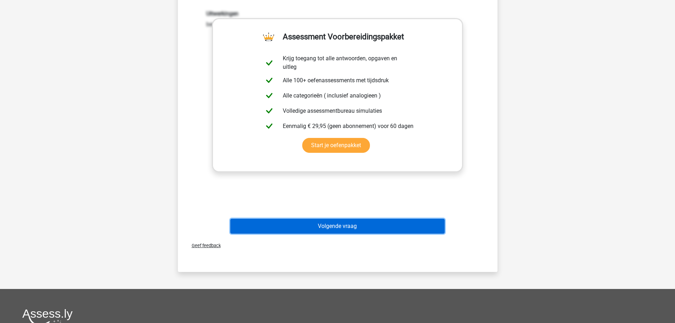
click at [360, 226] on button "Volgende vraag" at bounding box center [337, 226] width 214 height 15
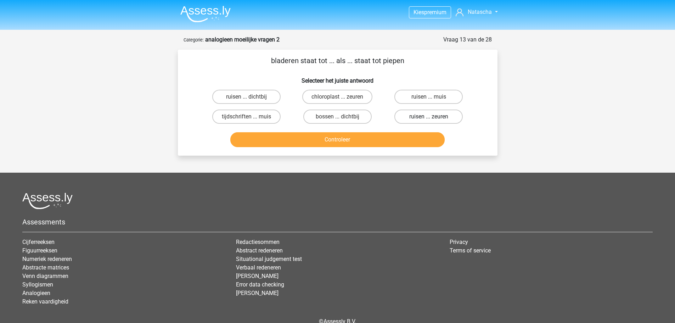
click at [412, 117] on label "ruisen ... zeuren" at bounding box center [428, 116] width 68 height 14
click at [429, 117] on input "ruisen ... zeuren" at bounding box center [431, 119] width 5 height 5
radio input "true"
click at [430, 97] on input "ruisen ... muis" at bounding box center [431, 99] width 5 height 5
radio input "true"
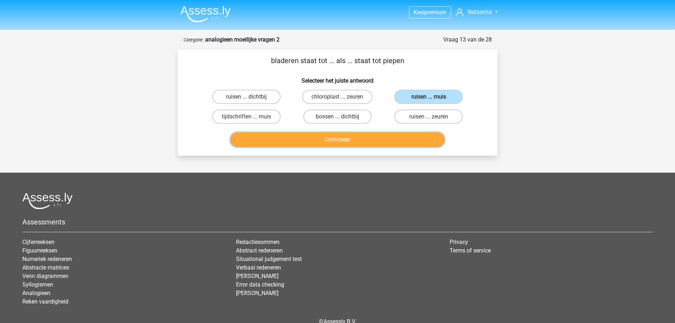
click at [355, 140] on button "Controleer" at bounding box center [337, 139] width 214 height 15
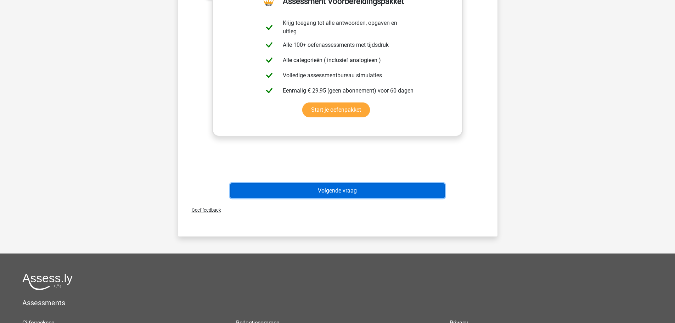
click at [374, 195] on button "Volgende vraag" at bounding box center [337, 190] width 214 height 15
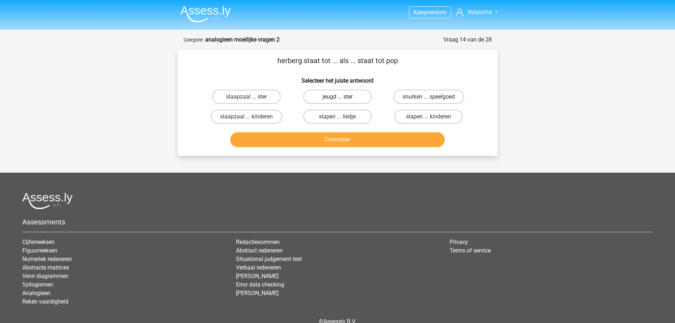
click at [323, 94] on label "jeugd ... ster" at bounding box center [337, 97] width 68 height 14
click at [337, 97] on input "jeugd ... ster" at bounding box center [339, 99] width 5 height 5
radio input "true"
click at [332, 135] on button "Controleer" at bounding box center [337, 139] width 214 height 15
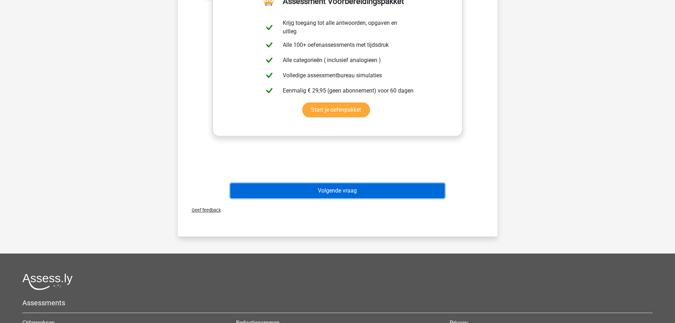
click at [348, 195] on button "Volgende vraag" at bounding box center [337, 190] width 214 height 15
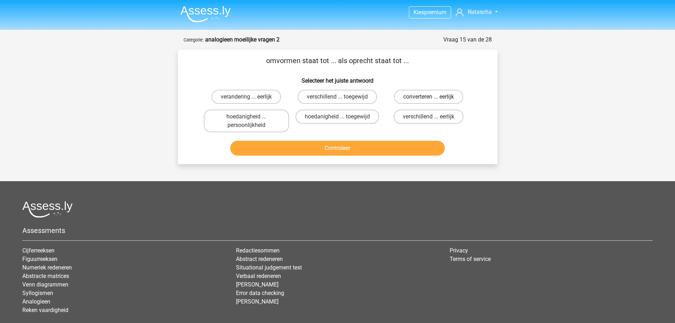
click at [410, 99] on label "converteren ... eerlijk" at bounding box center [428, 97] width 69 height 14
click at [429, 99] on input "converteren ... eerlijk" at bounding box center [431, 99] width 5 height 5
radio input "true"
click at [358, 153] on button "Controleer" at bounding box center [337, 148] width 214 height 15
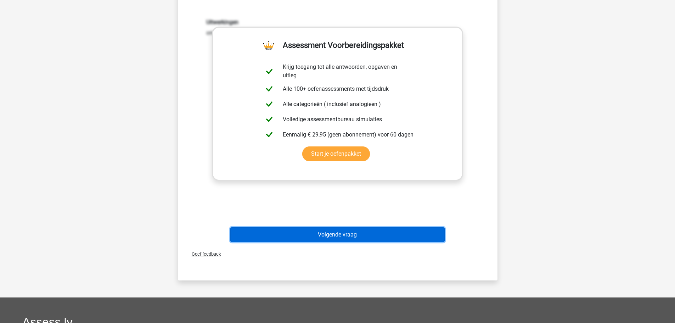
click at [353, 240] on button "Volgende vraag" at bounding box center [337, 234] width 214 height 15
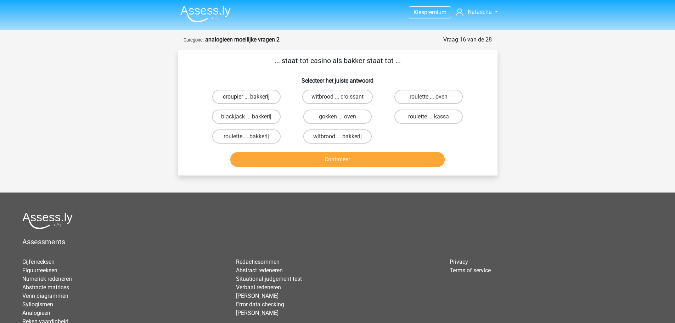
click at [273, 95] on label "croupier ... bakkerij" at bounding box center [246, 97] width 68 height 14
click at [251, 97] on input "croupier ... bakkerij" at bounding box center [248, 99] width 5 height 5
radio input "true"
click at [324, 157] on button "Controleer" at bounding box center [337, 159] width 214 height 15
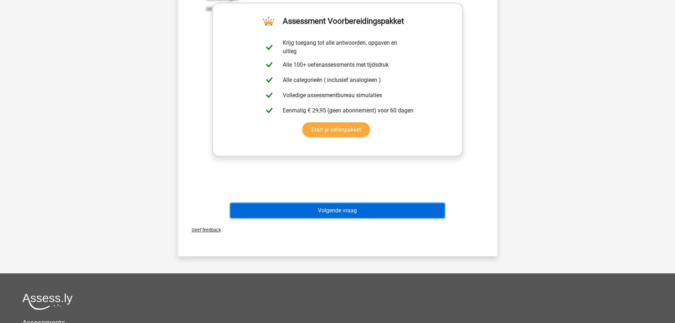
click at [366, 209] on button "Volgende vraag" at bounding box center [337, 210] width 214 height 15
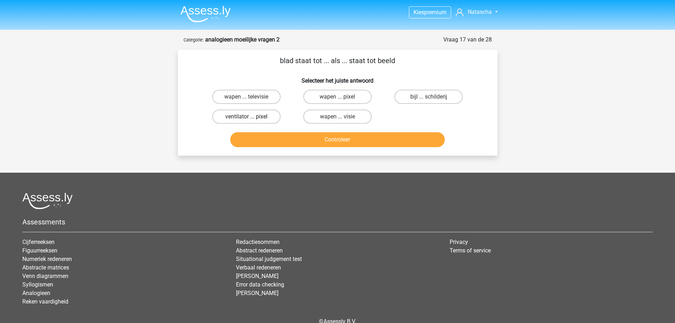
click at [278, 115] on label "ventilator ... pixel" at bounding box center [246, 116] width 68 height 14
click at [251, 117] on input "ventilator ... pixel" at bounding box center [248, 119] width 5 height 5
radio input "true"
click at [316, 142] on button "Controleer" at bounding box center [337, 139] width 214 height 15
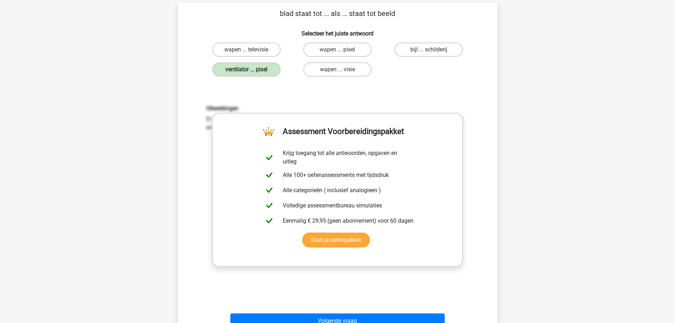
scroll to position [142, 0]
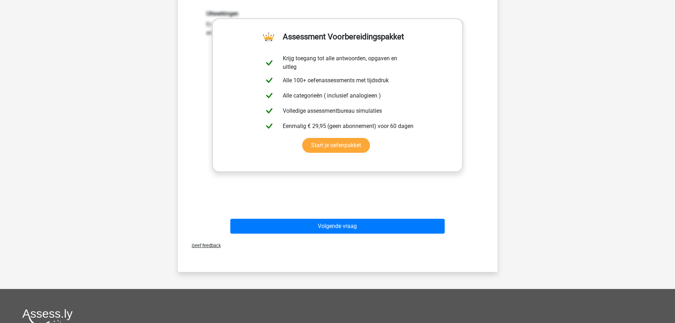
click at [350, 235] on div "Volgende vraag" at bounding box center [338, 228] width 274 height 18
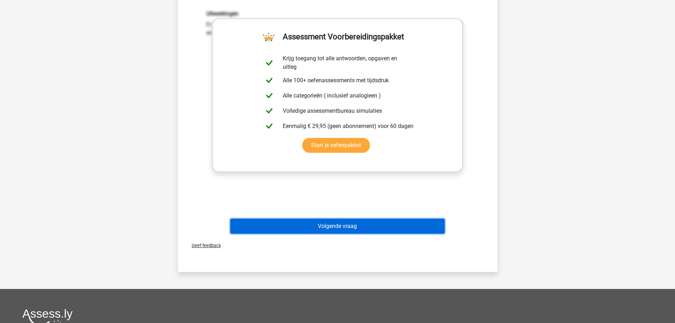
click at [345, 225] on button "Volgende vraag" at bounding box center [337, 226] width 214 height 15
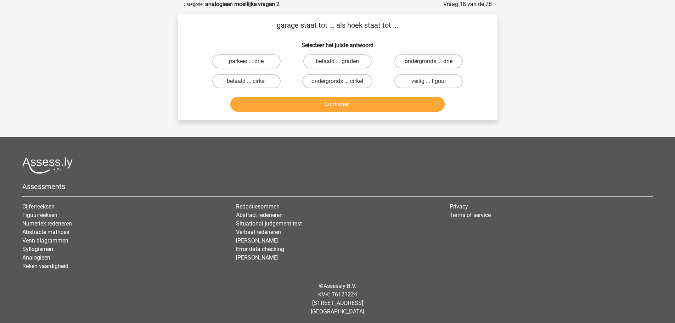
scroll to position [0, 0]
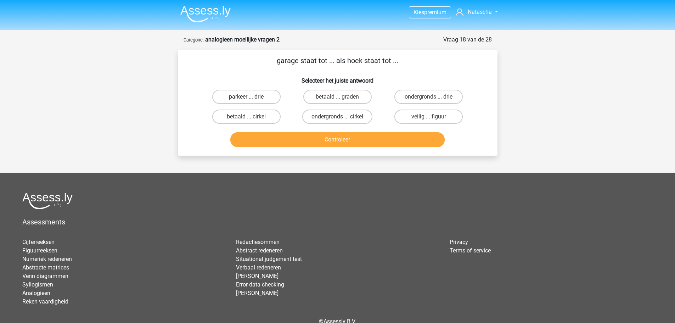
click at [270, 98] on label "parkeer ... drie" at bounding box center [246, 97] width 68 height 14
click at [251, 98] on input "parkeer ... drie" at bounding box center [248, 99] width 5 height 5
radio input "true"
click at [287, 131] on div "Controleer" at bounding box center [337, 137] width 297 height 23
click at [290, 138] on button "Controleer" at bounding box center [337, 139] width 214 height 15
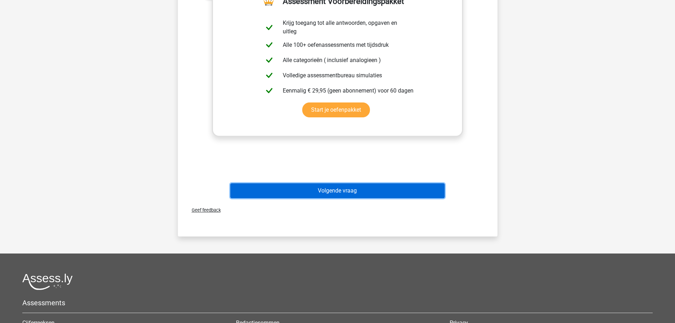
click at [331, 192] on button "Volgende vraag" at bounding box center [337, 190] width 214 height 15
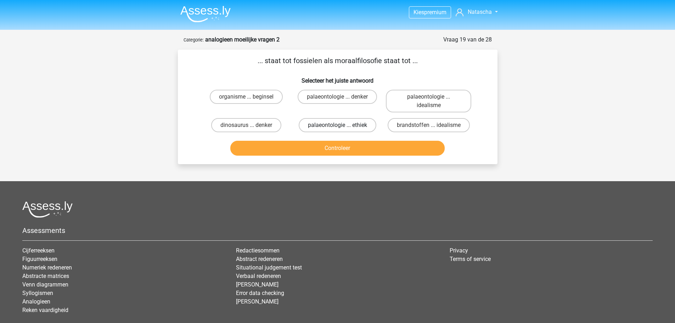
click at [332, 124] on label "palaeontologie ... ethiek" at bounding box center [338, 125] width 78 height 14
click at [337, 125] on input "palaeontologie ... ethiek" at bounding box center [339, 127] width 5 height 5
radio input "true"
click at [339, 149] on button "Controleer" at bounding box center [337, 148] width 214 height 15
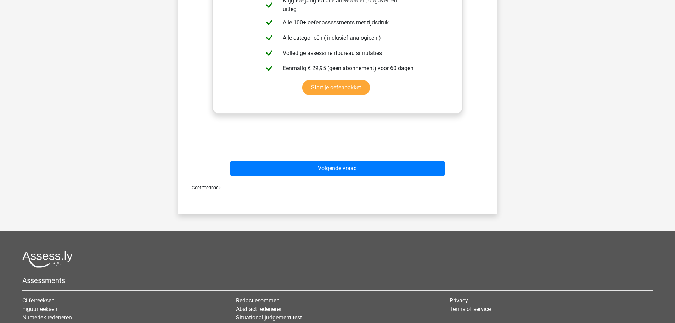
scroll to position [177, 0]
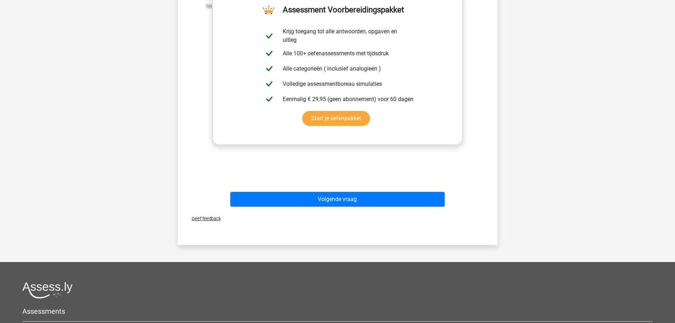
click at [352, 167] on div "Uitwerkingen Er is een studie-onderwerp relatie tussen palaeontologie en fossie…" at bounding box center [337, 76] width 297 height 220
click at [357, 190] on div "Volgende vraag" at bounding box center [337, 197] width 297 height 23
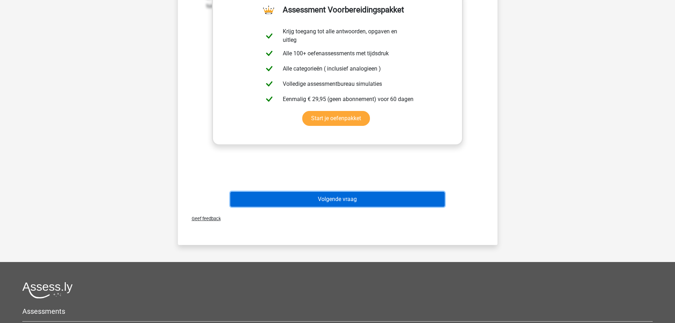
click at [362, 198] on button "Volgende vraag" at bounding box center [337, 199] width 214 height 15
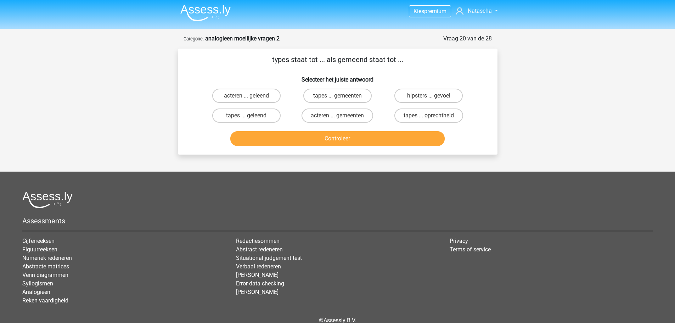
scroll to position [0, 0]
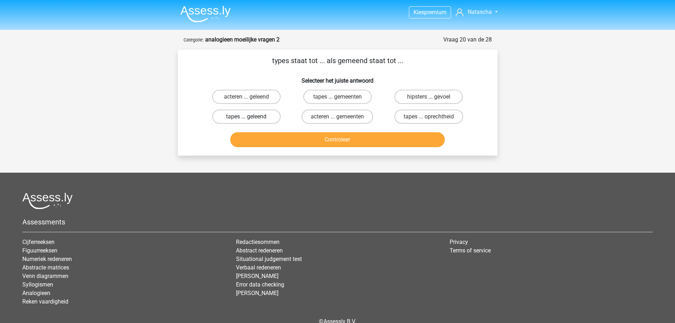
click at [262, 120] on label "tapes ... geleend" at bounding box center [246, 116] width 68 height 14
click at [251, 120] on input "tapes ... geleend" at bounding box center [248, 119] width 5 height 5
radio input "true"
click at [279, 142] on button "Controleer" at bounding box center [337, 139] width 214 height 15
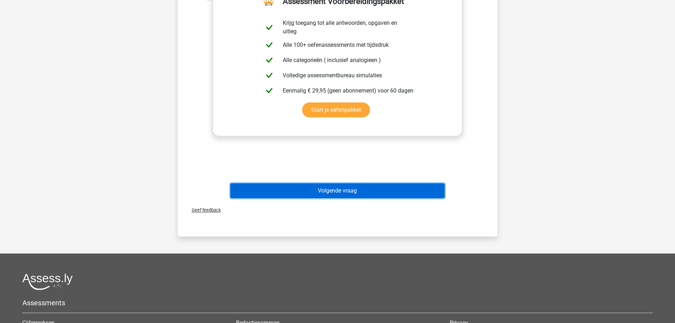
click at [326, 190] on button "Volgende vraag" at bounding box center [337, 190] width 214 height 15
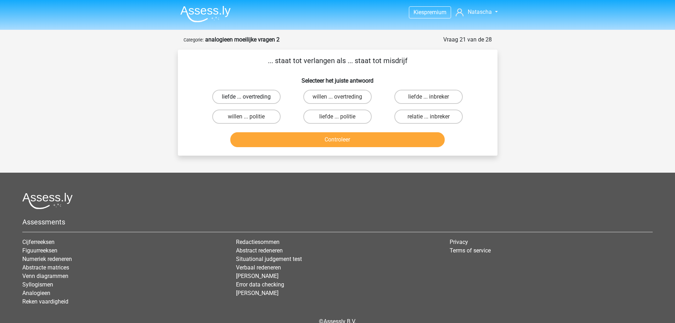
click at [271, 90] on label "liefde ... overtreding" at bounding box center [246, 97] width 68 height 14
click at [251, 97] on input "liefde ... overtreding" at bounding box center [248, 99] width 5 height 5
radio input "true"
click at [266, 119] on label "willen ... politie" at bounding box center [246, 116] width 68 height 14
click at [251, 119] on input "willen ... politie" at bounding box center [248, 119] width 5 height 5
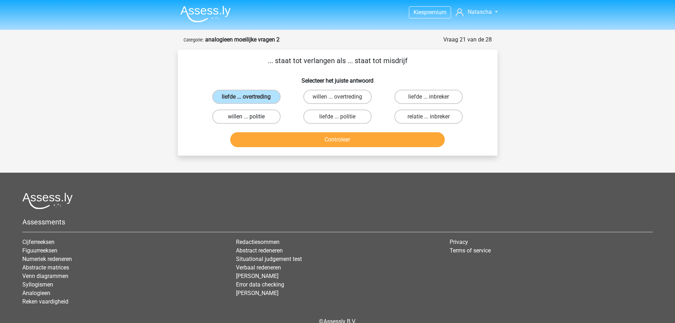
radio input "true"
click at [364, 97] on label "willen ... overtreding" at bounding box center [337, 97] width 68 height 14
click at [342, 97] on input "willen ... overtreding" at bounding box center [339, 99] width 5 height 5
radio input "true"
click at [365, 139] on button "Controleer" at bounding box center [337, 139] width 214 height 15
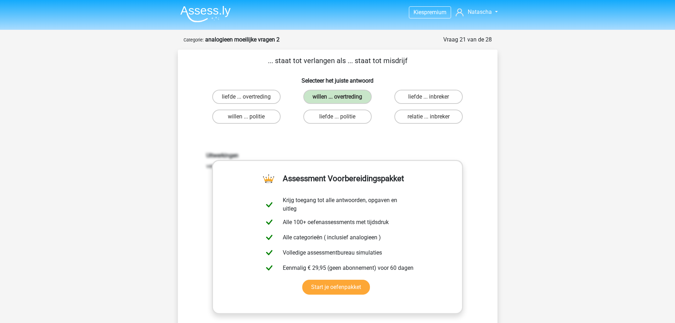
scroll to position [177, 0]
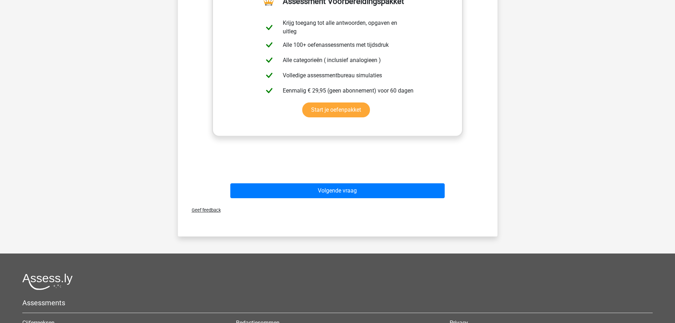
click at [361, 181] on div "Volgende vraag" at bounding box center [337, 189] width 297 height 23
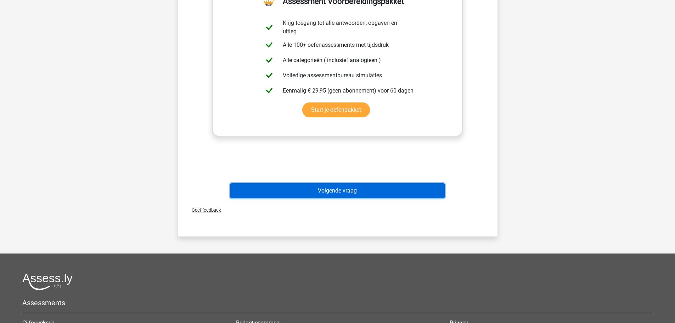
click at [364, 187] on button "Volgende vraag" at bounding box center [337, 190] width 214 height 15
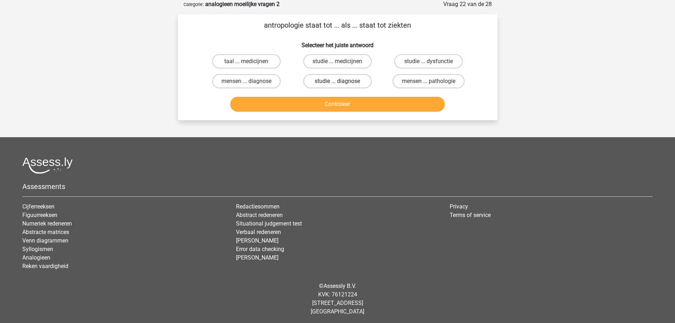
scroll to position [0, 0]
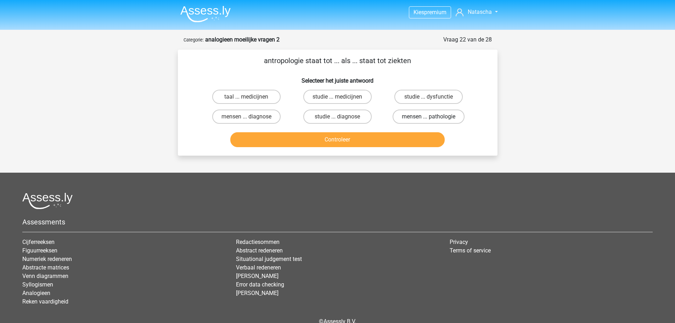
click at [413, 117] on label "mensen ... pathologie" at bounding box center [429, 116] width 72 height 14
click at [429, 117] on input "mensen ... pathologie" at bounding box center [431, 119] width 5 height 5
radio input "true"
click at [360, 141] on button "Controleer" at bounding box center [337, 139] width 214 height 15
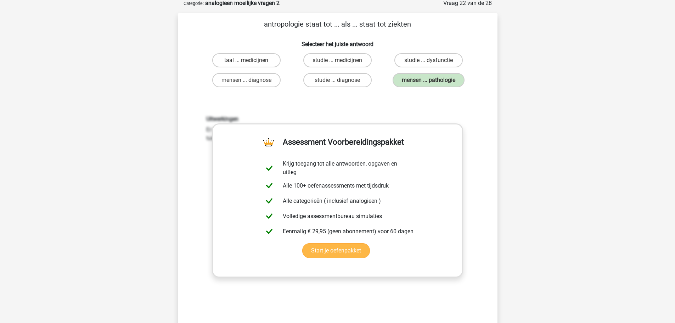
scroll to position [142, 0]
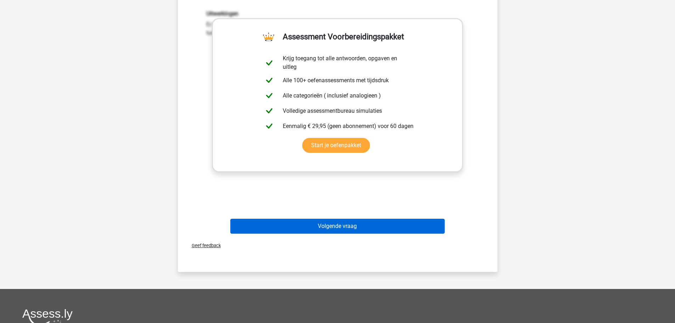
click at [365, 219] on div "Volgende vraag" at bounding box center [337, 224] width 297 height 23
click at [365, 219] on button "Volgende vraag" at bounding box center [337, 226] width 214 height 15
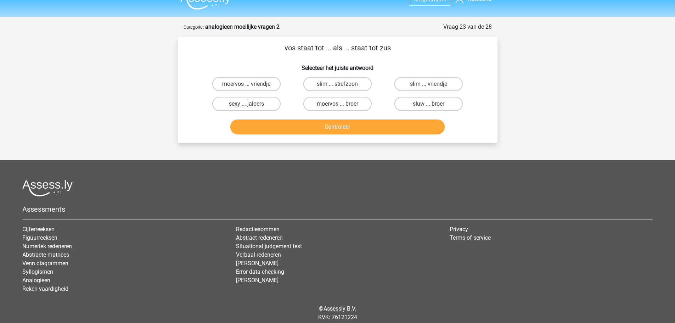
scroll to position [0, 0]
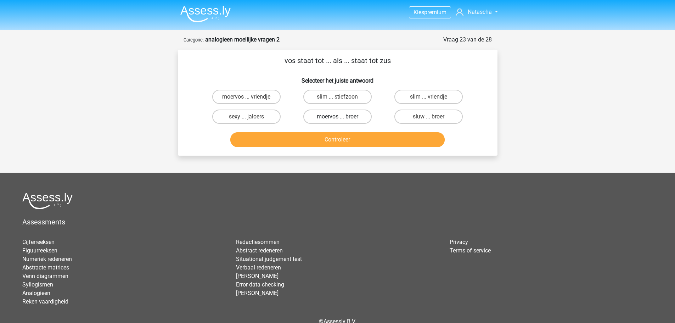
click at [358, 115] on label "moervos ... broer" at bounding box center [337, 116] width 68 height 14
click at [342, 117] on input "moervos ... broer" at bounding box center [339, 119] width 5 height 5
radio input "true"
click at [362, 141] on button "Controleer" at bounding box center [337, 139] width 214 height 15
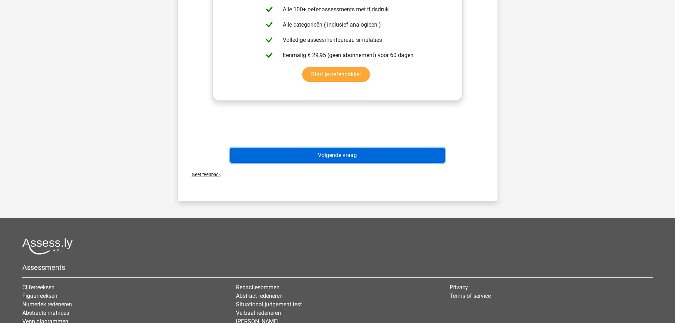
click at [331, 159] on button "Volgende vraag" at bounding box center [337, 155] width 214 height 15
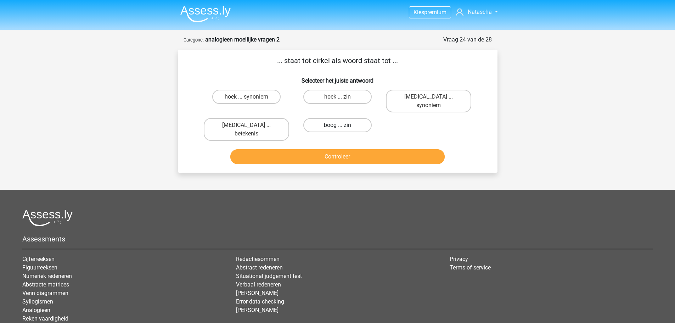
click at [356, 121] on label "boog ... zin" at bounding box center [337, 125] width 68 height 14
click at [342, 125] on input "boog ... zin" at bounding box center [339, 127] width 5 height 5
radio input "true"
click at [365, 149] on button "Controleer" at bounding box center [337, 156] width 214 height 15
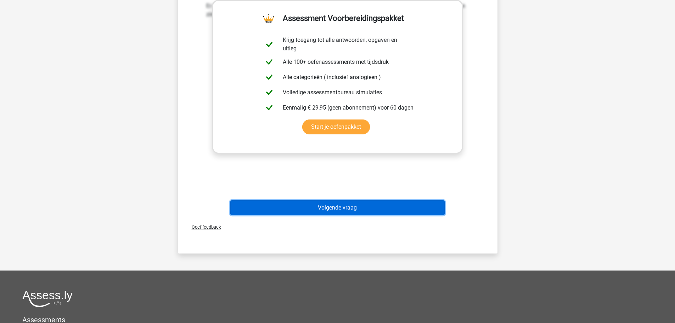
click at [354, 200] on button "Volgende vraag" at bounding box center [337, 207] width 214 height 15
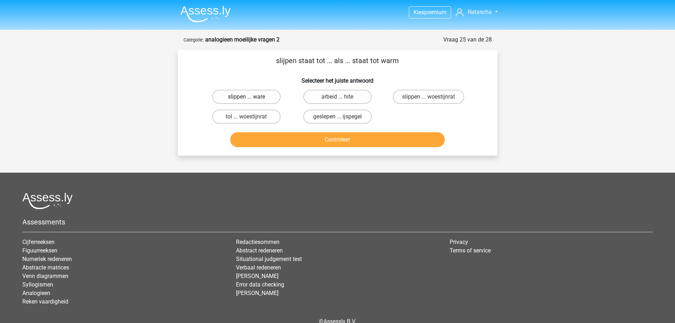
click at [260, 95] on label "slippen ... ware" at bounding box center [246, 97] width 68 height 14
click at [251, 97] on input "slippen ... ware" at bounding box center [248, 99] width 5 height 5
radio input "true"
click at [308, 141] on button "Controleer" at bounding box center [337, 139] width 214 height 15
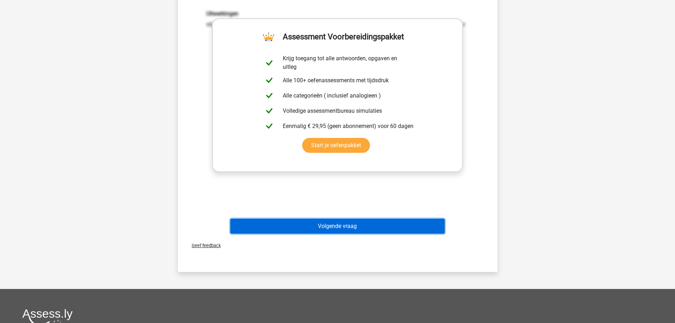
click at [344, 225] on button "Volgende vraag" at bounding box center [337, 226] width 214 height 15
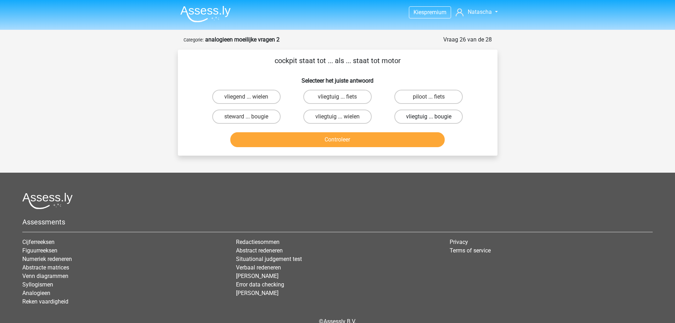
click at [406, 118] on label "vliegtuig ... bougie" at bounding box center [428, 116] width 68 height 14
click at [429, 118] on input "vliegtuig ... bougie" at bounding box center [431, 119] width 5 height 5
radio input "true"
click at [354, 138] on button "Controleer" at bounding box center [337, 139] width 214 height 15
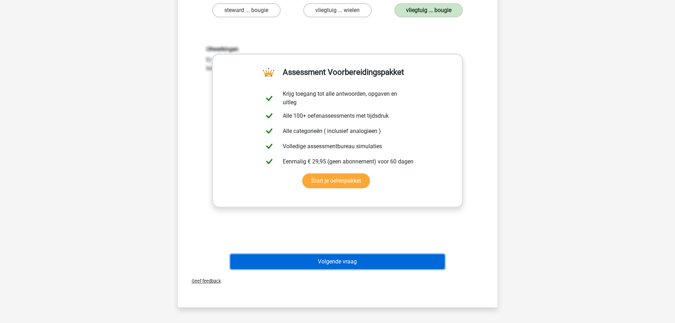
click at [342, 258] on button "Volgende vraag" at bounding box center [337, 261] width 214 height 15
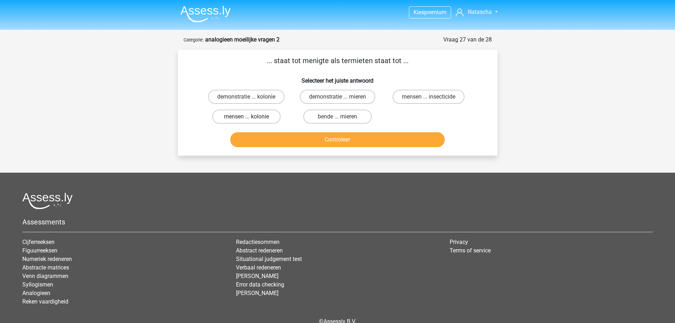
click at [272, 114] on label "mensen ... kolonie" at bounding box center [246, 116] width 68 height 14
click at [251, 117] on input "mensen ... kolonie" at bounding box center [248, 119] width 5 height 5
radio input "true"
click at [324, 145] on button "Controleer" at bounding box center [337, 139] width 214 height 15
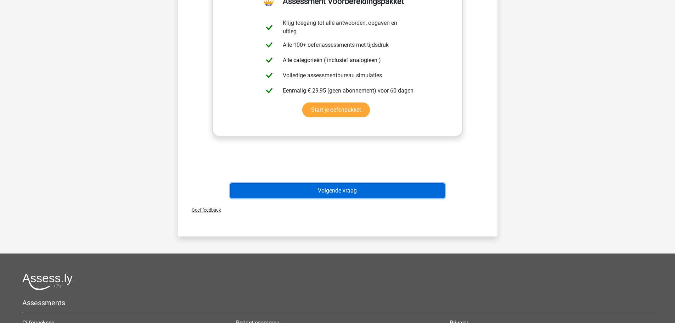
click at [346, 196] on button "Volgende vraag" at bounding box center [337, 190] width 214 height 15
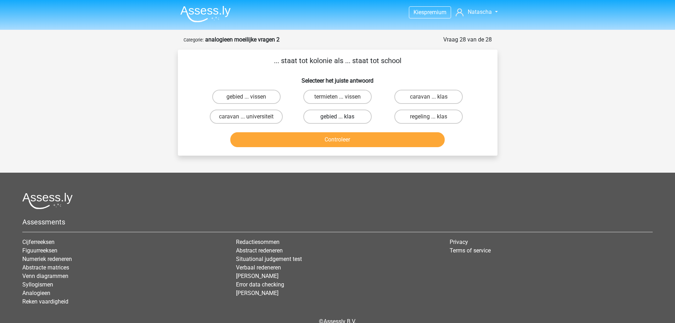
click at [329, 120] on label "gebied ... klas" at bounding box center [337, 116] width 68 height 14
click at [337, 120] on input "gebied ... klas" at bounding box center [339, 119] width 5 height 5
radio input "true"
click at [340, 97] on input "termieten ... vissen" at bounding box center [339, 99] width 5 height 5
radio input "true"
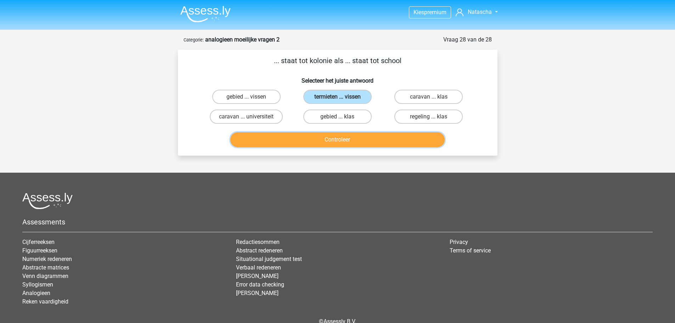
click at [350, 140] on button "Controleer" at bounding box center [337, 139] width 214 height 15
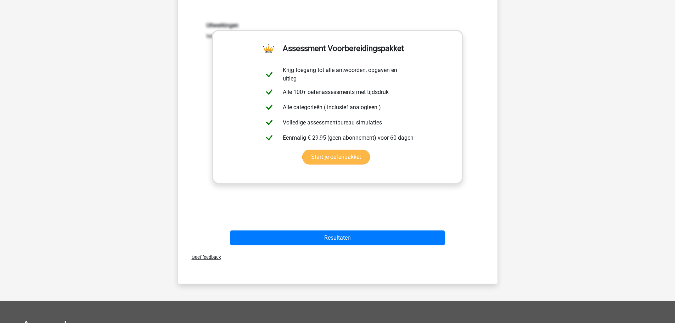
scroll to position [177, 0]
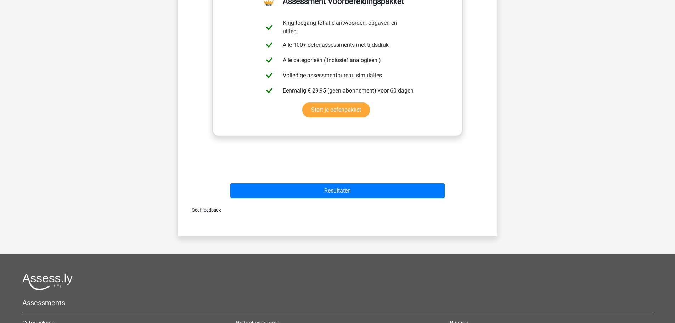
click at [376, 202] on div "Geef feedback" at bounding box center [338, 210] width 314 height 18
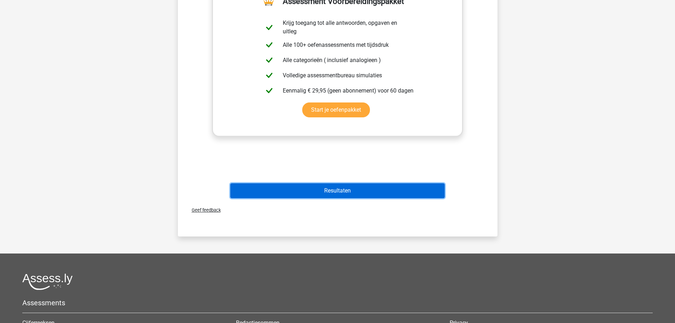
click at [369, 188] on button "Resultaten" at bounding box center [337, 190] width 214 height 15
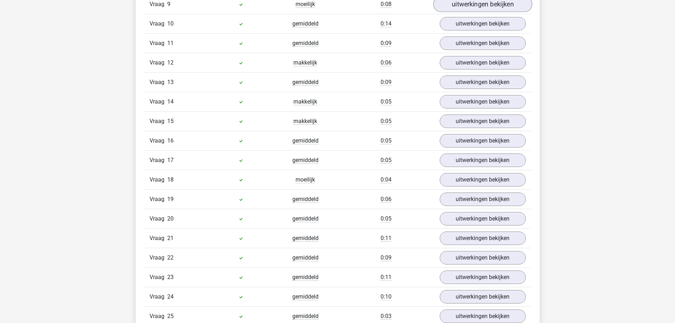
scroll to position [669, 0]
